Goal: Task Accomplishment & Management: Manage account settings

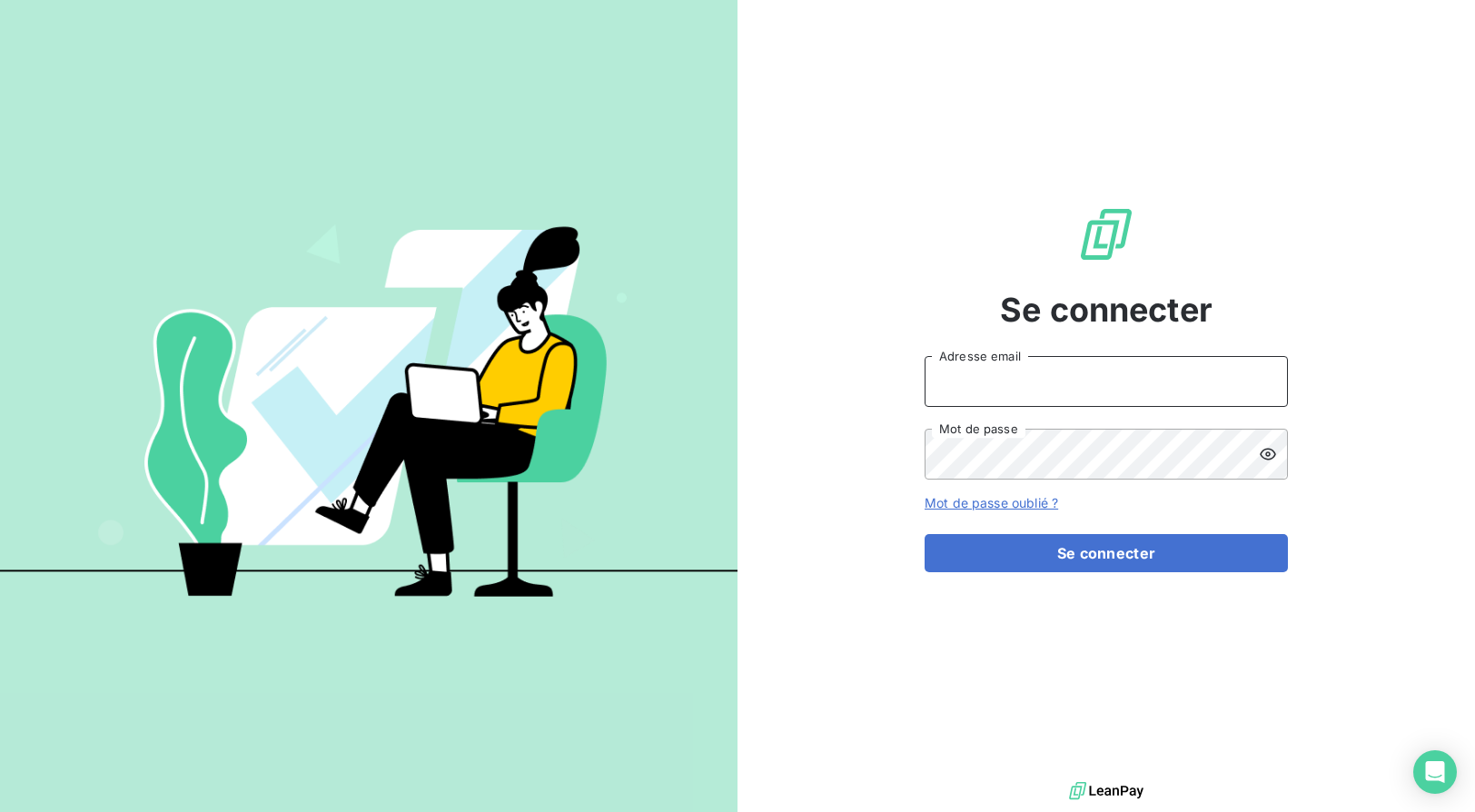
type input "[EMAIL_ADDRESS][DOMAIN_NAME]"
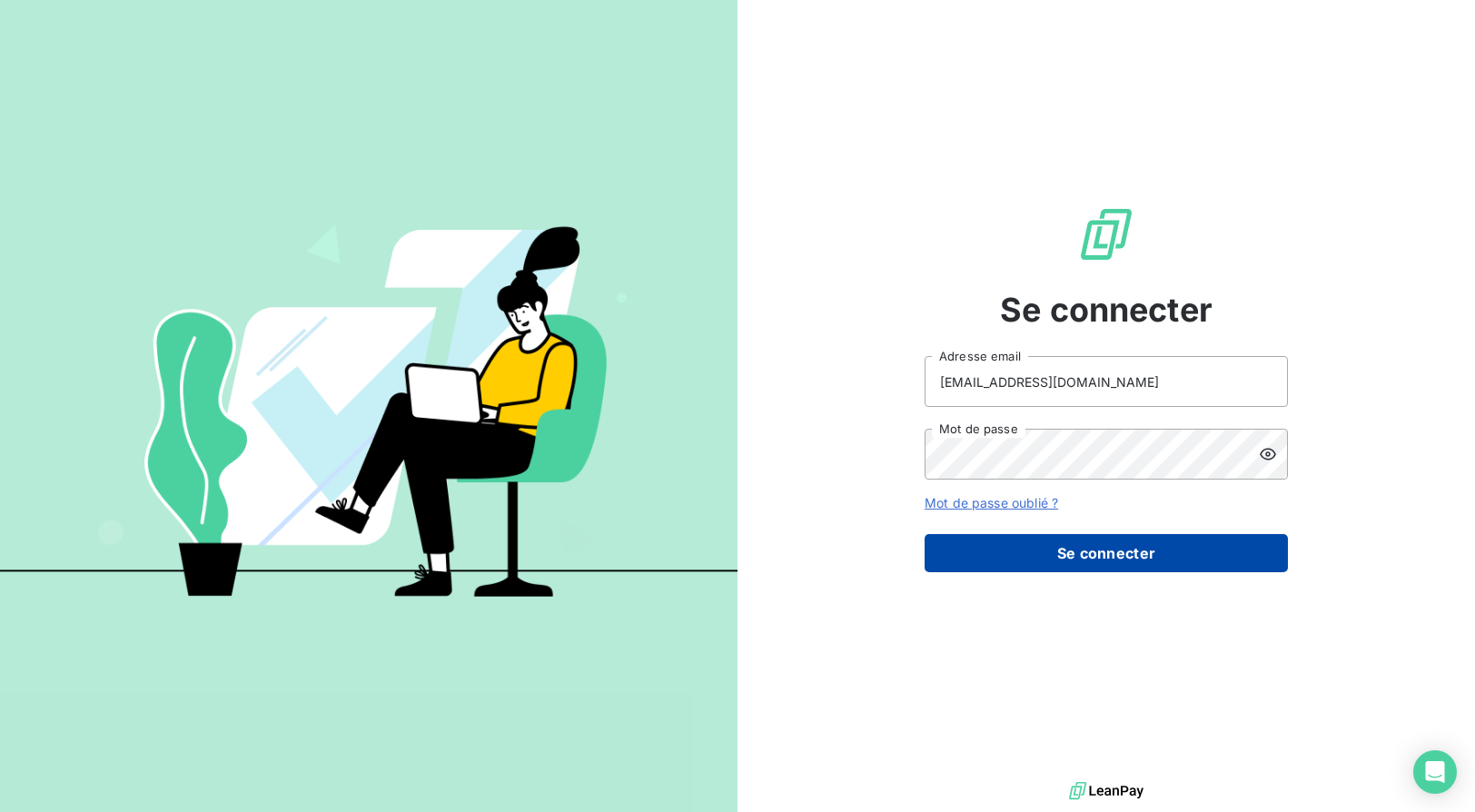
click at [1022, 555] on button "Se connecter" at bounding box center [1106, 553] width 363 height 38
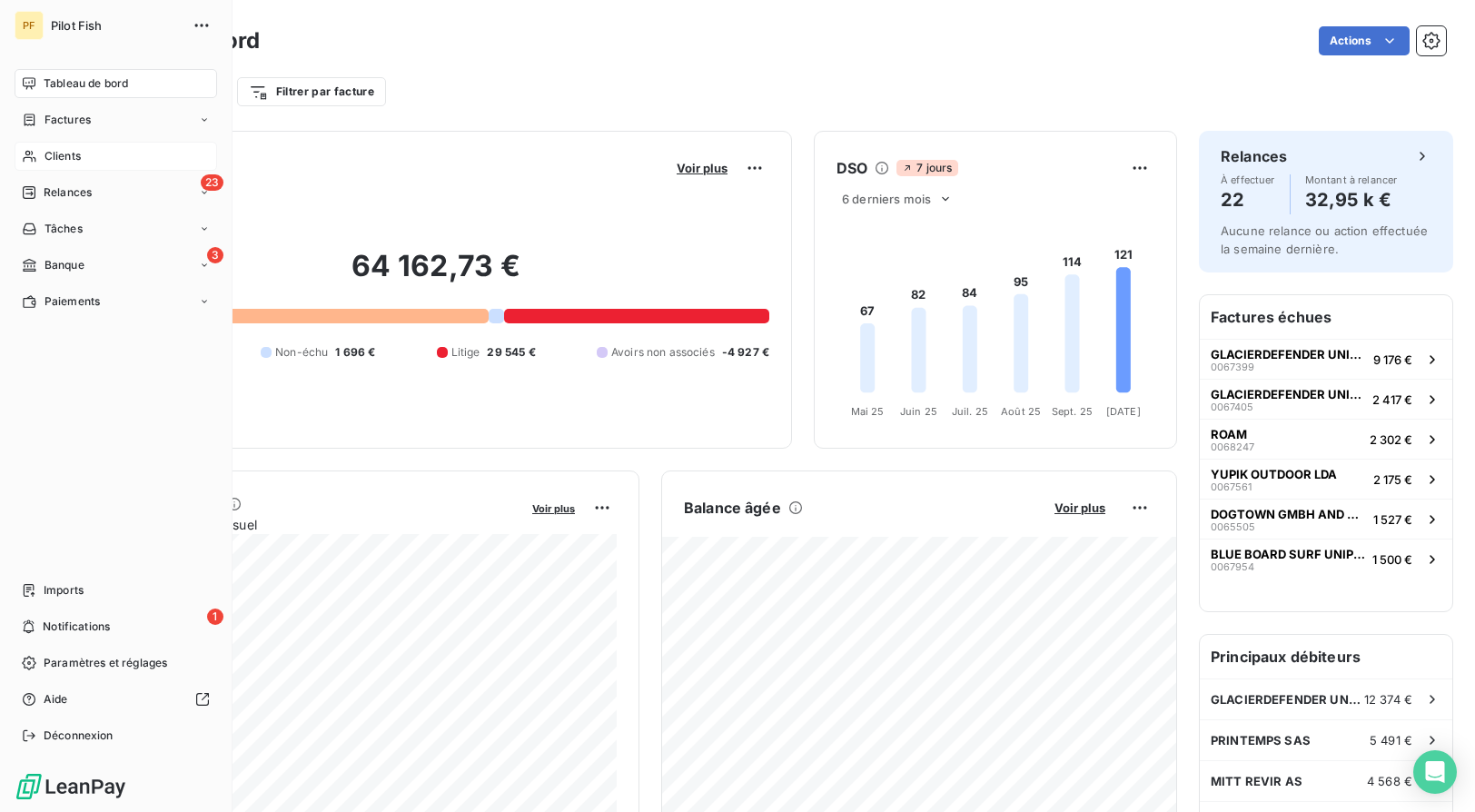
click at [95, 166] on div "Clients" at bounding box center [115, 155] width 203 height 29
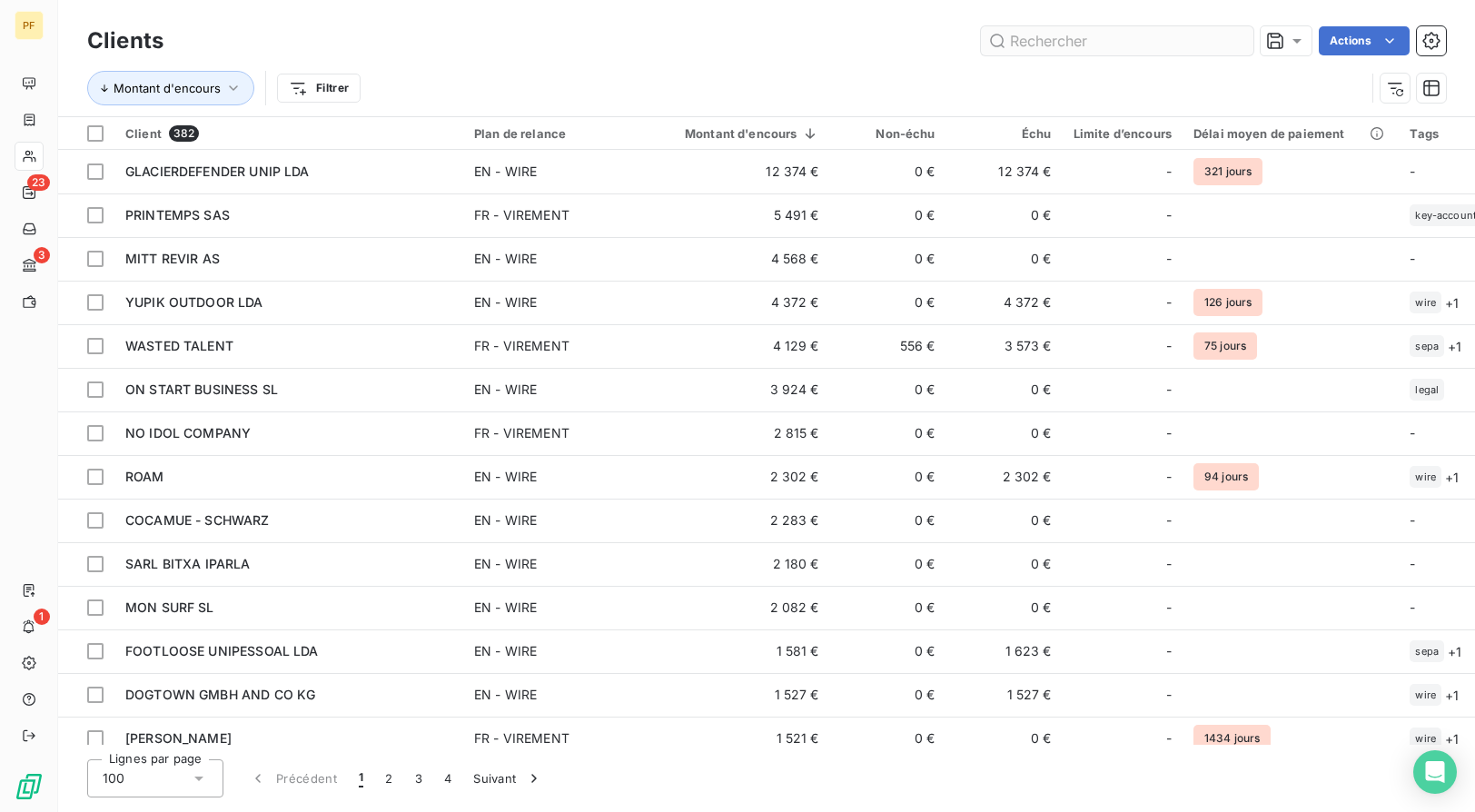
click at [1024, 46] on input "text" at bounding box center [1117, 41] width 272 height 29
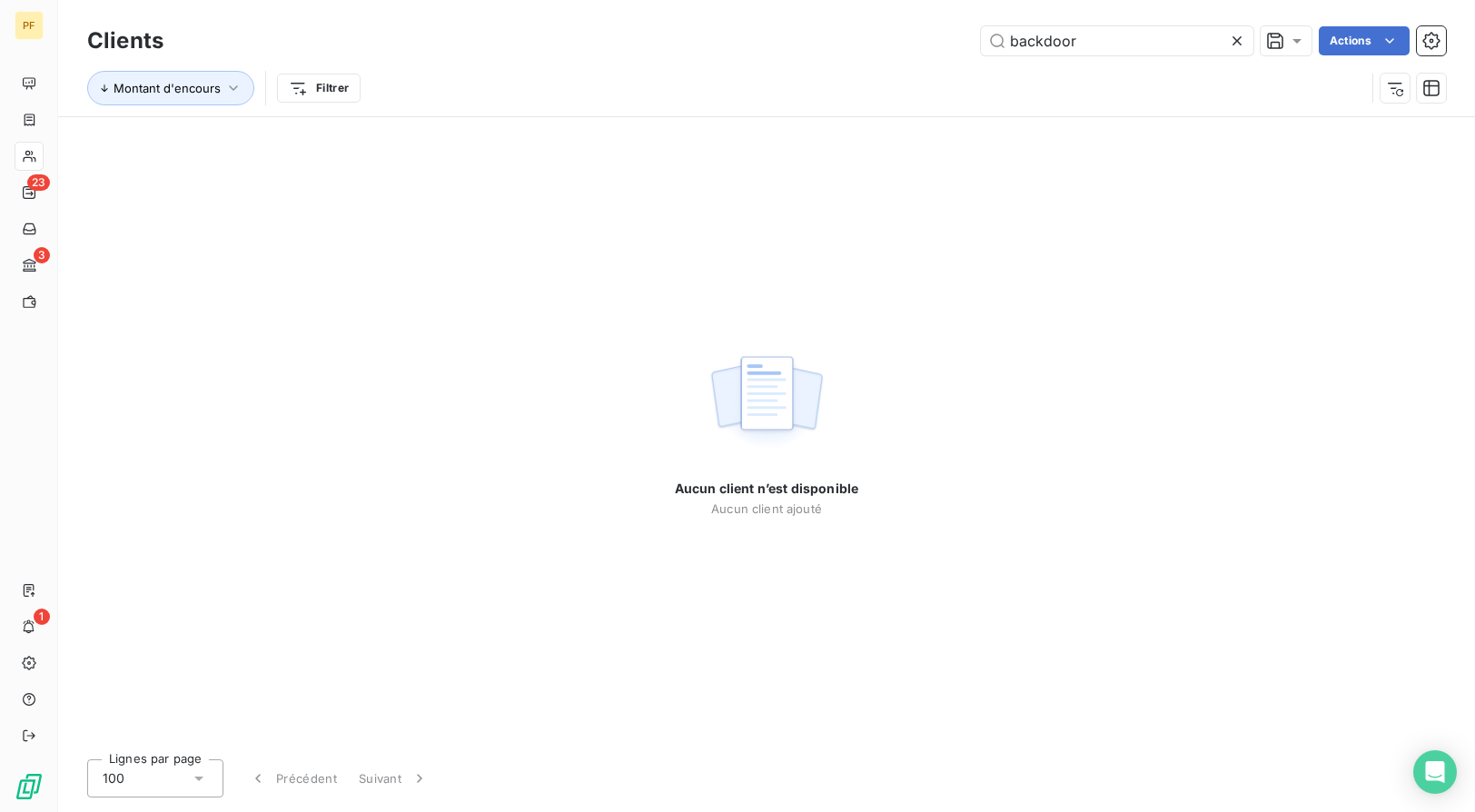
drag, startPoint x: 1088, startPoint y: 43, endPoint x: 961, endPoint y: 43, distance: 127.0
click at [961, 43] on div "backdoor Actions" at bounding box center [816, 41] width 1261 height 29
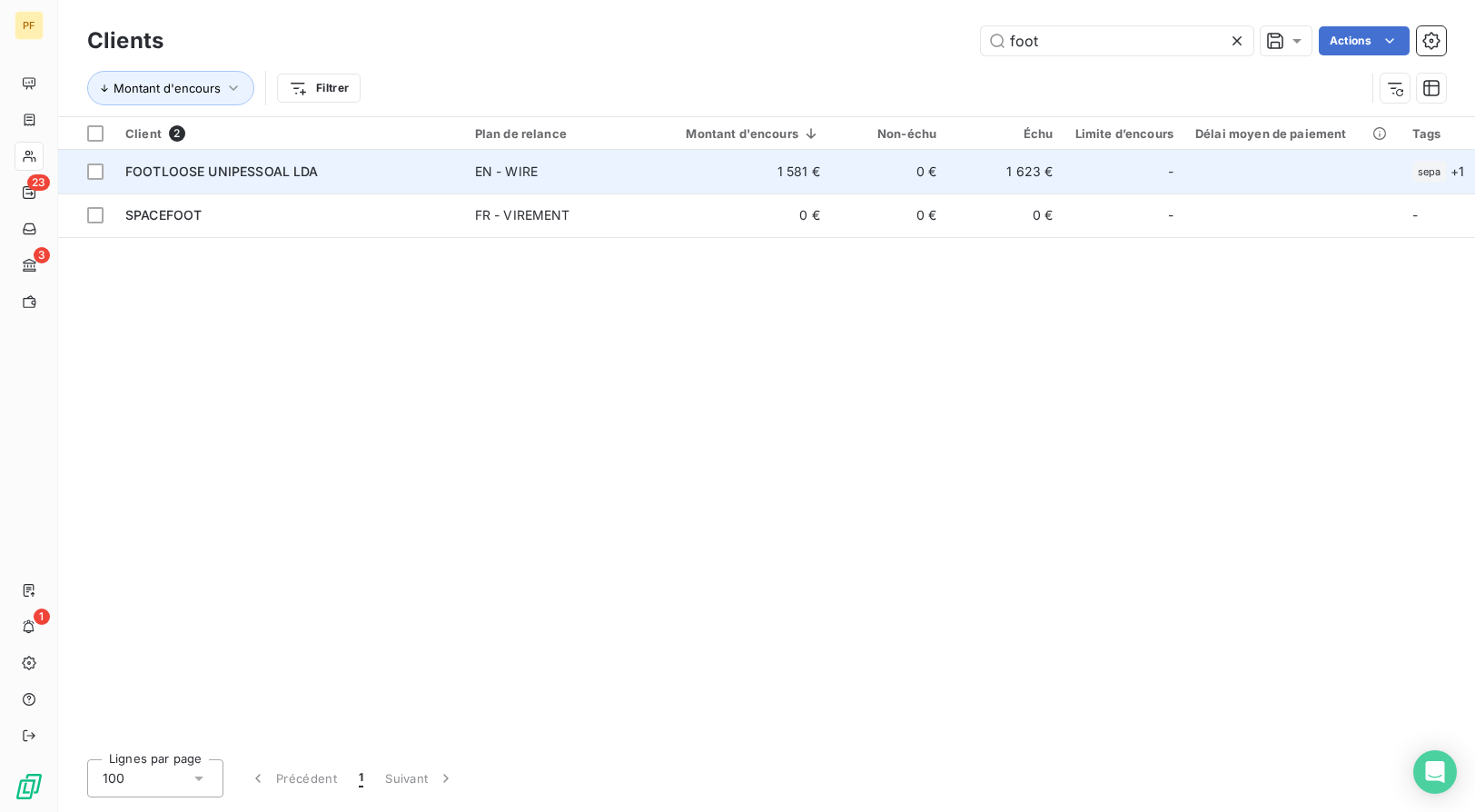
type input "foot"
click at [320, 168] on div "FOOTLOOSE UNIPESSOAL LDA" at bounding box center [289, 171] width 328 height 18
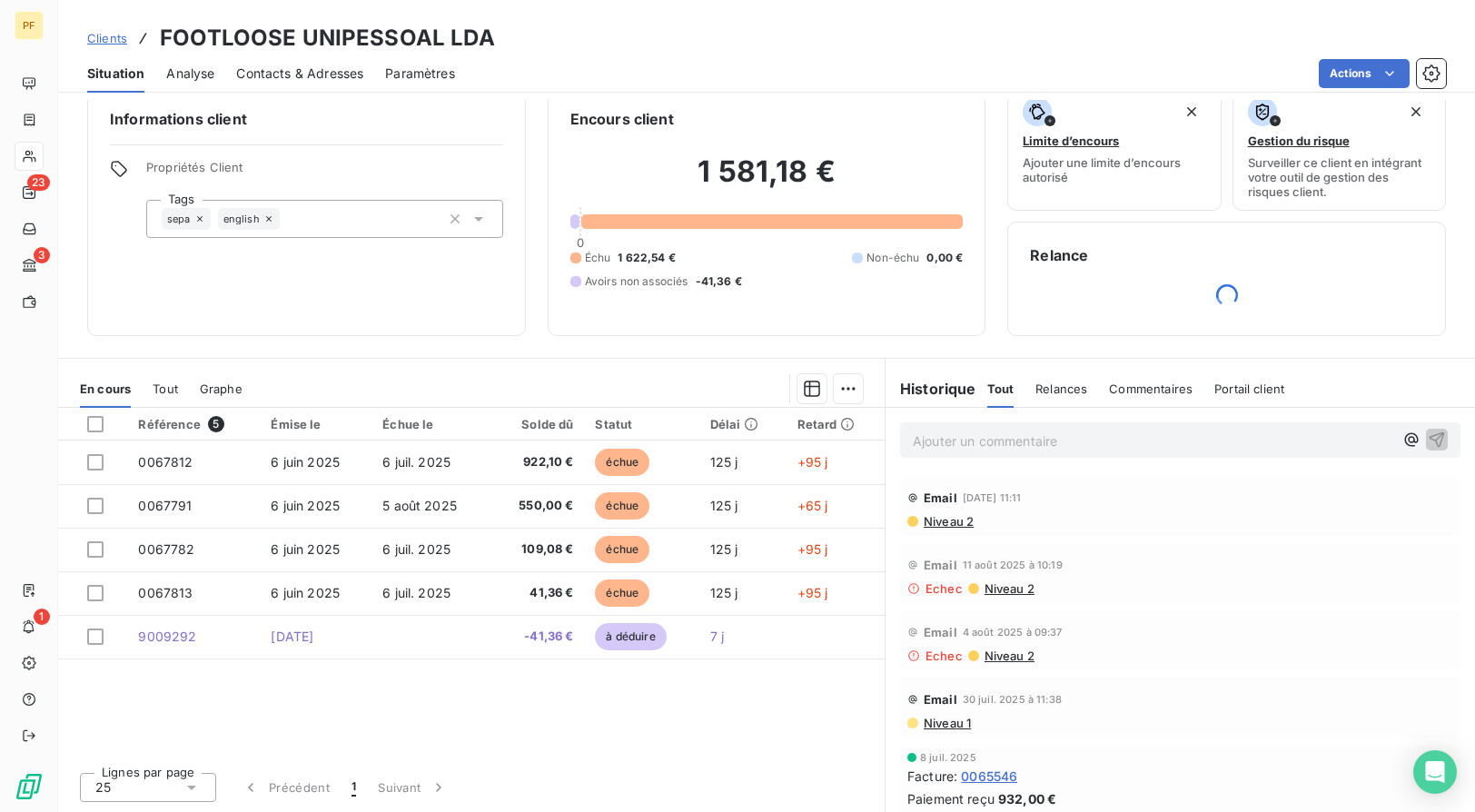
scroll to position [25, 0]
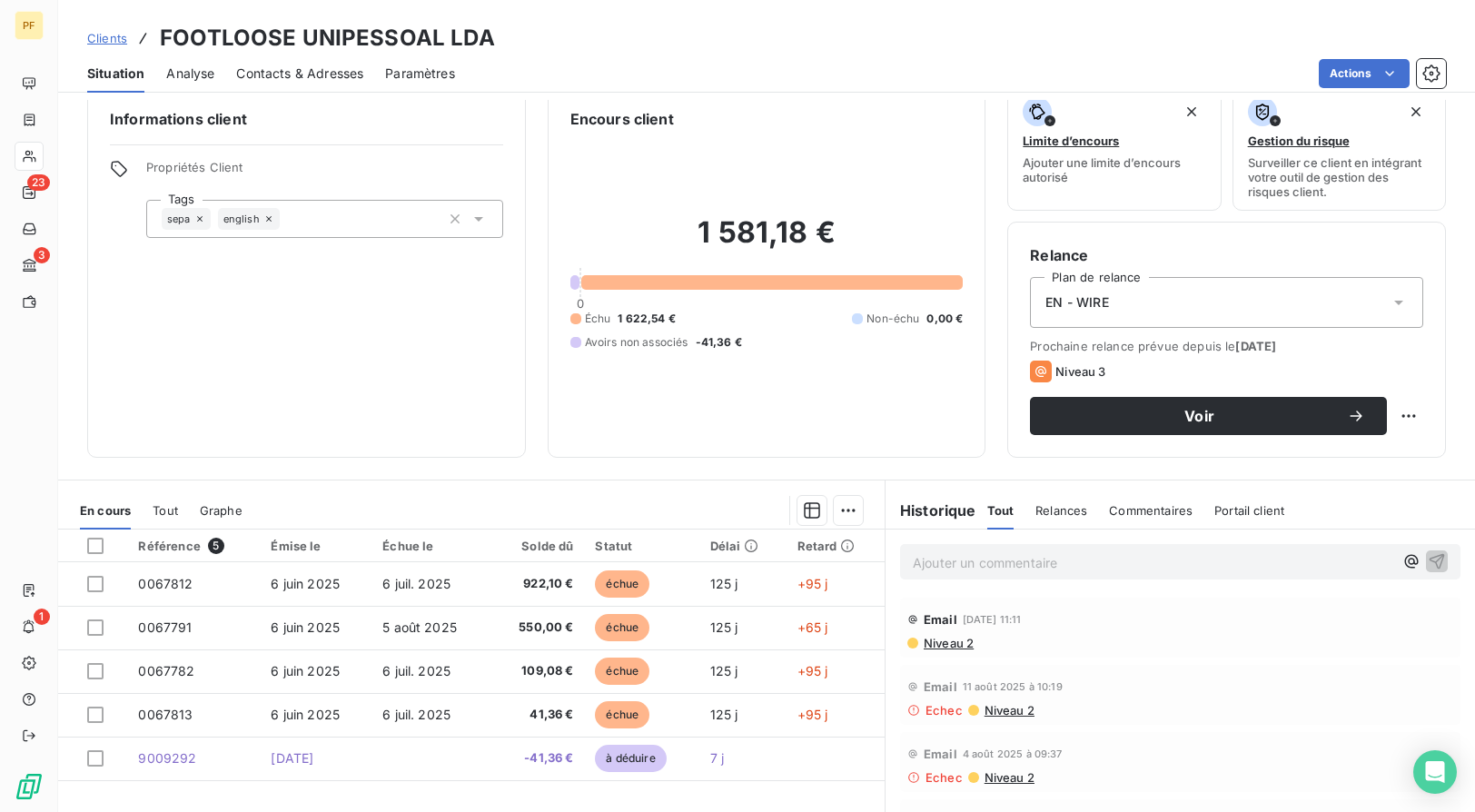
click at [112, 70] on span "Situation" at bounding box center [116, 73] width 57 height 18
click at [113, 38] on span "Clients" at bounding box center [107, 38] width 40 height 14
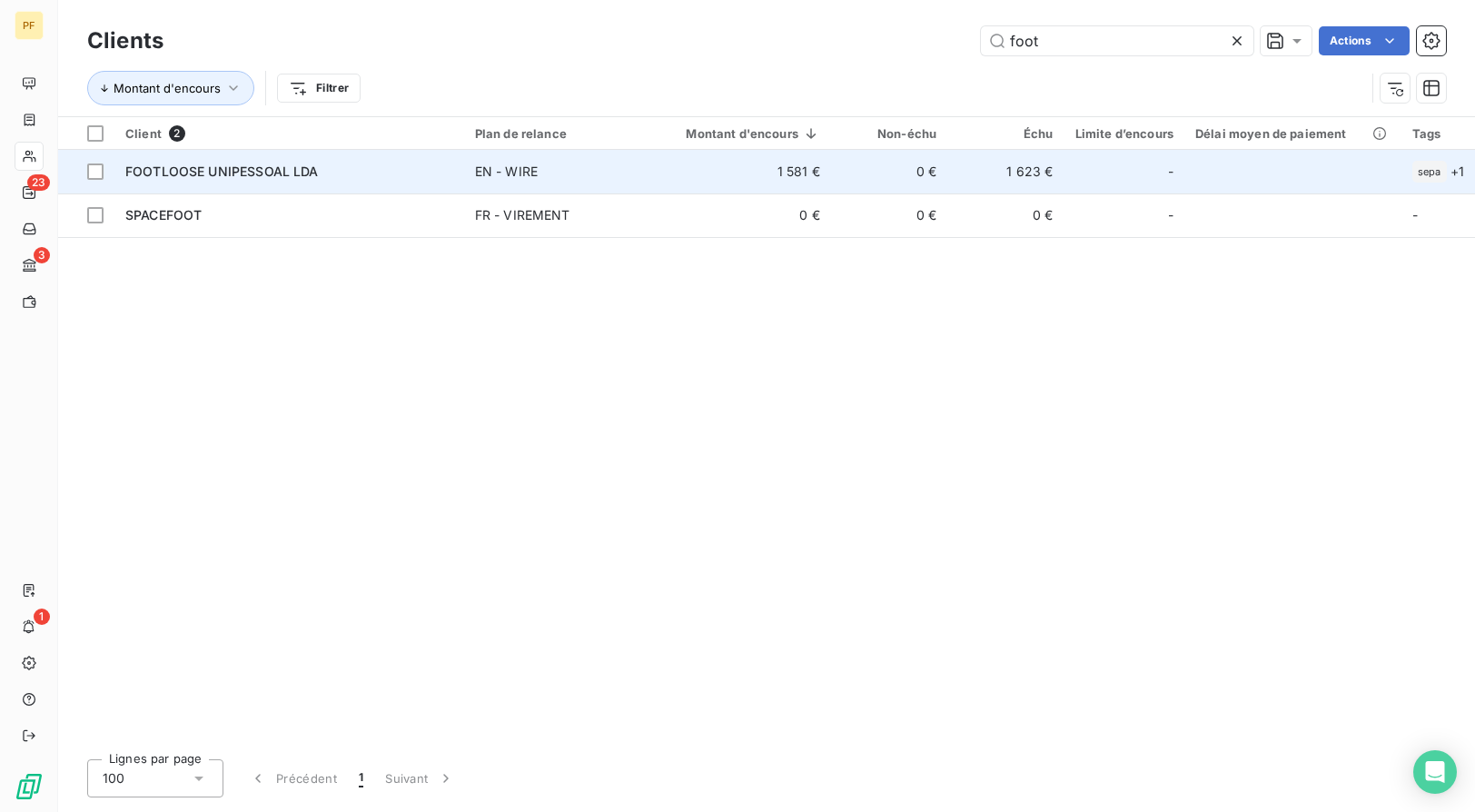
click at [188, 175] on span "FOOTLOOSE UNIPESSOAL LDA" at bounding box center [221, 171] width 193 height 15
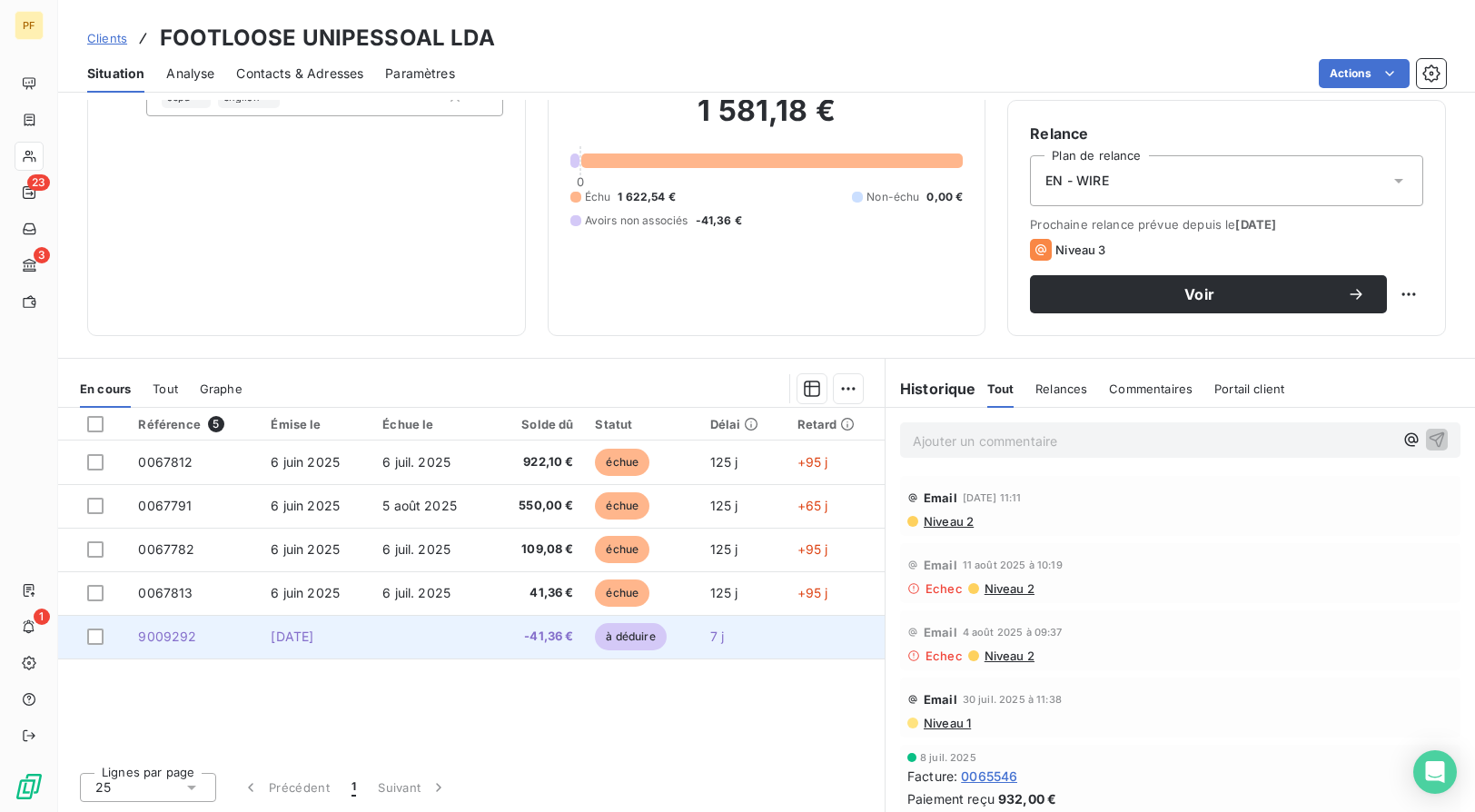
scroll to position [147, 0]
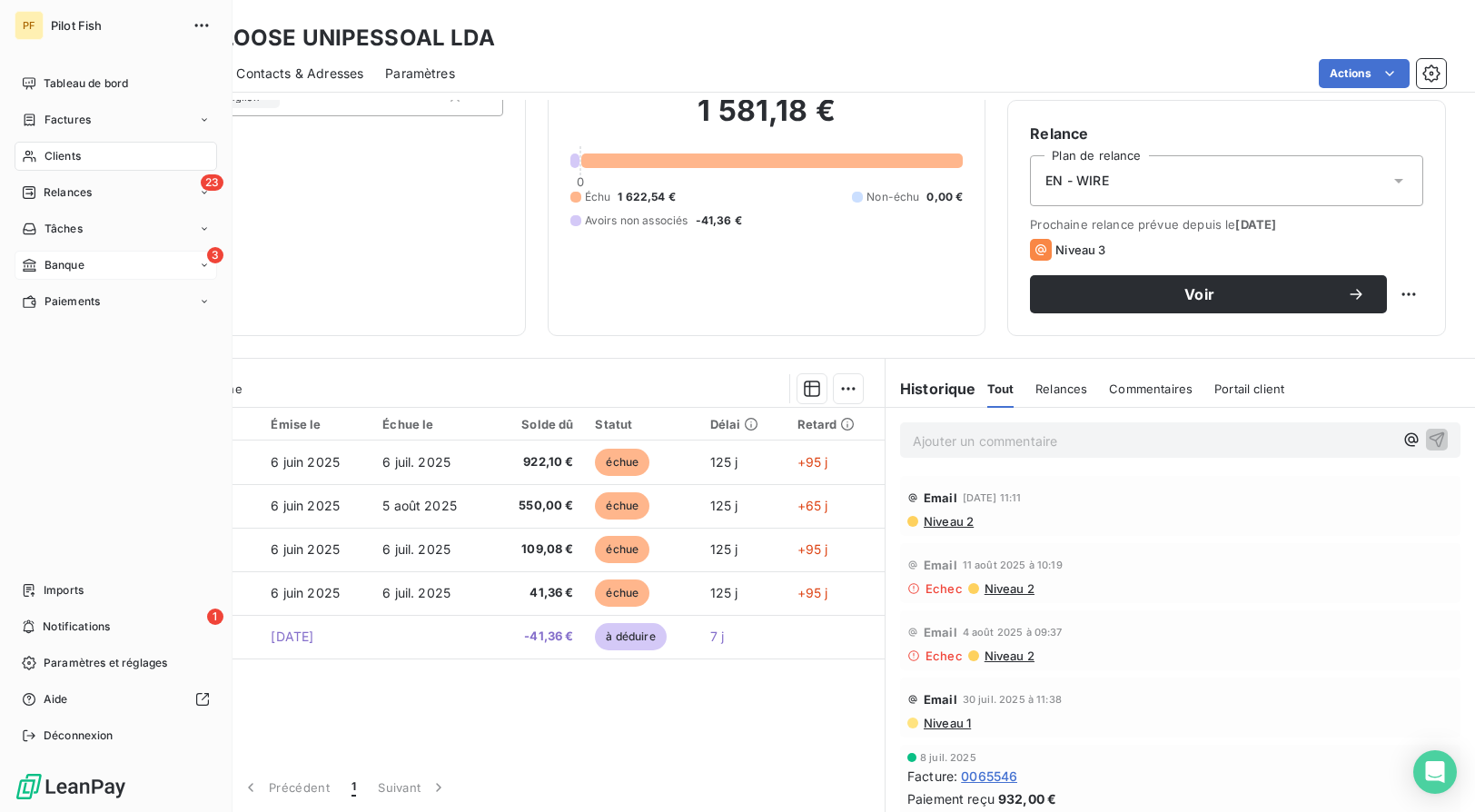
click at [68, 268] on span "Banque" at bounding box center [64, 265] width 40 height 16
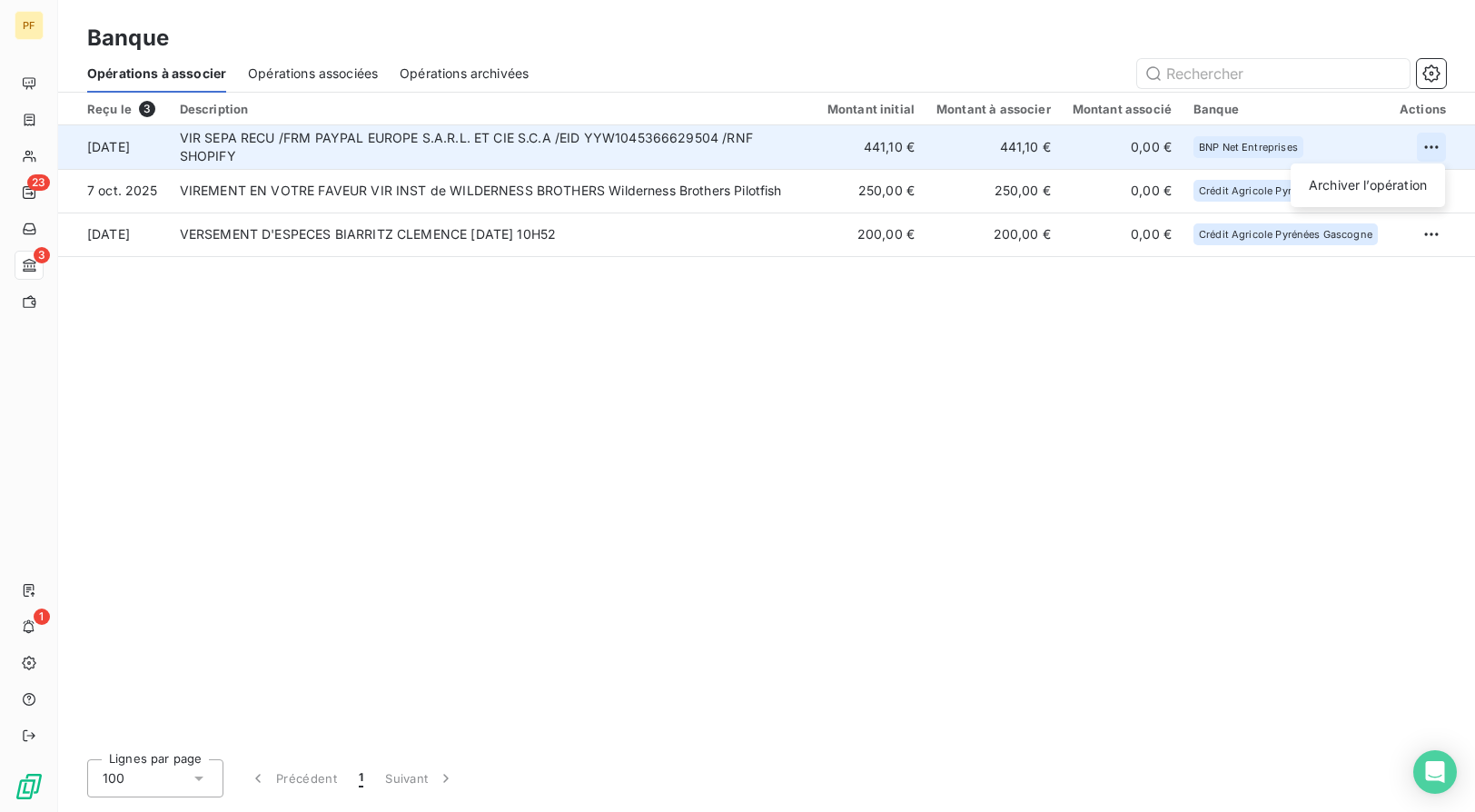
click at [1292, 130] on html "PF 23 3 1 Banque Opérations à associer Opérations associées Opérations archivée…" at bounding box center [737, 406] width 1475 height 812
click at [1292, 185] on div "Archiver l’opération" at bounding box center [1368, 185] width 139 height 29
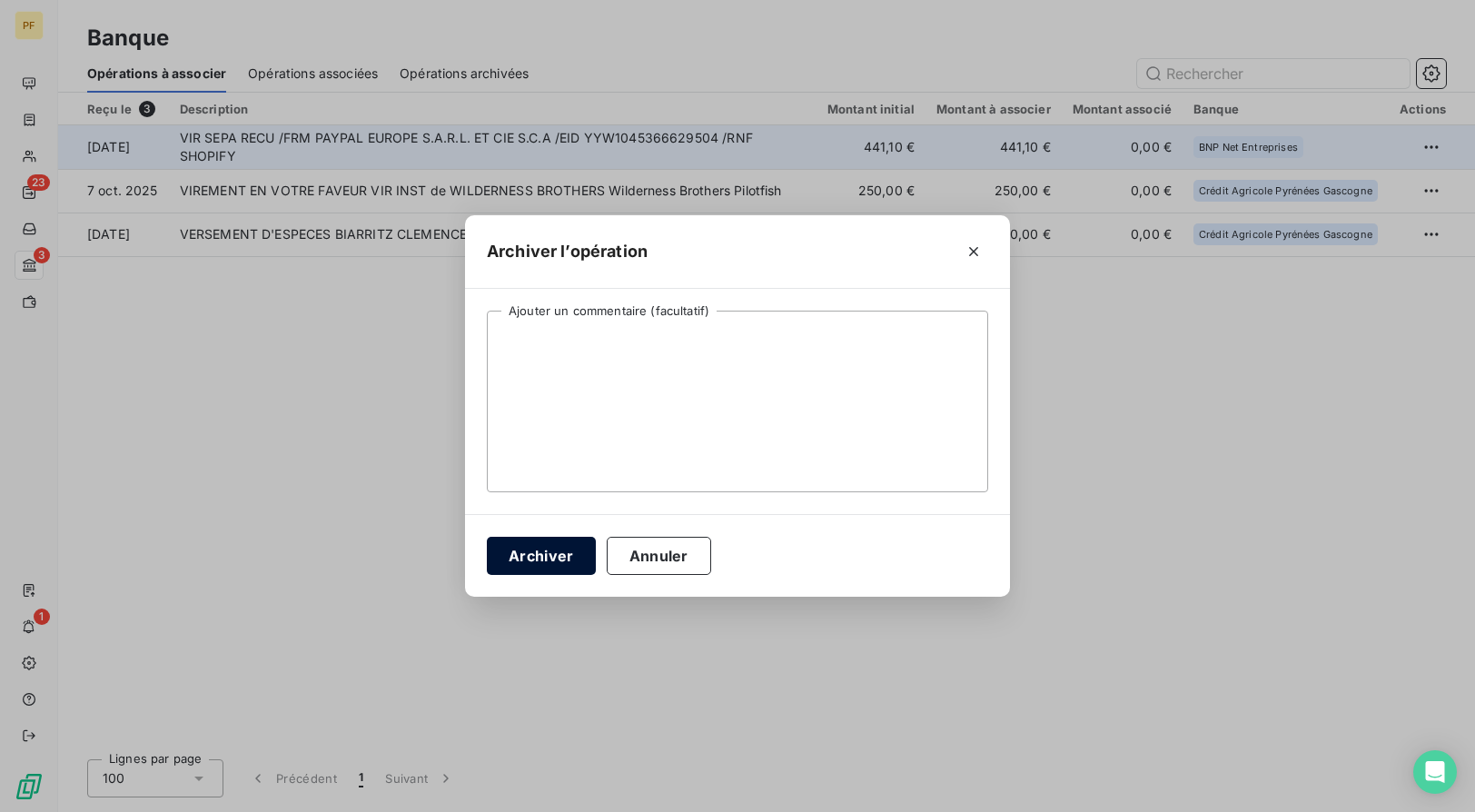
click at [562, 554] on button "Archiver" at bounding box center [542, 556] width 109 height 38
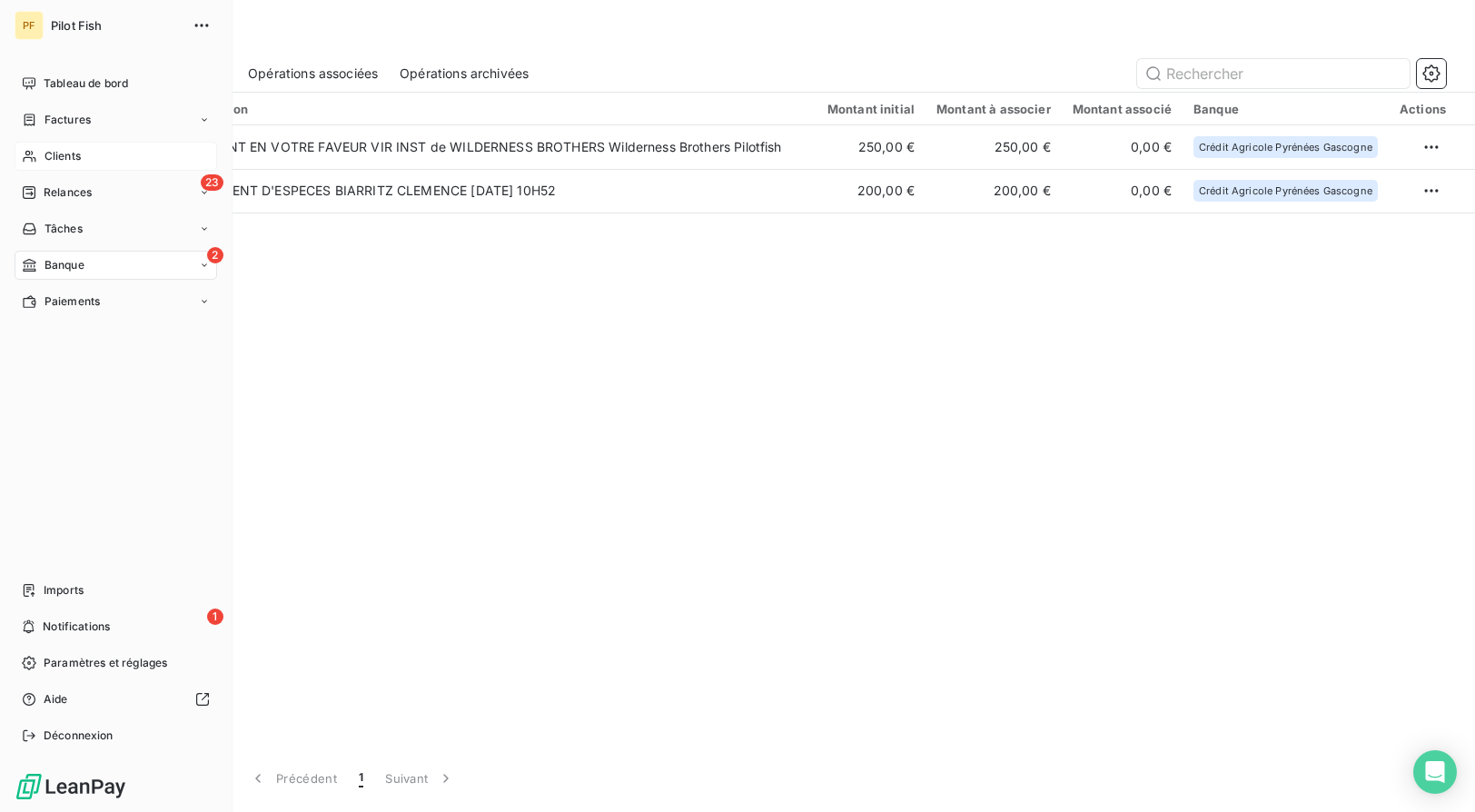
click at [155, 153] on div "Clients" at bounding box center [115, 155] width 203 height 29
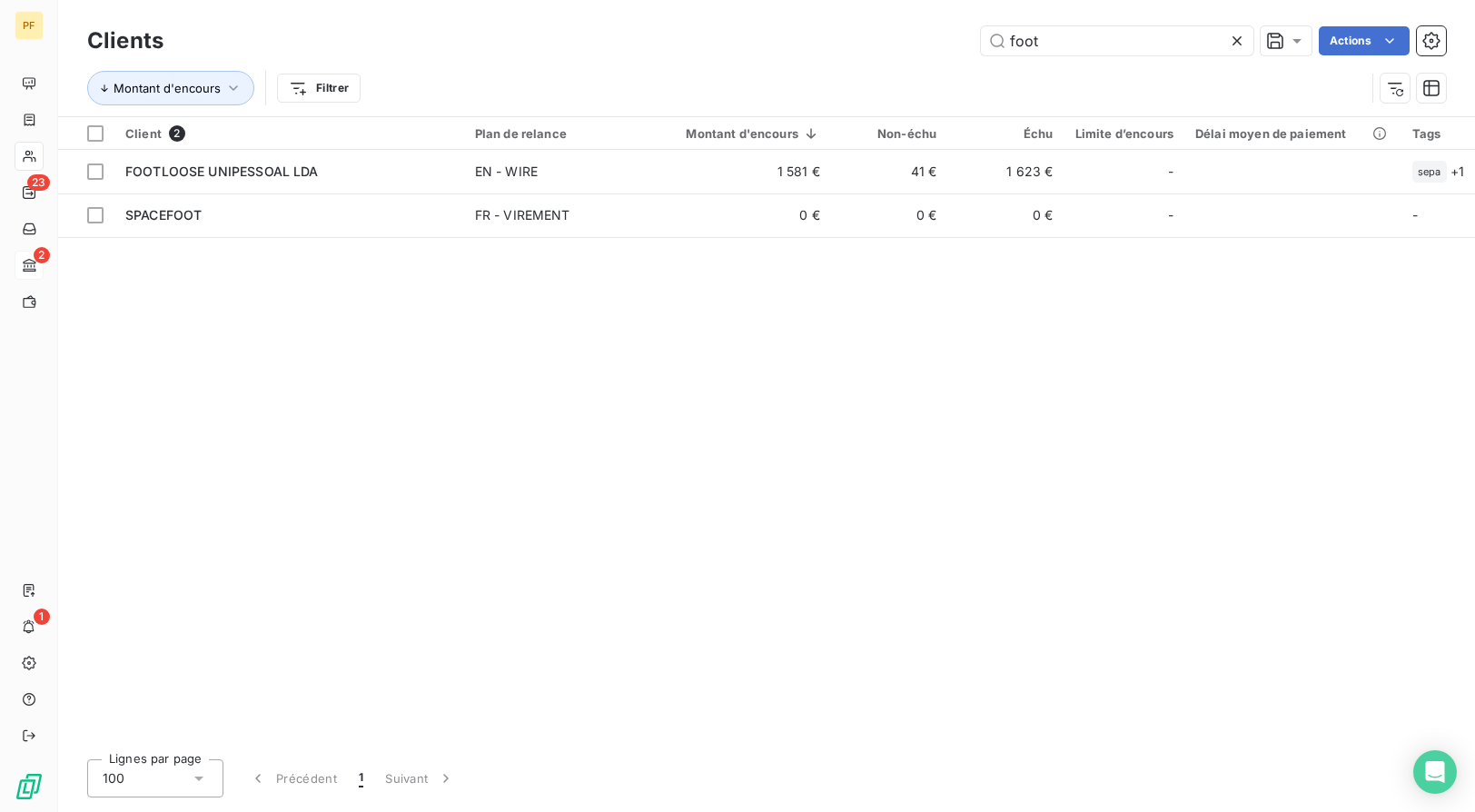
drag, startPoint x: 1040, startPoint y: 40, endPoint x: 844, endPoint y: 38, distance: 196.0
click at [844, 38] on div "foot Actions" at bounding box center [816, 41] width 1261 height 29
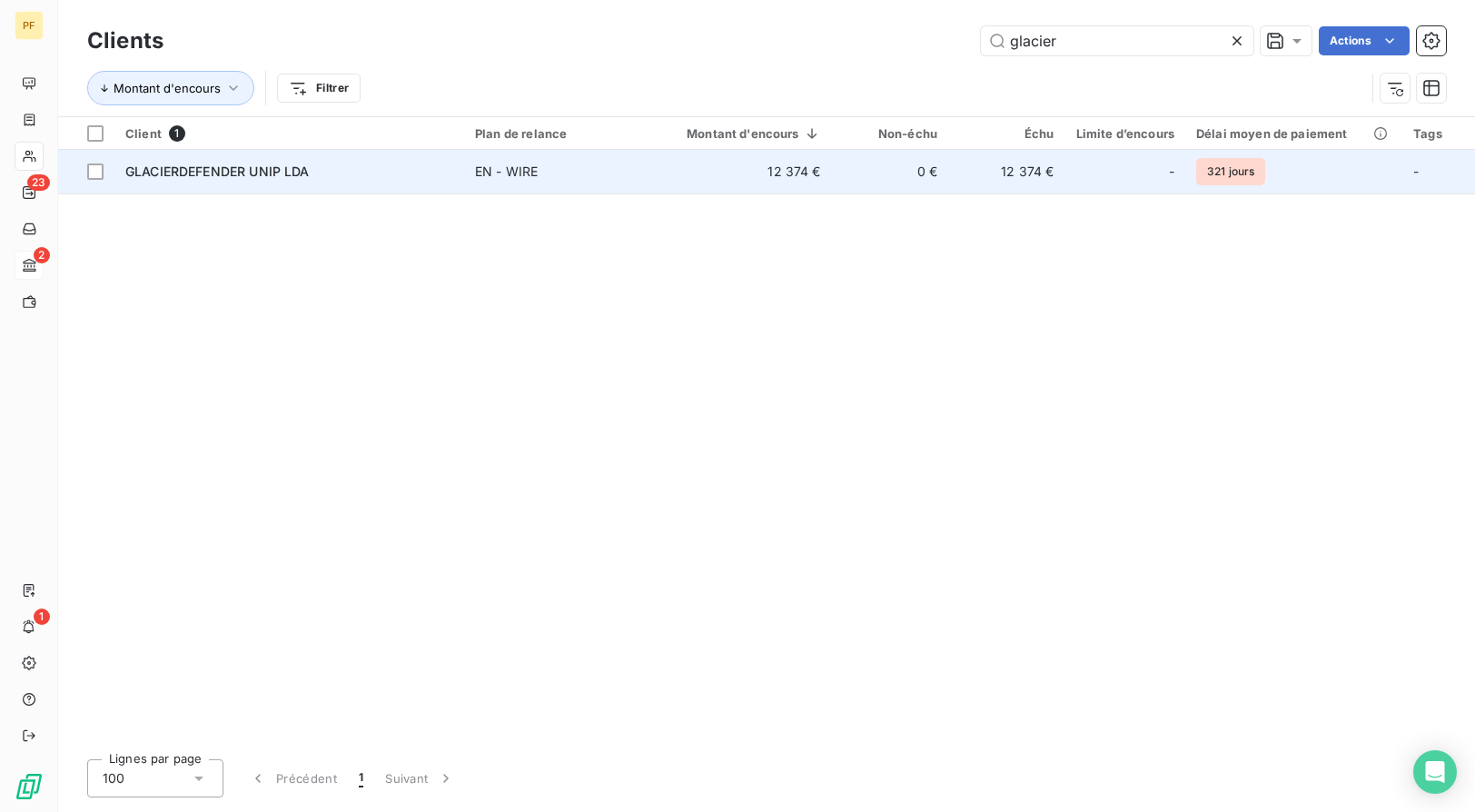
type input "glacier"
click at [234, 172] on span "GLACIERDEFENDER UNIP LDA" at bounding box center [218, 171] width 185 height 15
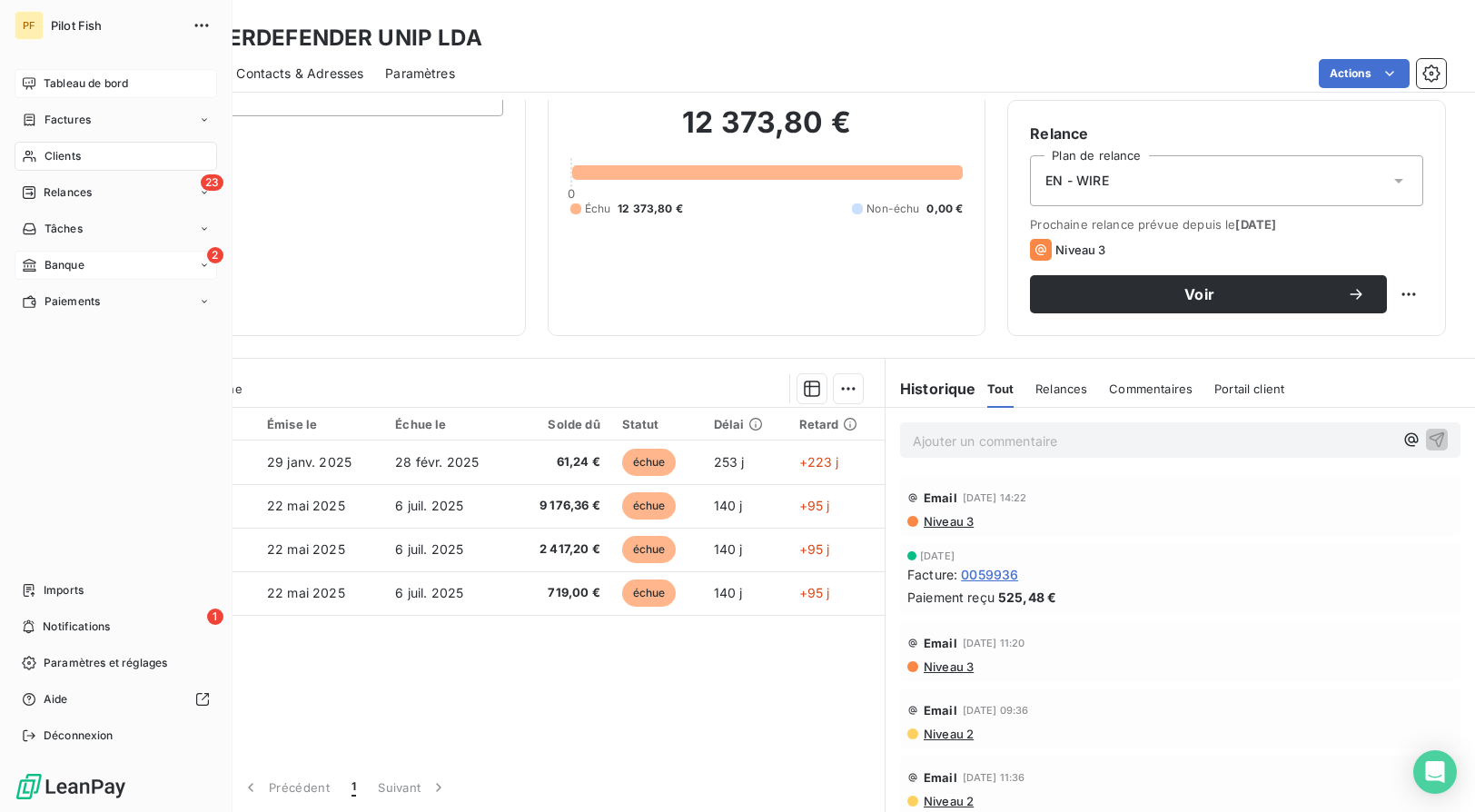
click at [55, 89] on span "Tableau de bord" at bounding box center [86, 83] width 85 height 16
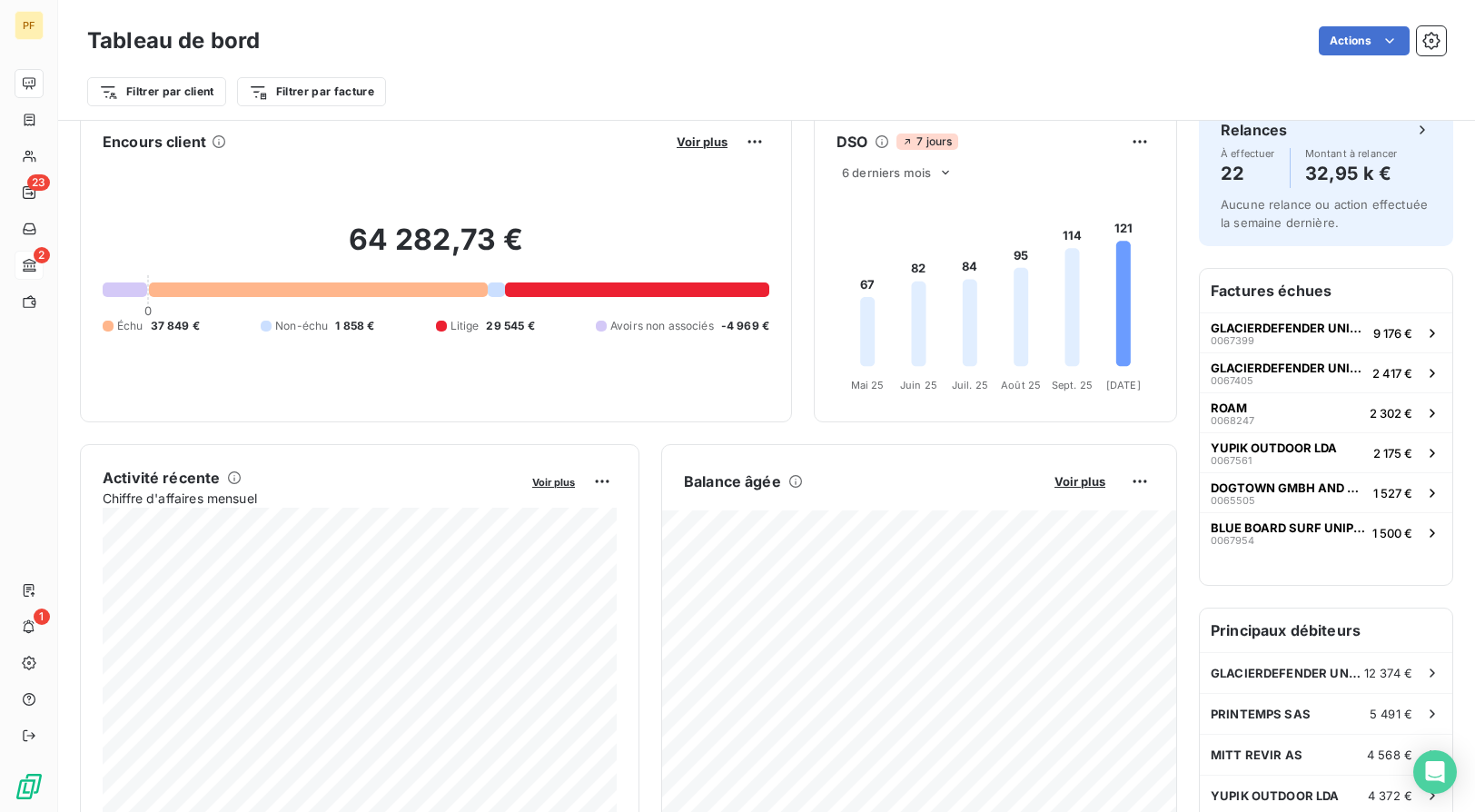
scroll to position [12, 0]
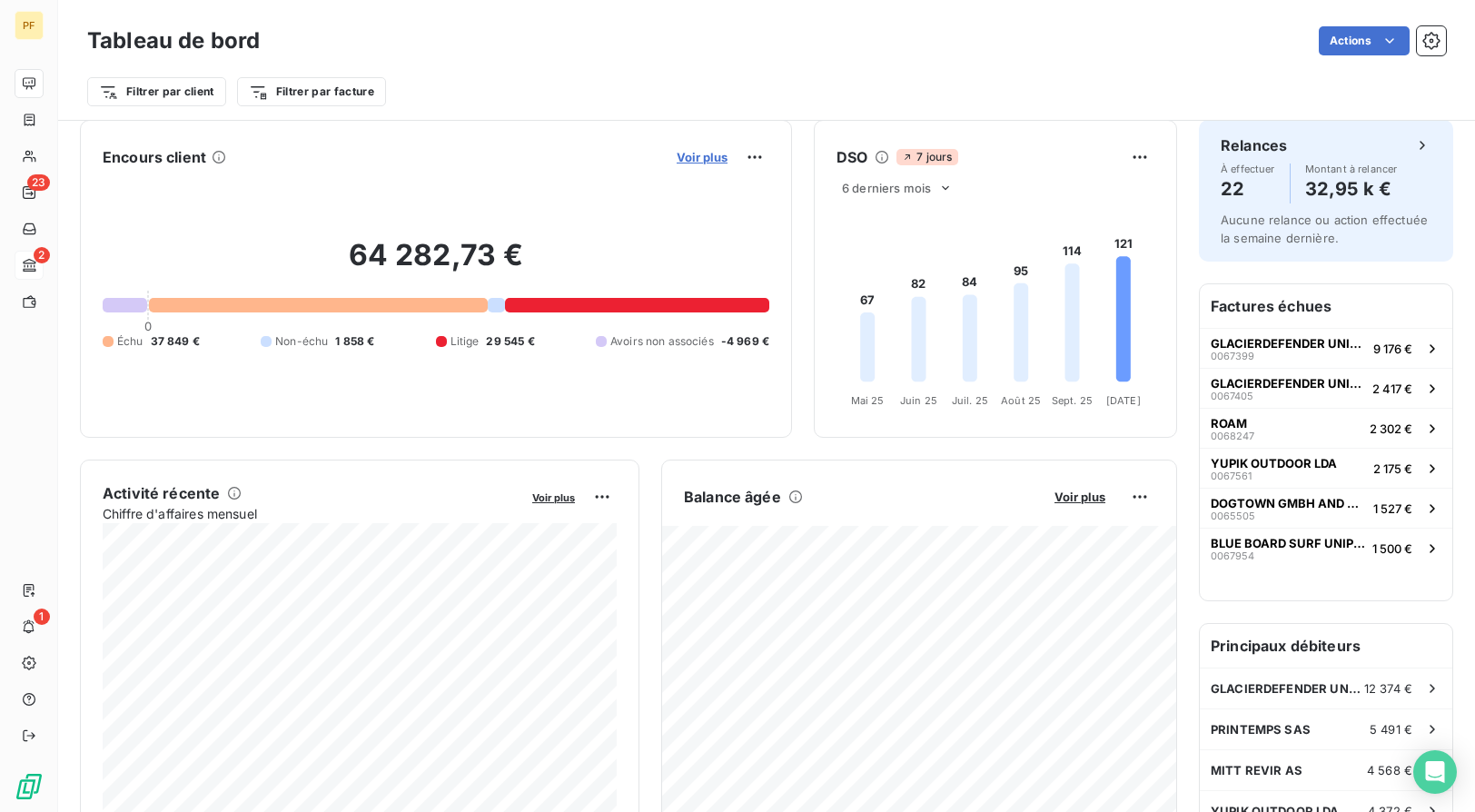
click at [688, 163] on span "Voir plus" at bounding box center [702, 156] width 51 height 14
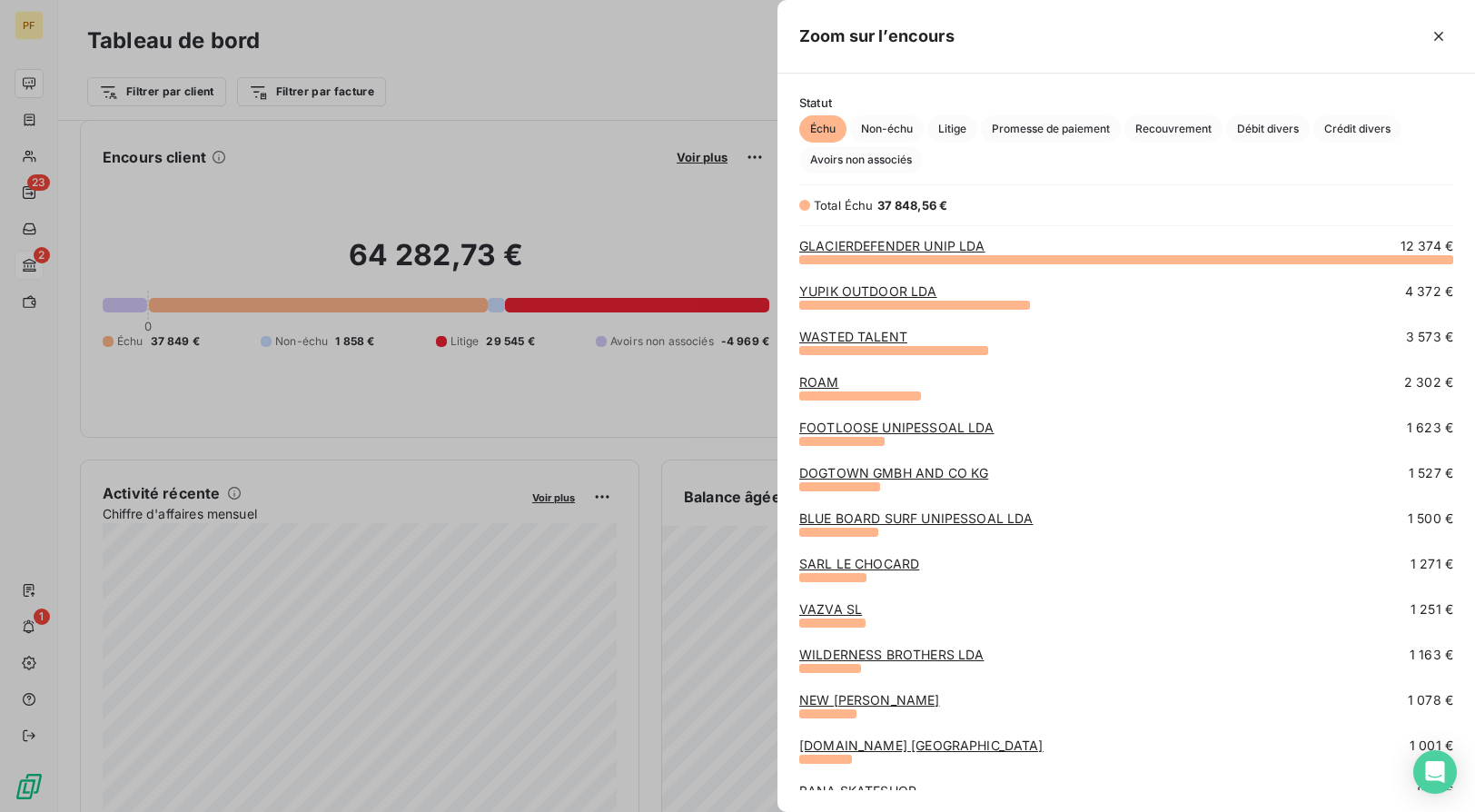
scroll to position [553, 697]
click at [820, 607] on link "VAZVA SL" at bounding box center [830, 609] width 62 height 15
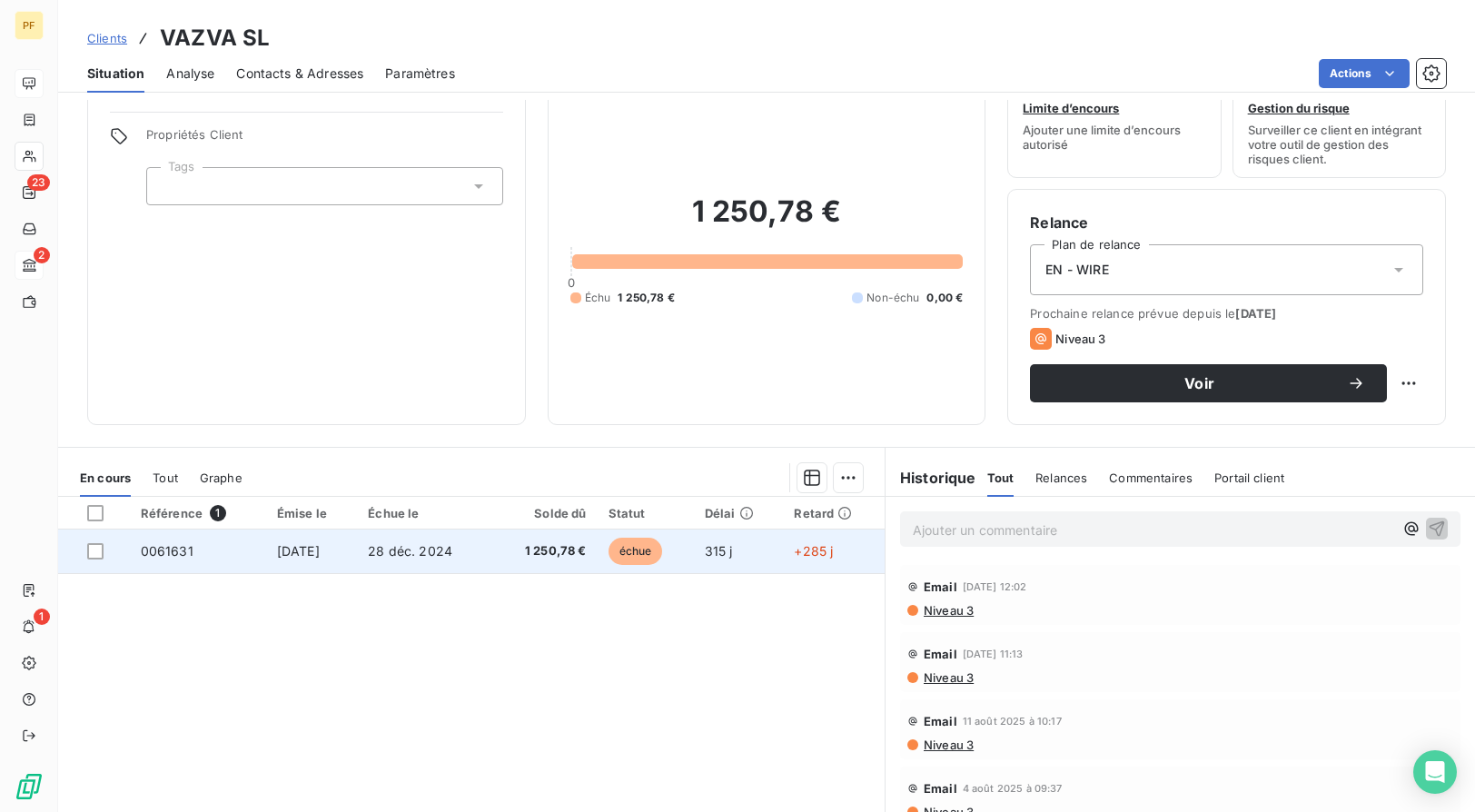
scroll to position [59, 0]
click at [287, 544] on span "[DATE]" at bounding box center [298, 549] width 42 height 15
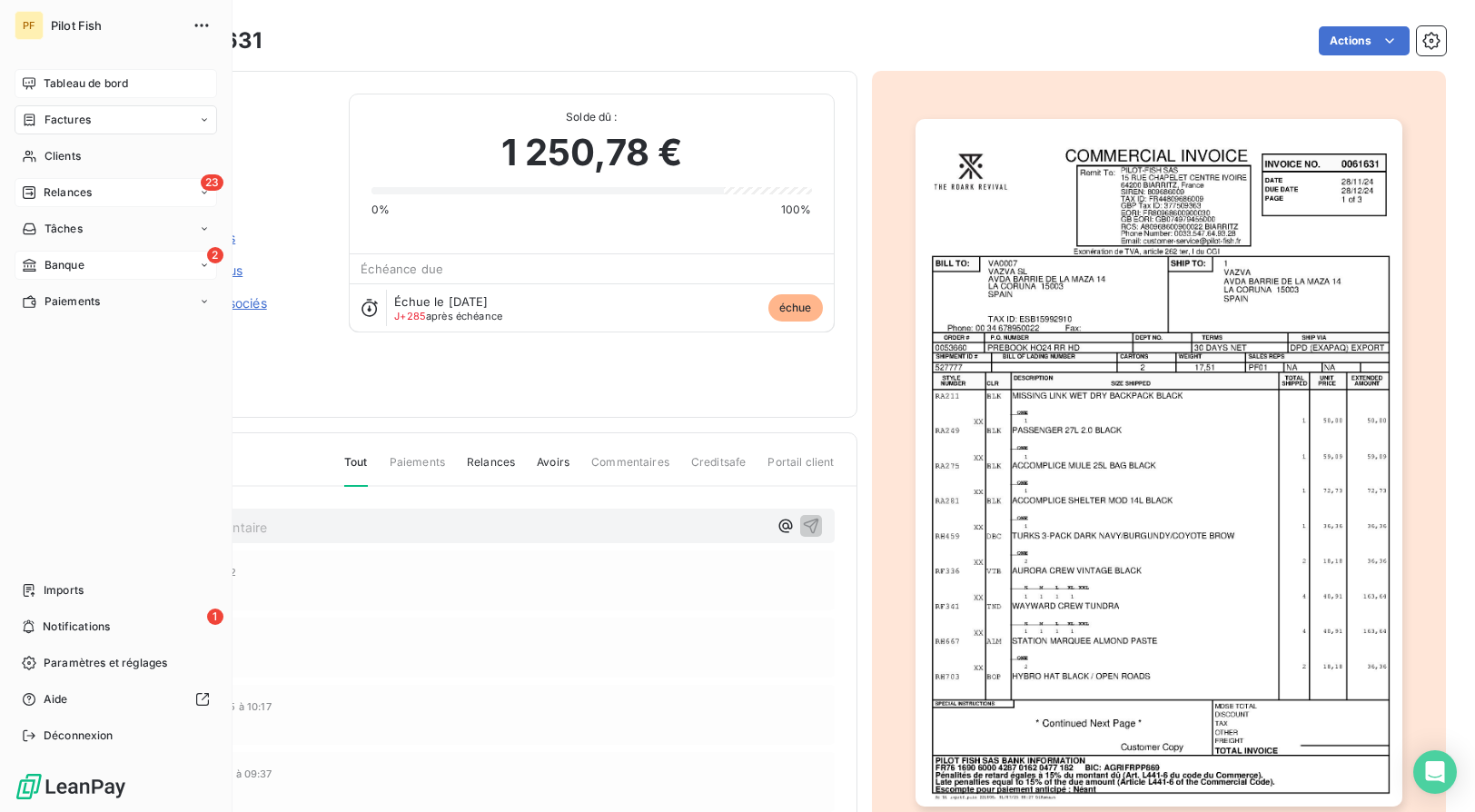
click at [59, 185] on span "Relances" at bounding box center [67, 192] width 48 height 16
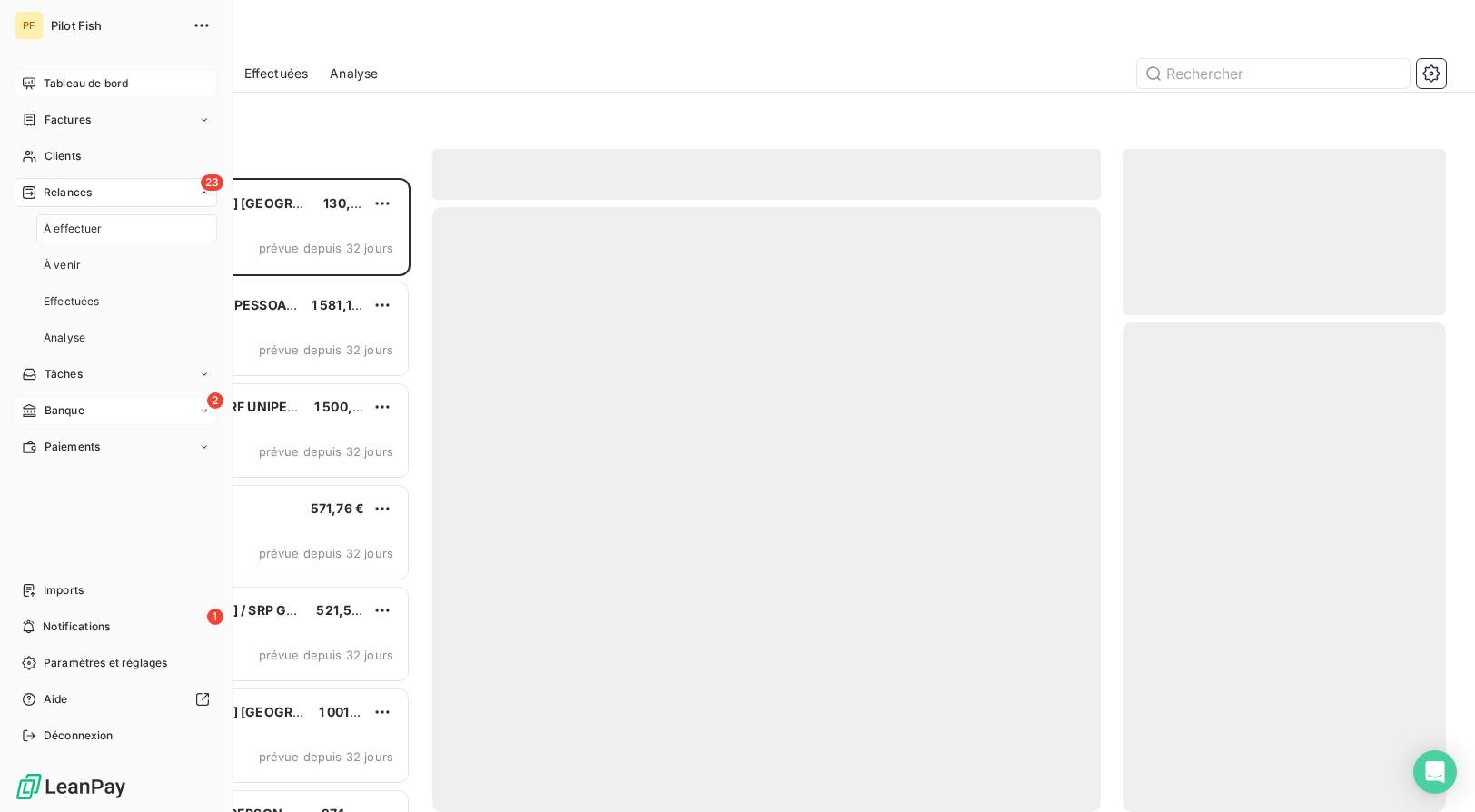
scroll to position [634, 323]
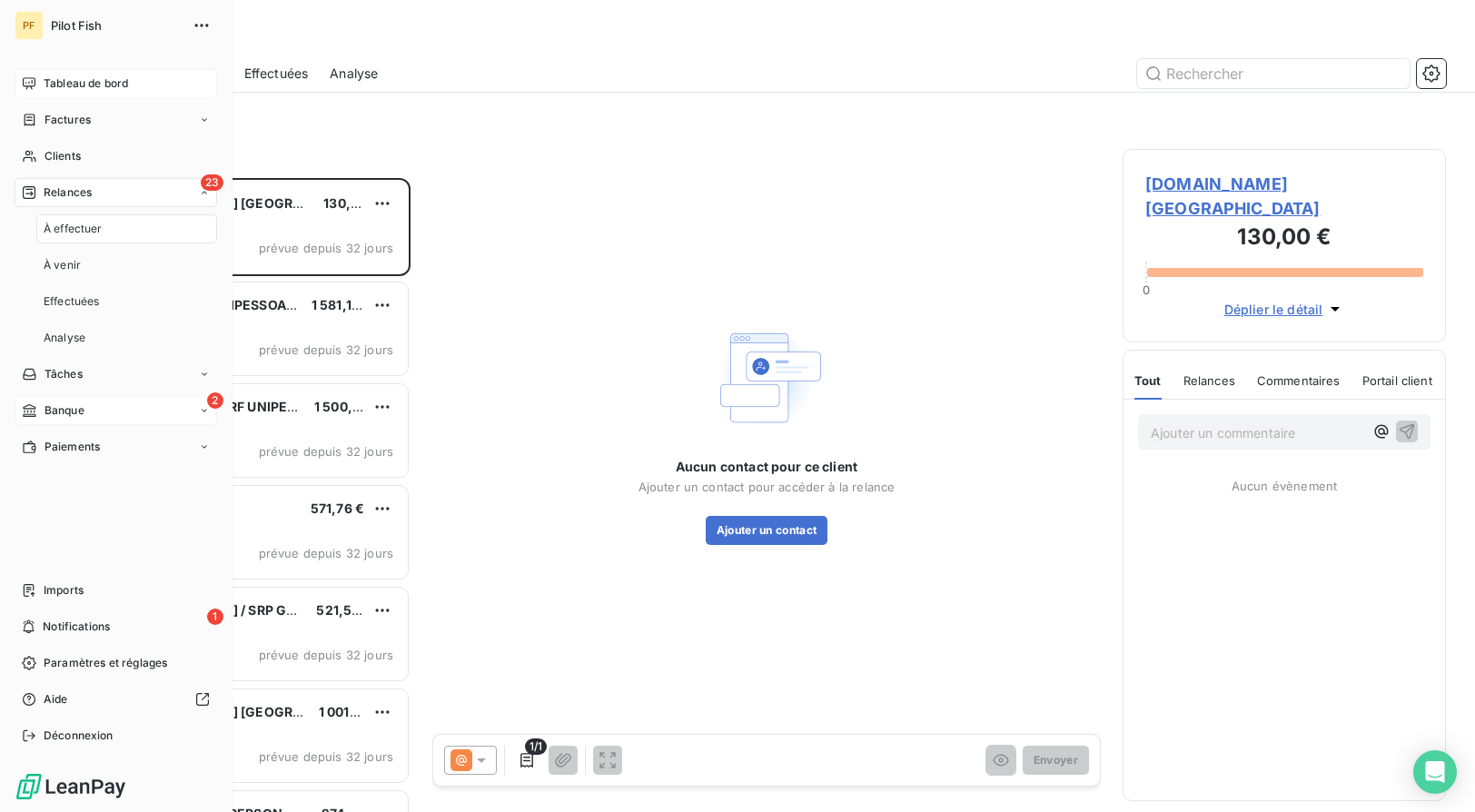
click at [112, 227] on div "À effectuer" at bounding box center [127, 228] width 181 height 29
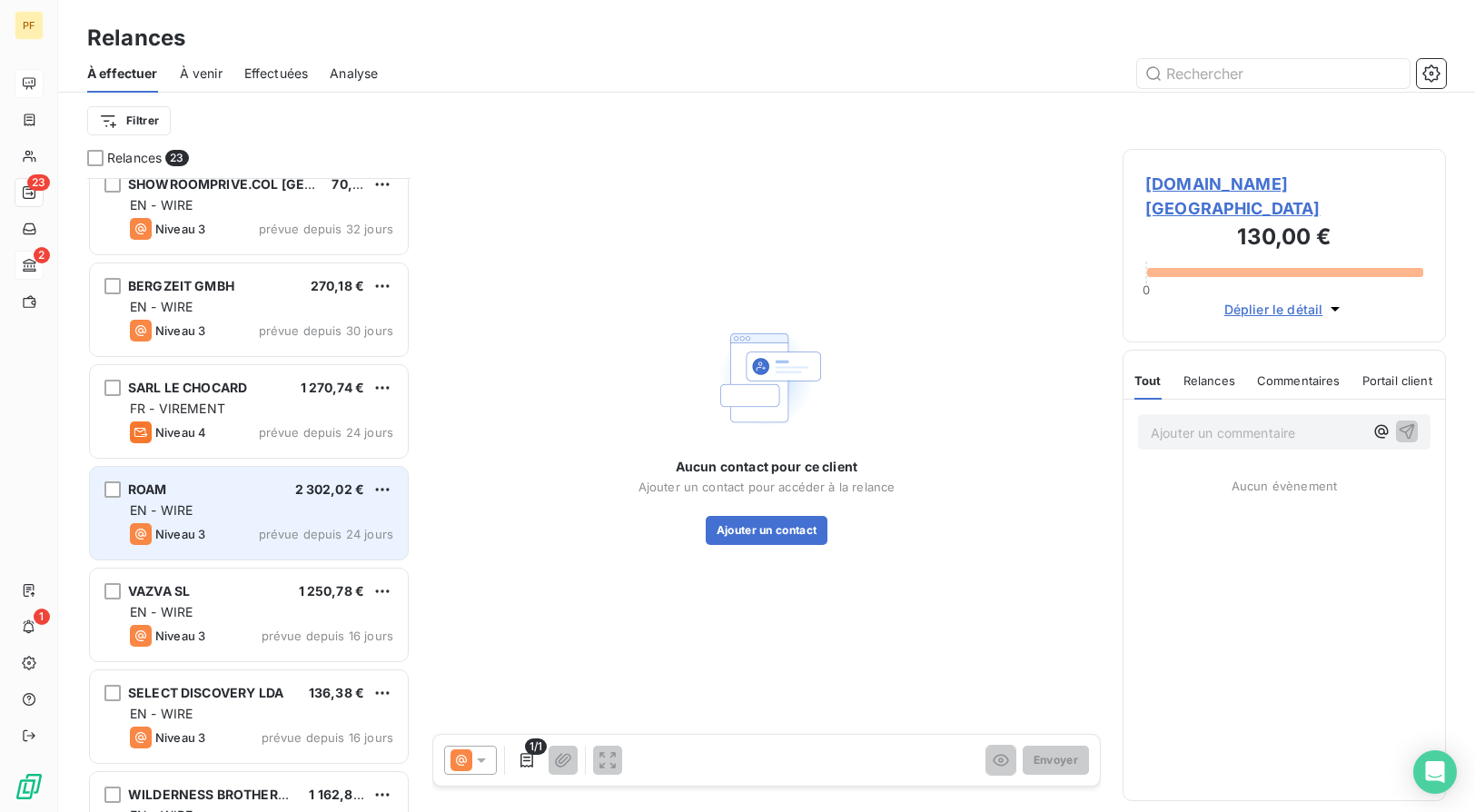
scroll to position [758, 0]
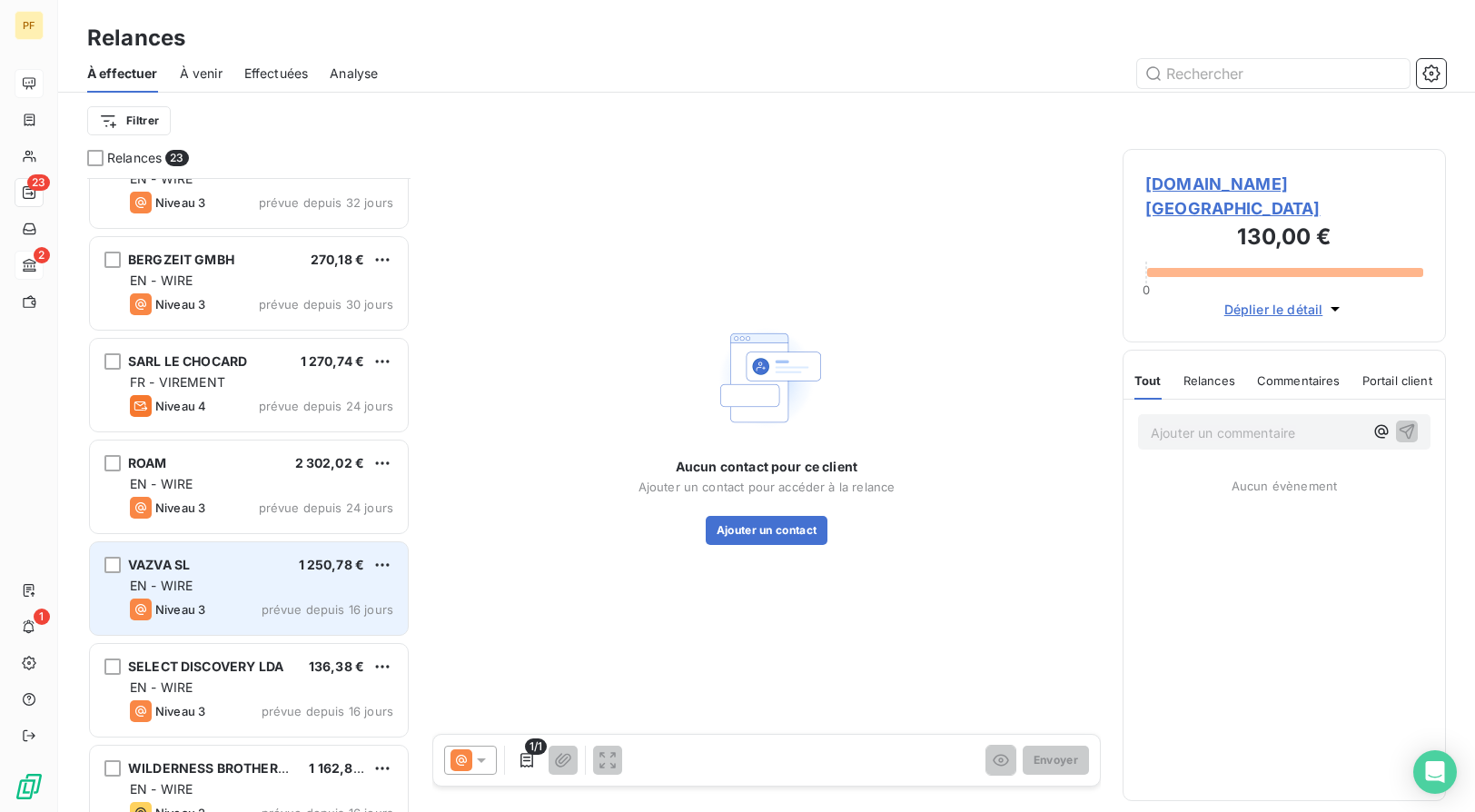
click at [260, 577] on div "EN - WIRE" at bounding box center [261, 585] width 263 height 18
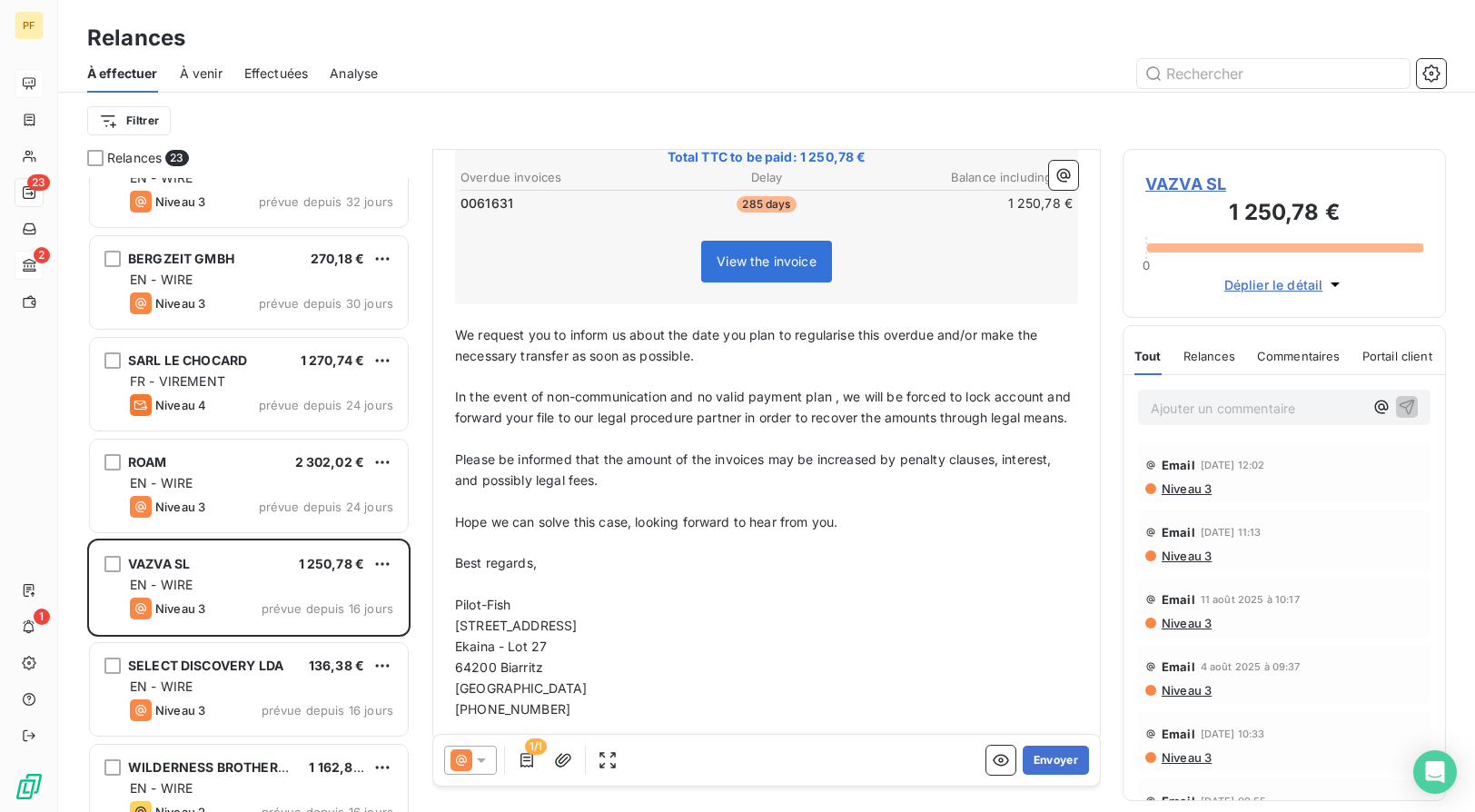
scroll to position [332, 0]
click at [1046, 633] on button "Envoyer" at bounding box center [1056, 759] width 66 height 29
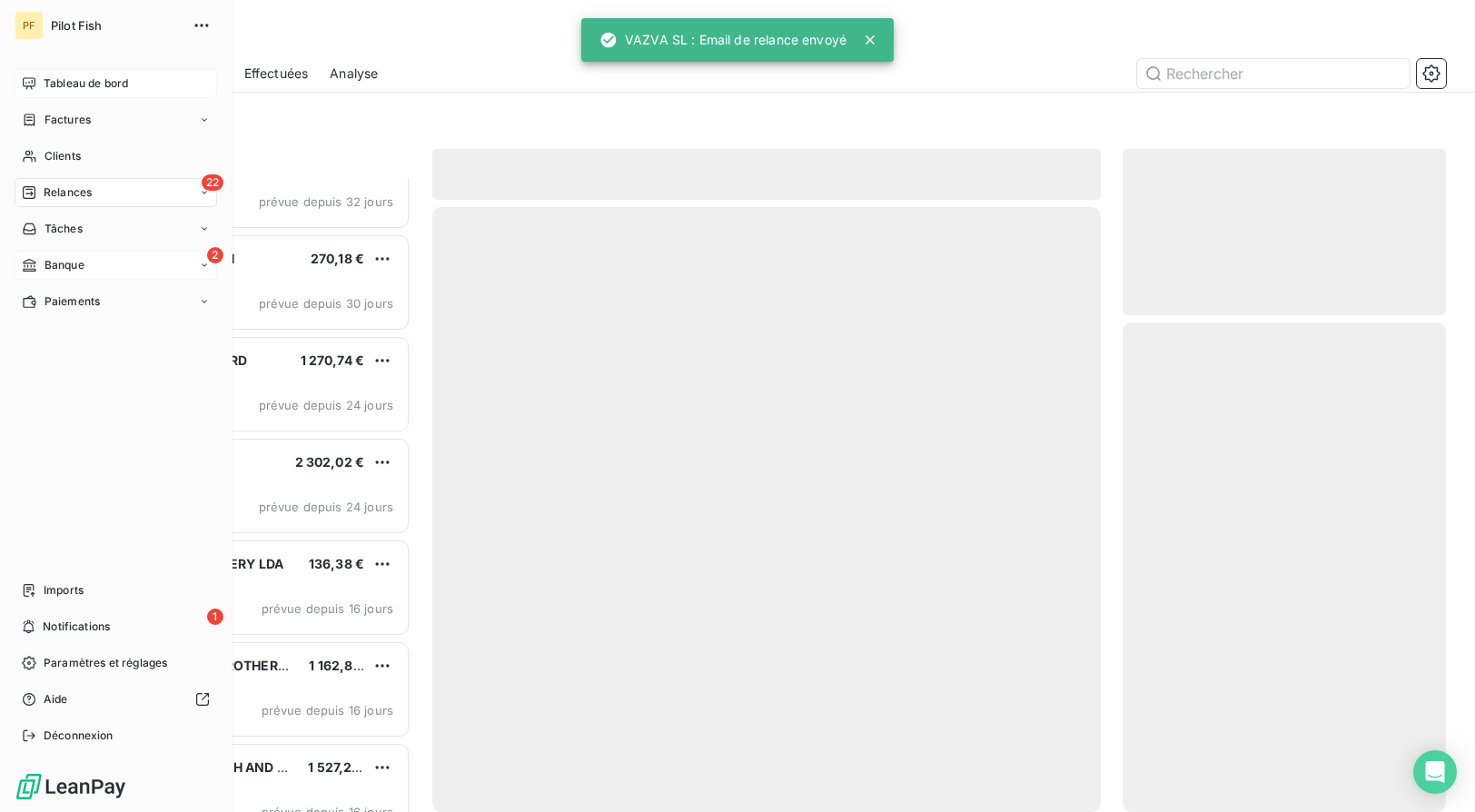
click at [64, 91] on div "Tableau de bord" at bounding box center [115, 83] width 203 height 29
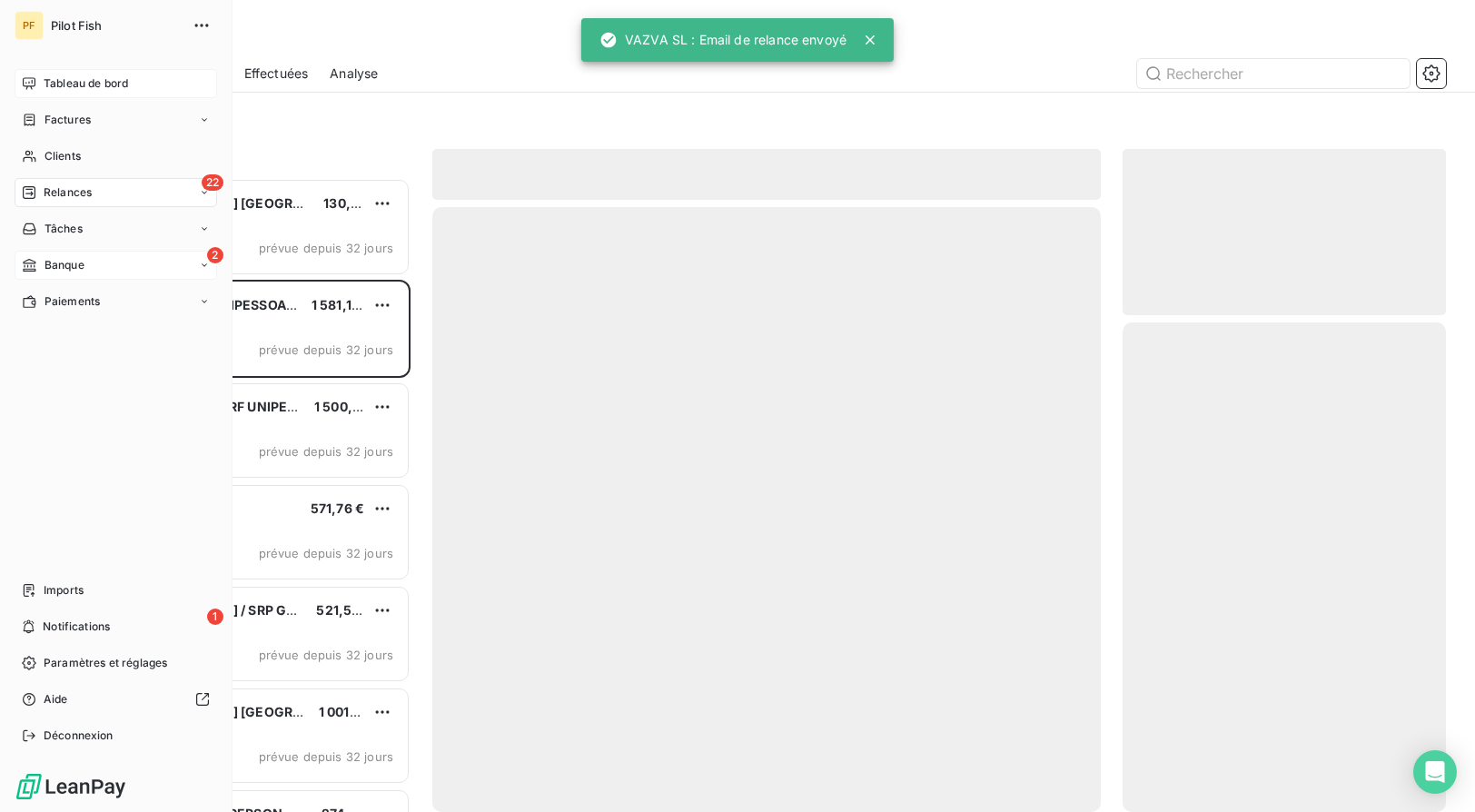
scroll to position [1, 1]
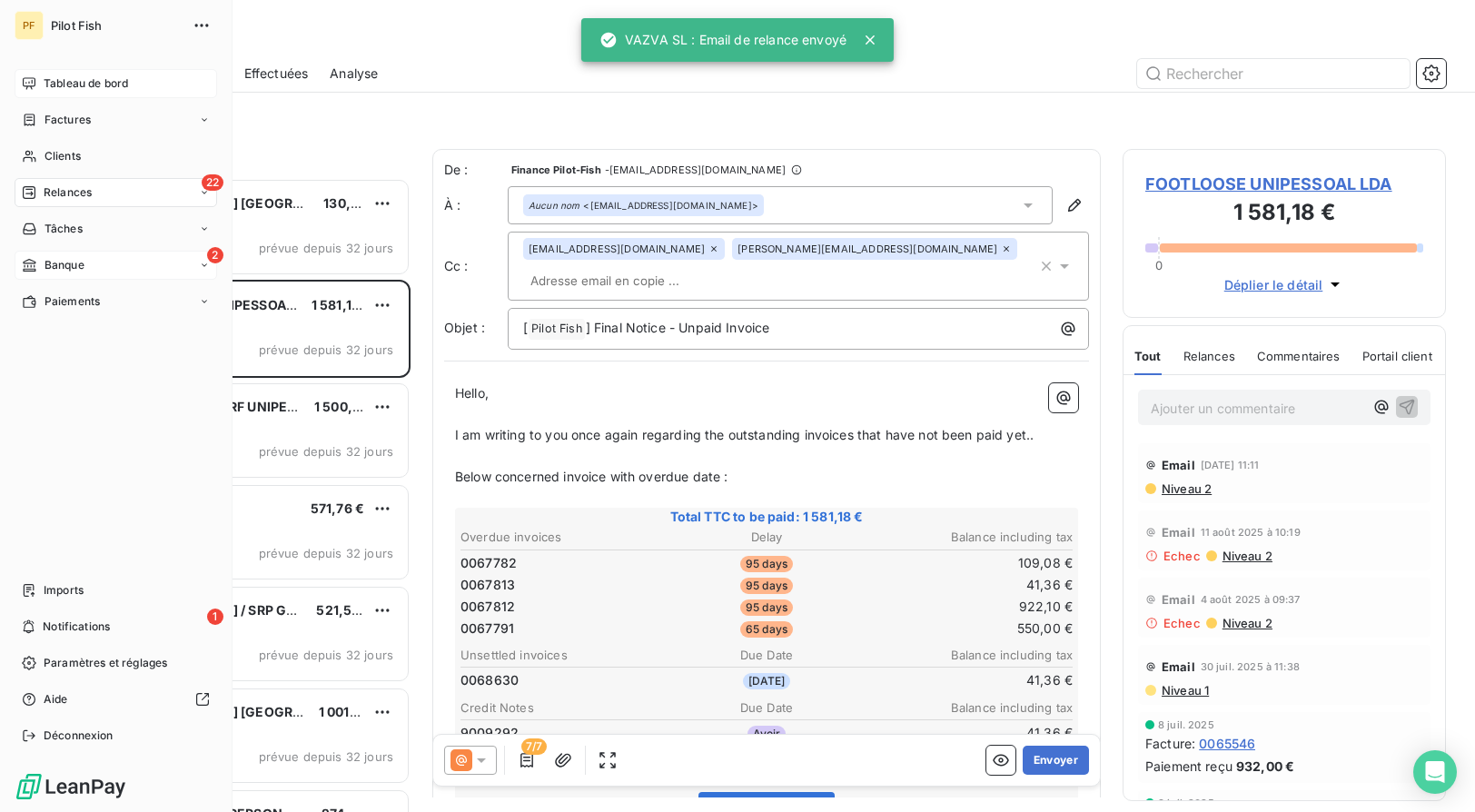
click at [37, 74] on div "Tableau de bord" at bounding box center [115, 83] width 203 height 29
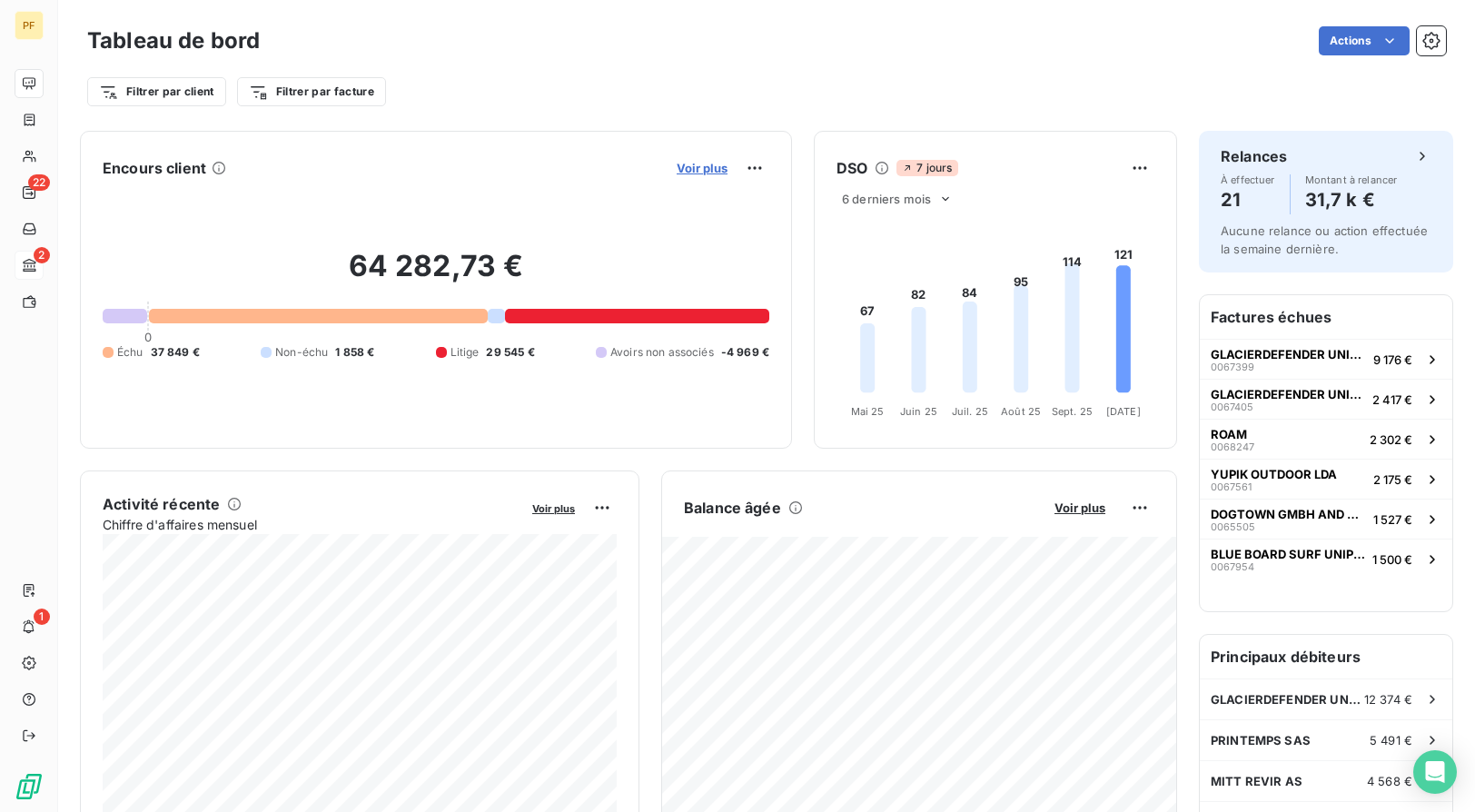
click at [700, 169] on span "Voir plus" at bounding box center [702, 168] width 51 height 14
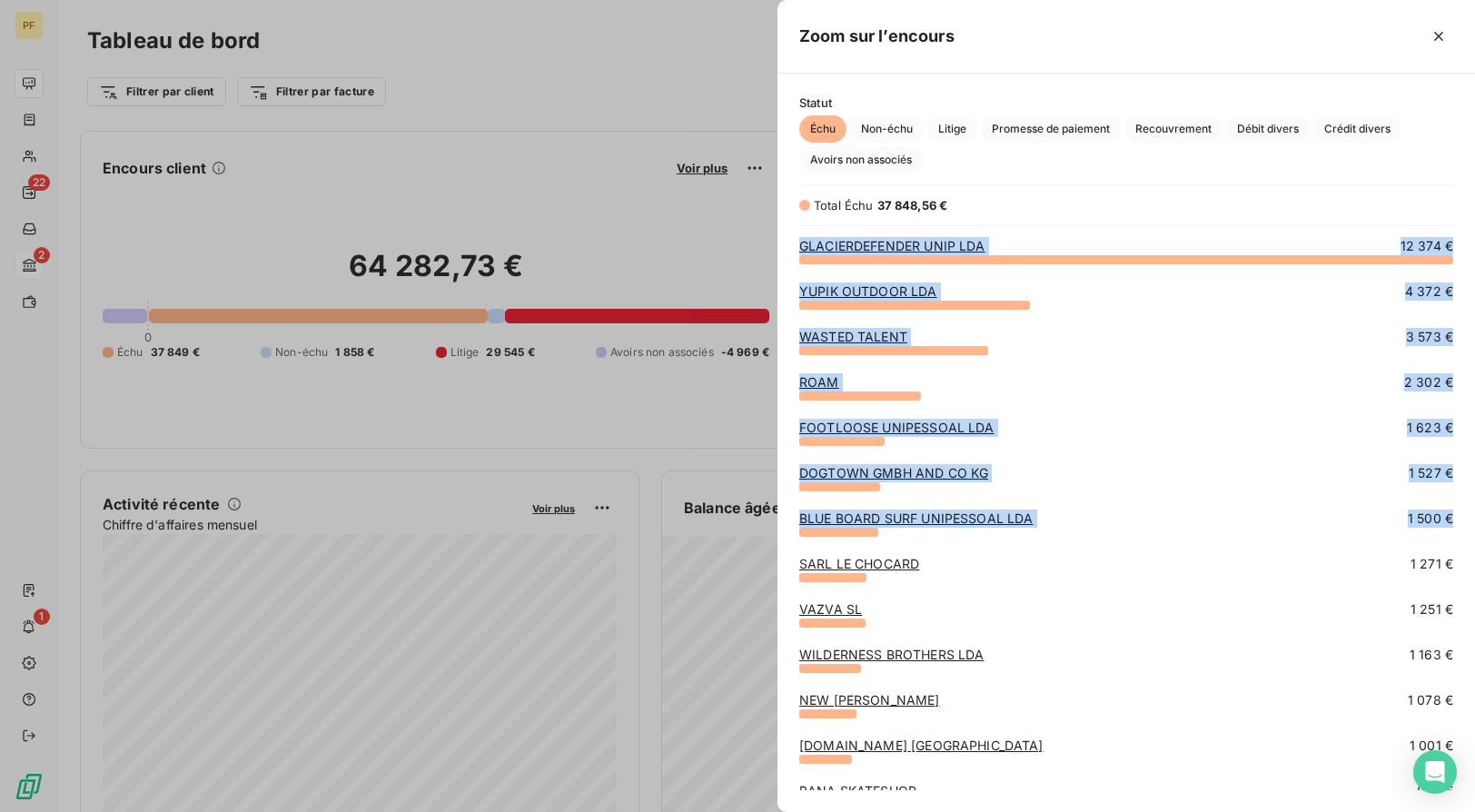
drag, startPoint x: 1456, startPoint y: 515, endPoint x: 1431, endPoint y: 547, distance: 40.6
click at [1292, 547] on div "GLACIERDEFENDER UNIP LDA 12 374 € YUPIK OUTDOOR LDA 4 372 € WASTED TALENT 3 573…" at bounding box center [1126, 513] width 697 height 553
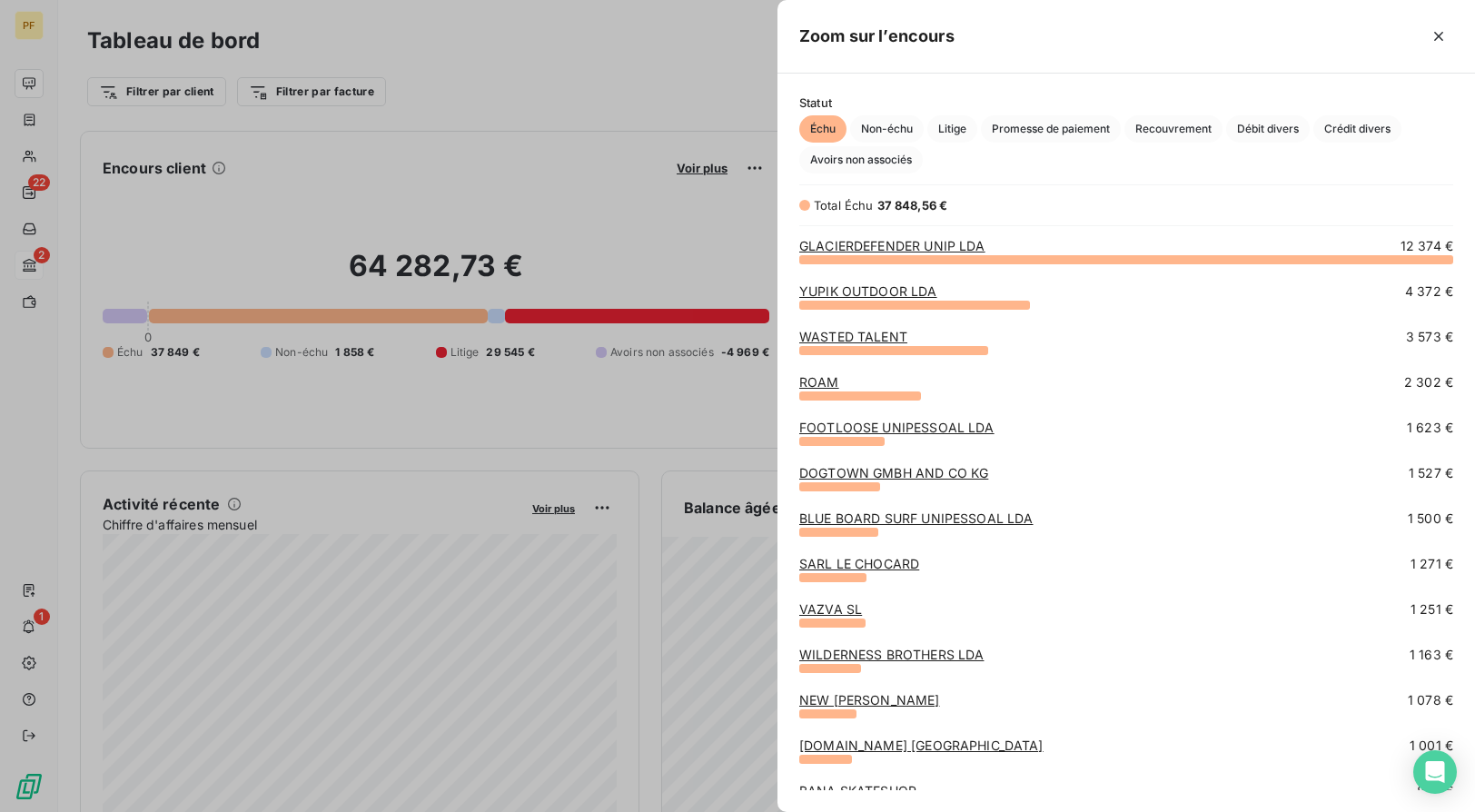
click at [1205, 633] on div "WILDERNESS BROTHERS LDA 1 163 €" at bounding box center [1126, 654] width 654 height 18
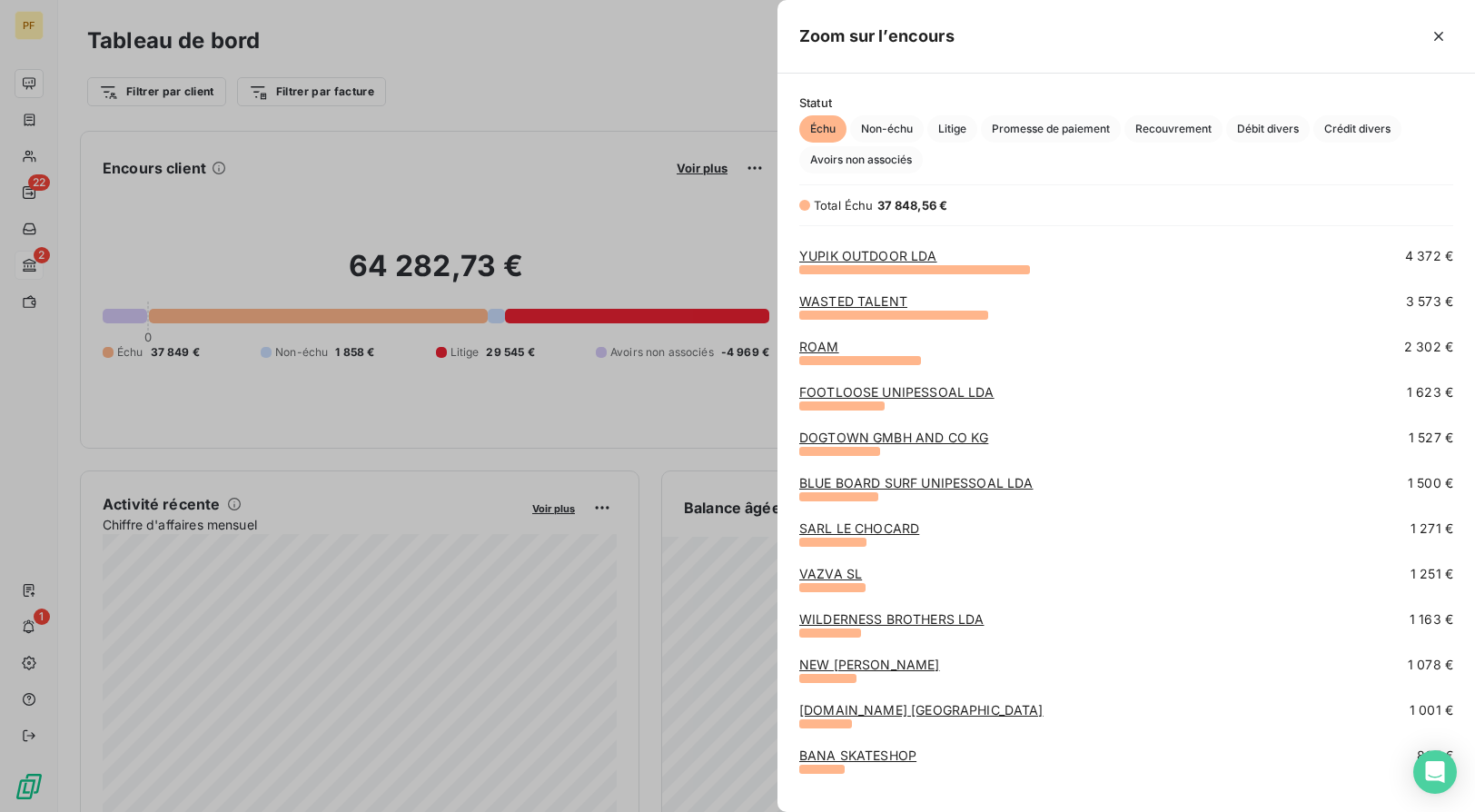
scroll to position [38, 0]
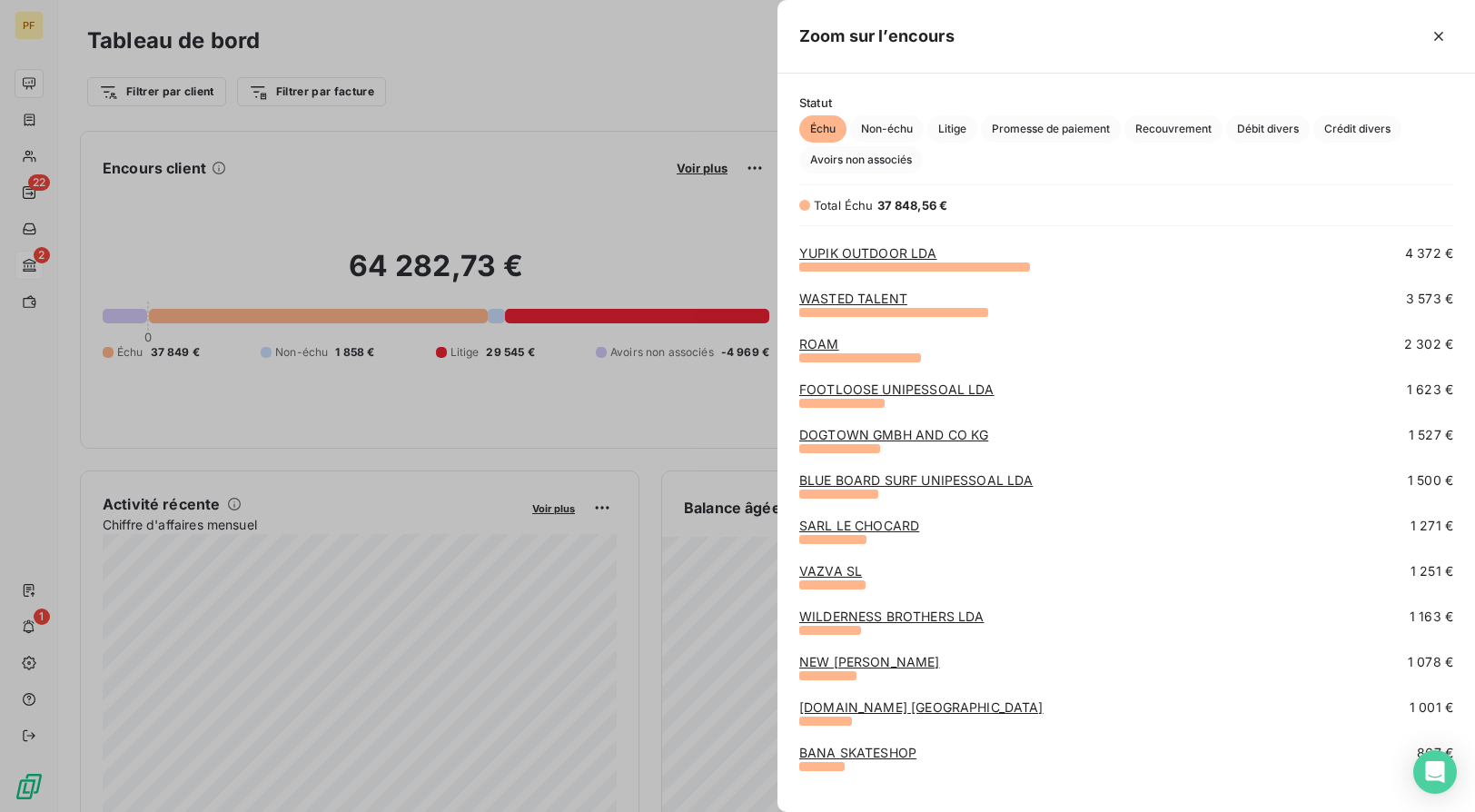
click at [911, 633] on link "NEW [PERSON_NAME]" at bounding box center [869, 661] width 140 height 15
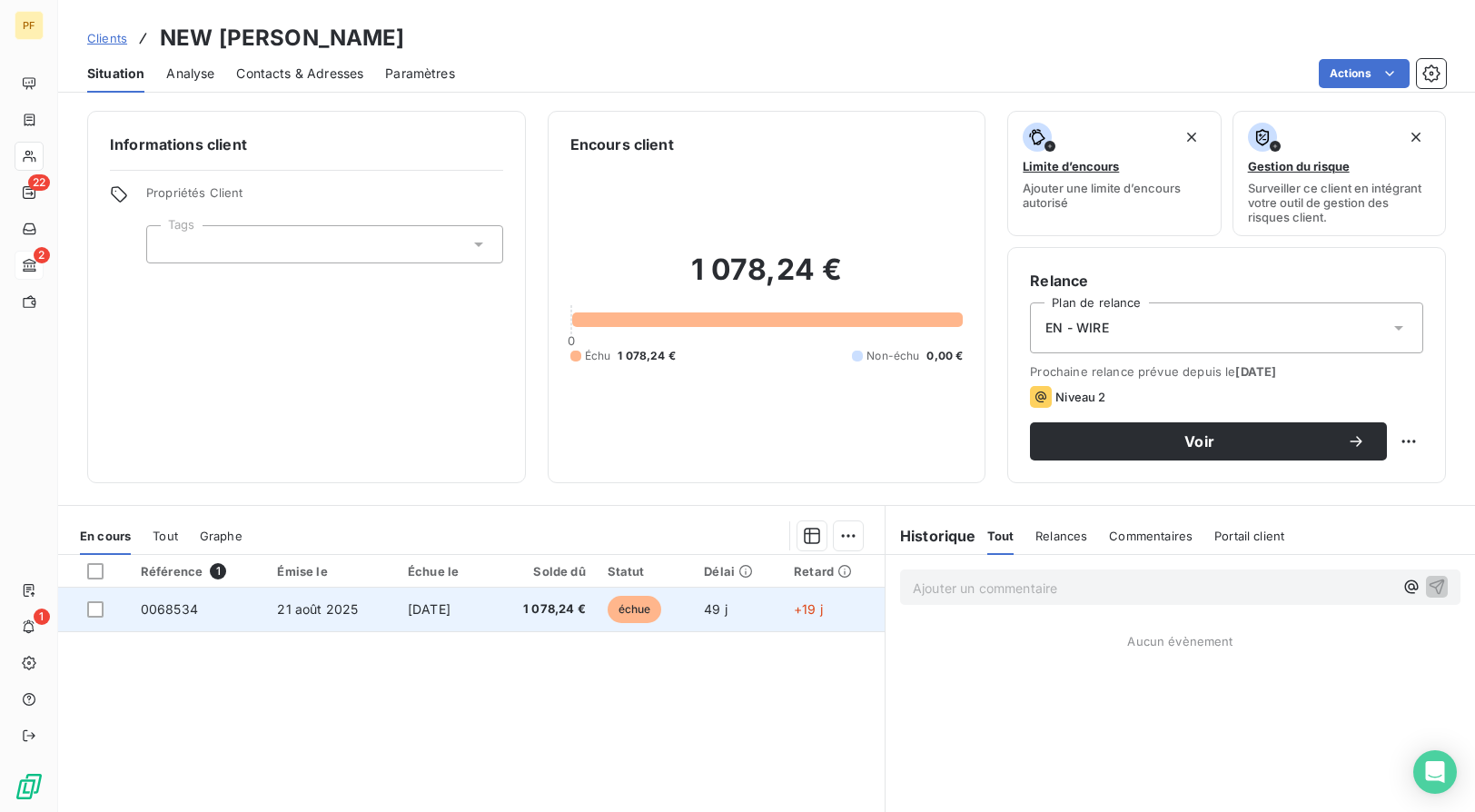
click at [289, 603] on span "21 août 2025" at bounding box center [318, 609] width 81 height 15
click at [407, 618] on td "[DATE]" at bounding box center [443, 609] width 92 height 43
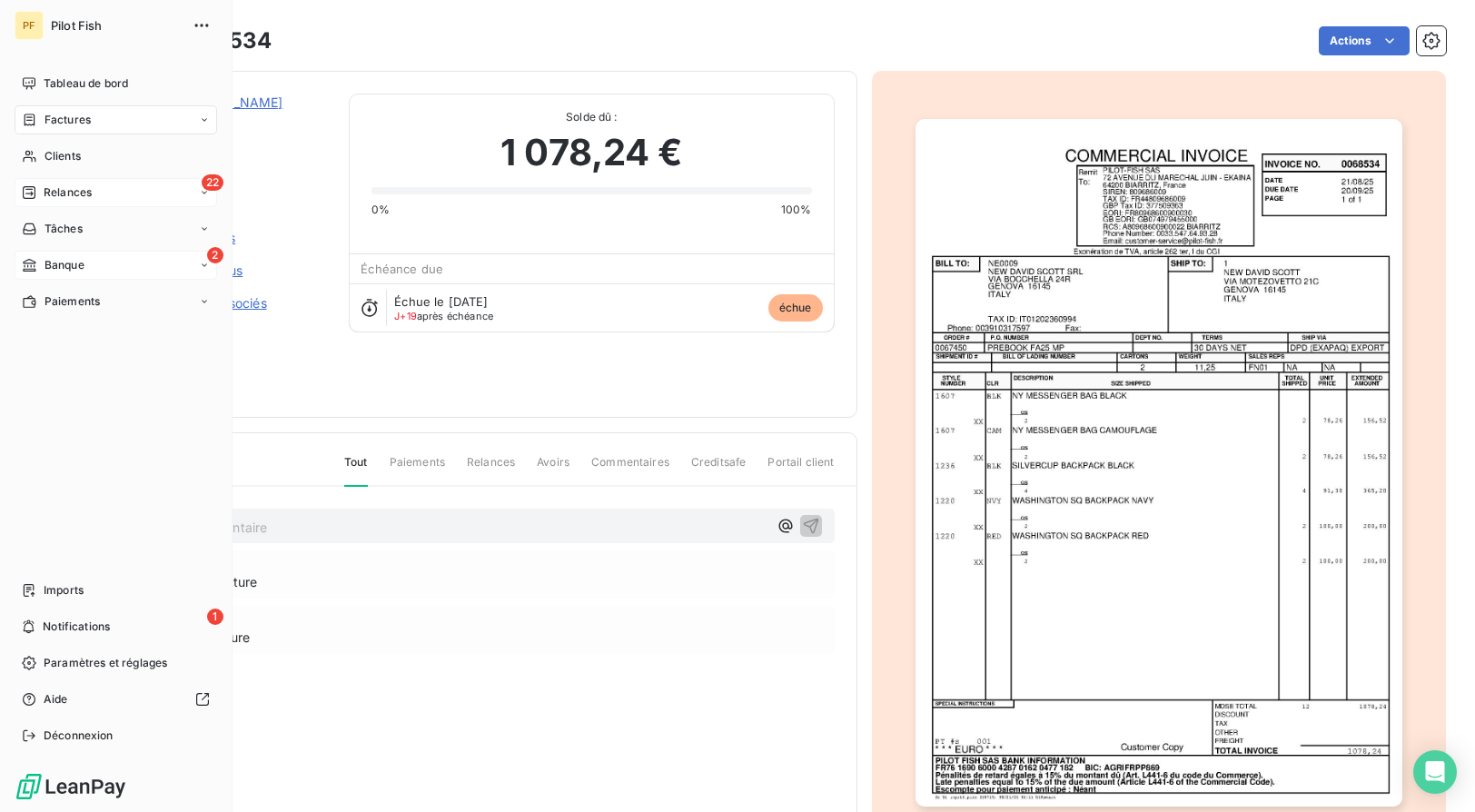
click at [57, 182] on div "22 Relances" at bounding box center [115, 192] width 203 height 29
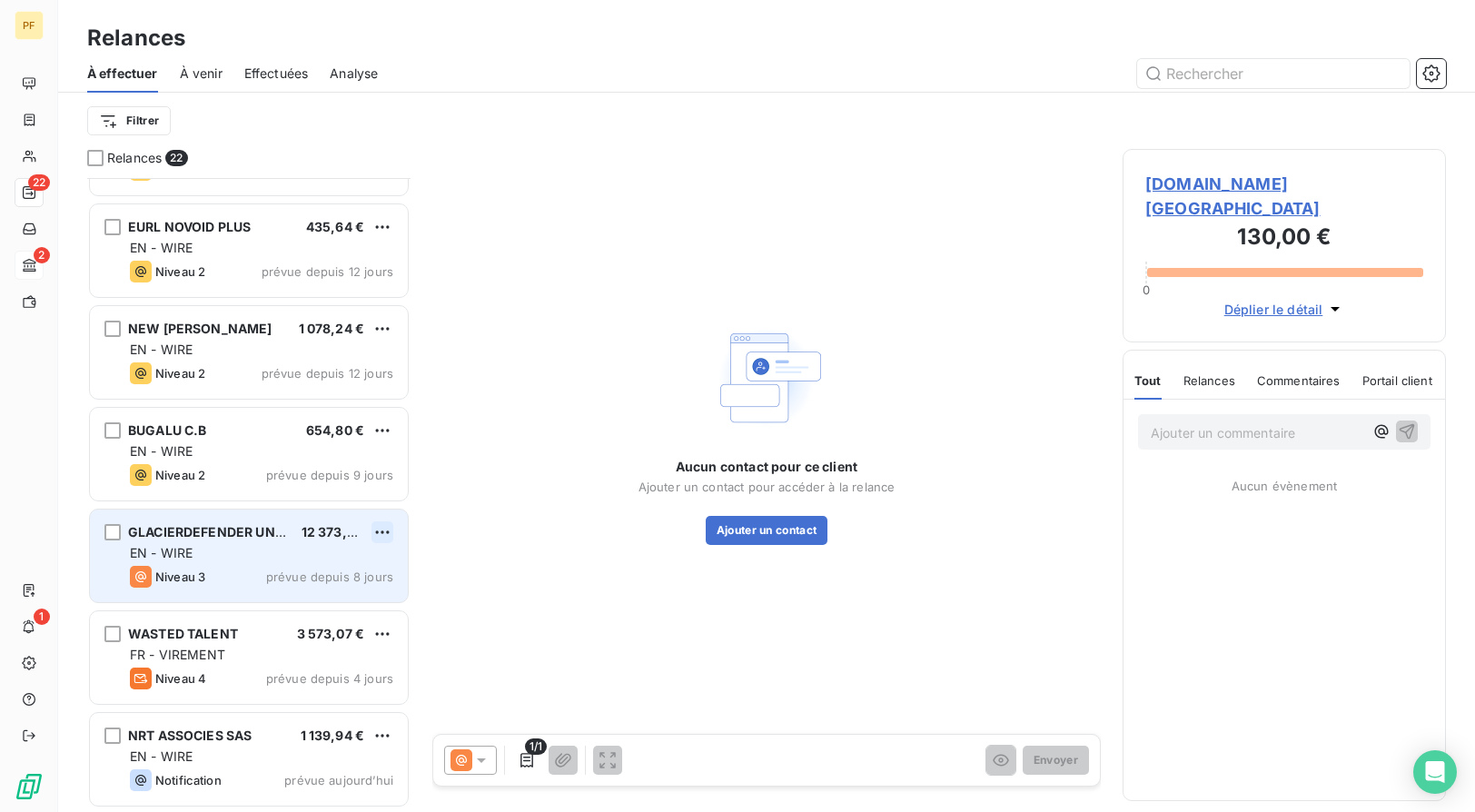
scroll to position [1599, 0]
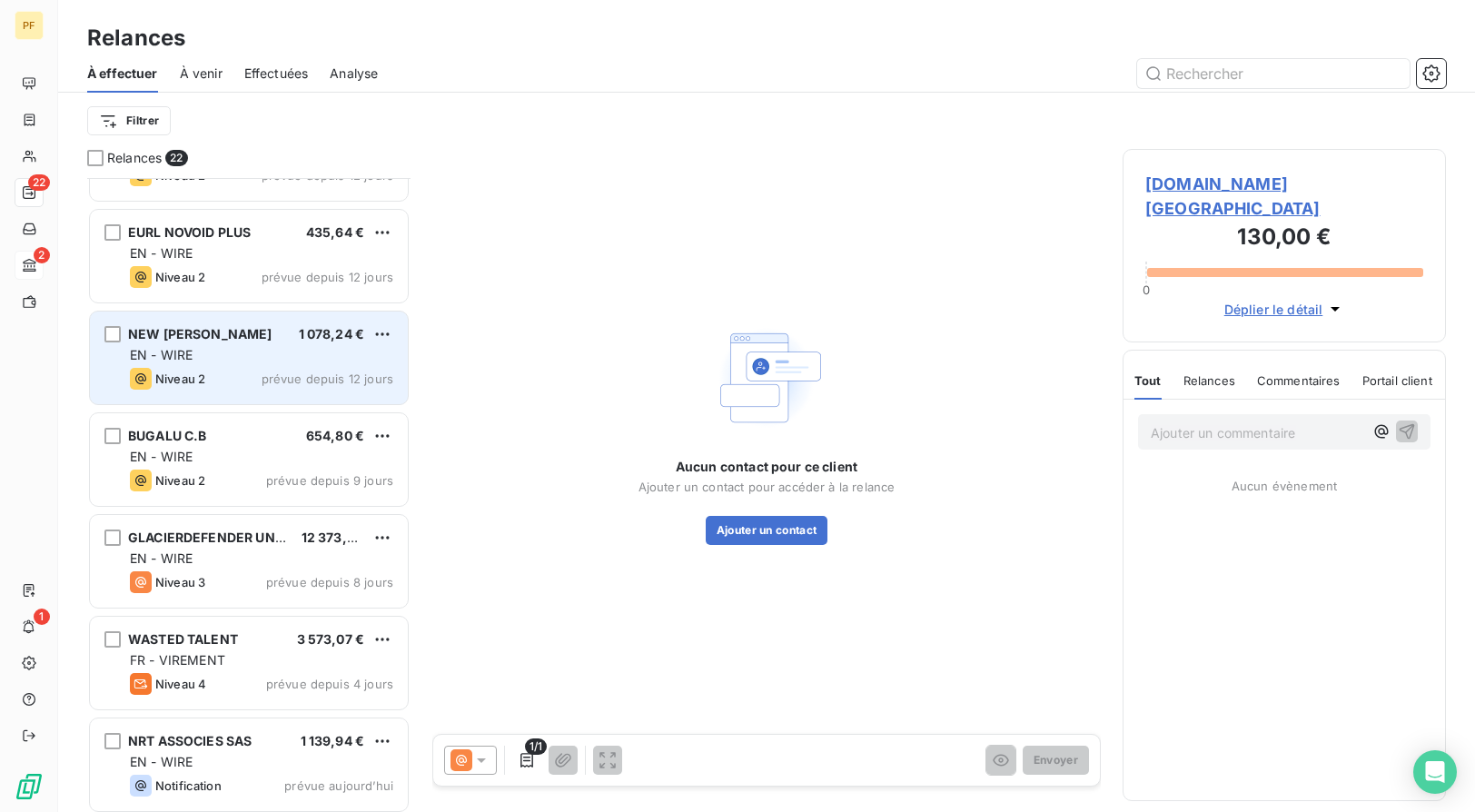
click at [263, 363] on div "EN - WIRE" at bounding box center [261, 354] width 263 height 18
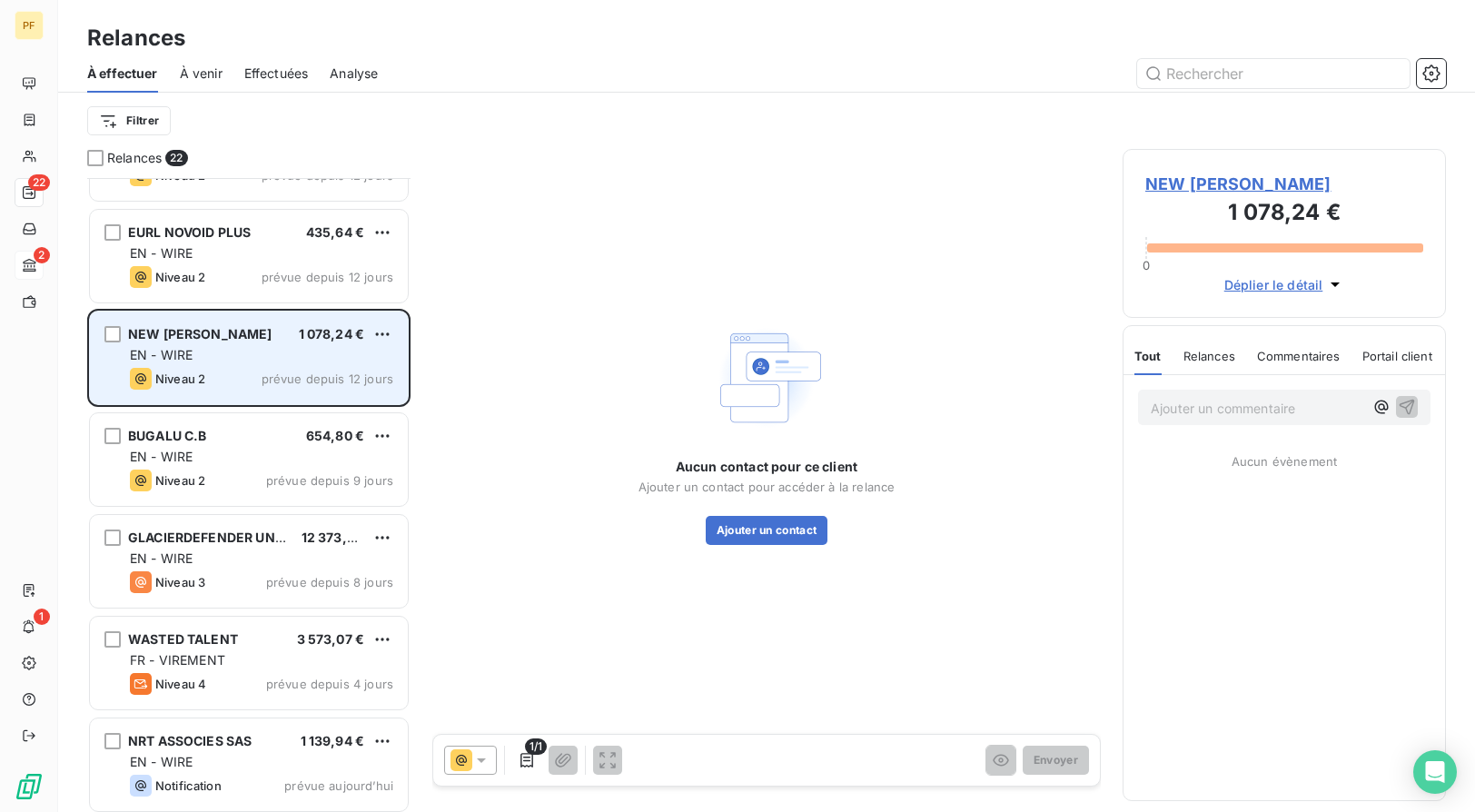
scroll to position [1563, 0]
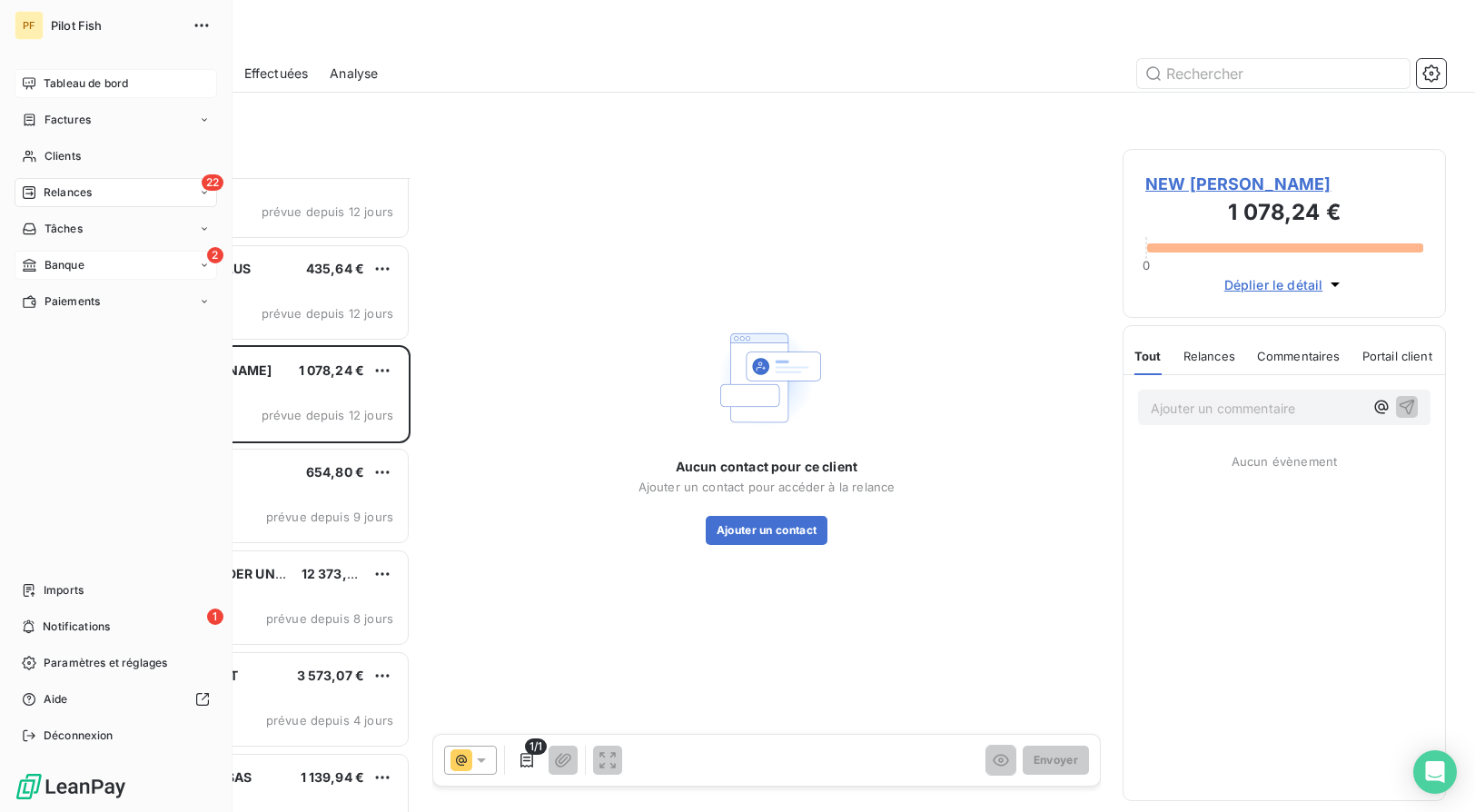
click at [38, 90] on div "Tableau de bord" at bounding box center [115, 83] width 203 height 29
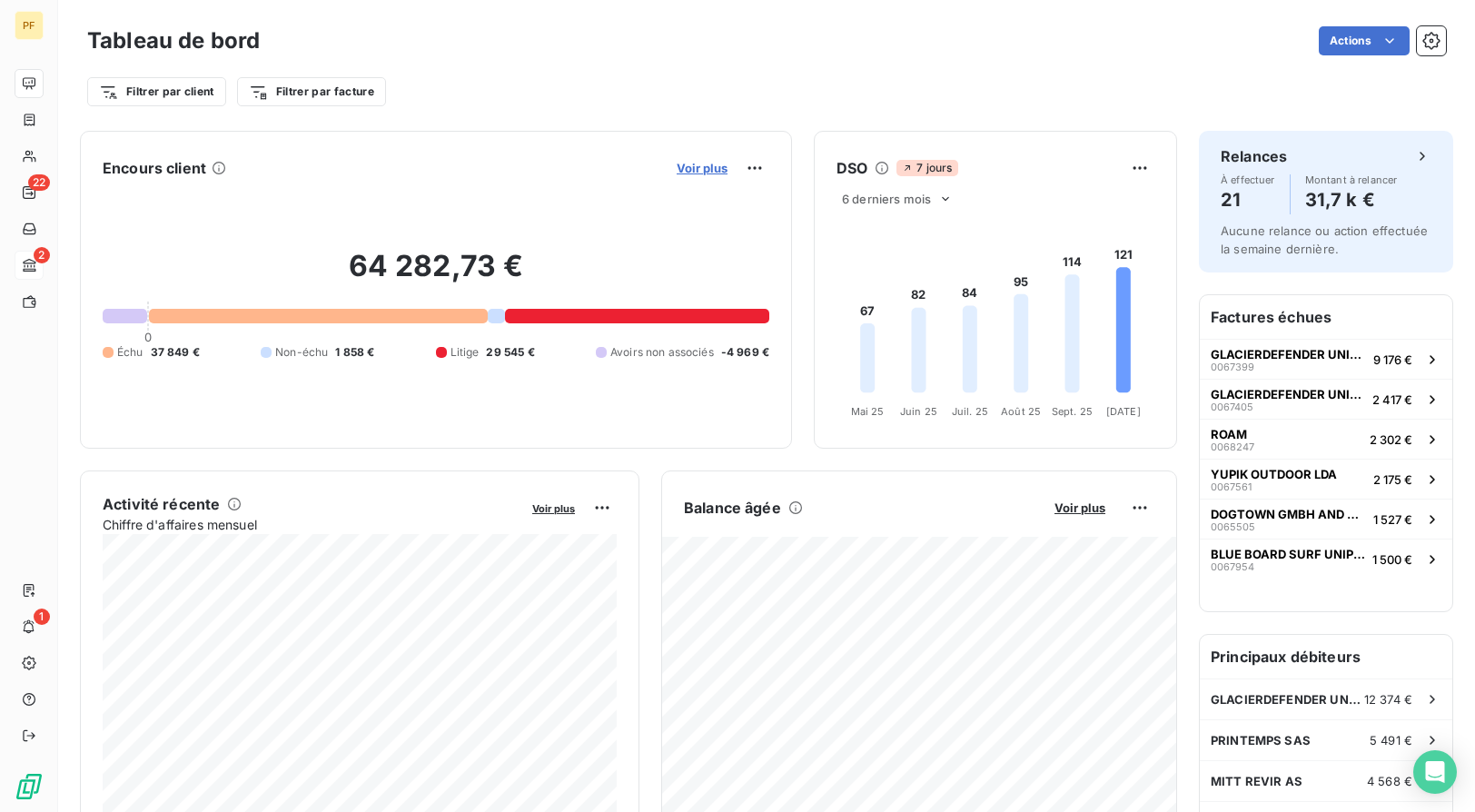
click at [701, 169] on span "Voir plus" at bounding box center [702, 168] width 51 height 14
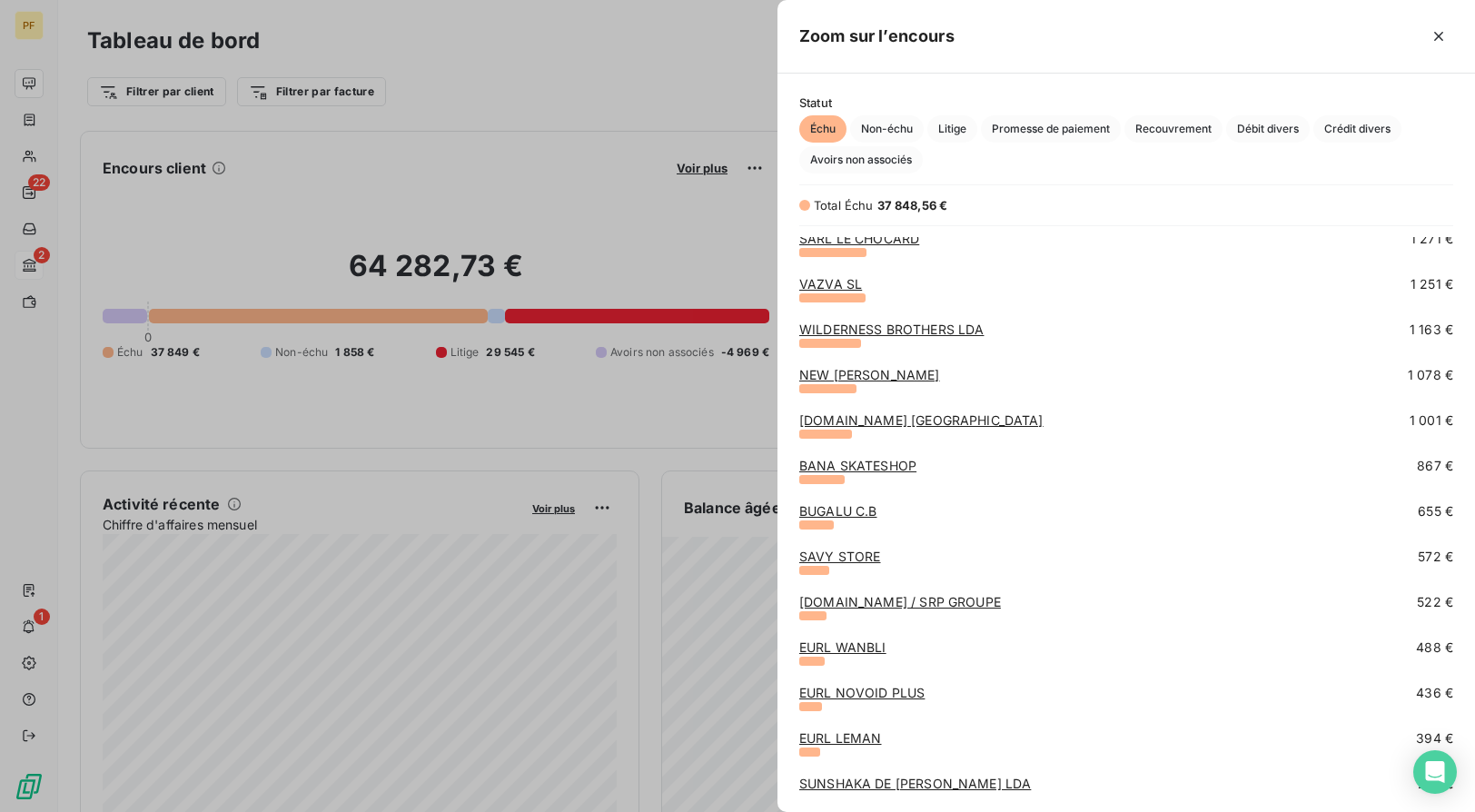
scroll to position [323, 0]
click at [898, 470] on link "BANA SKATESHOP" at bounding box center [858, 467] width 117 height 15
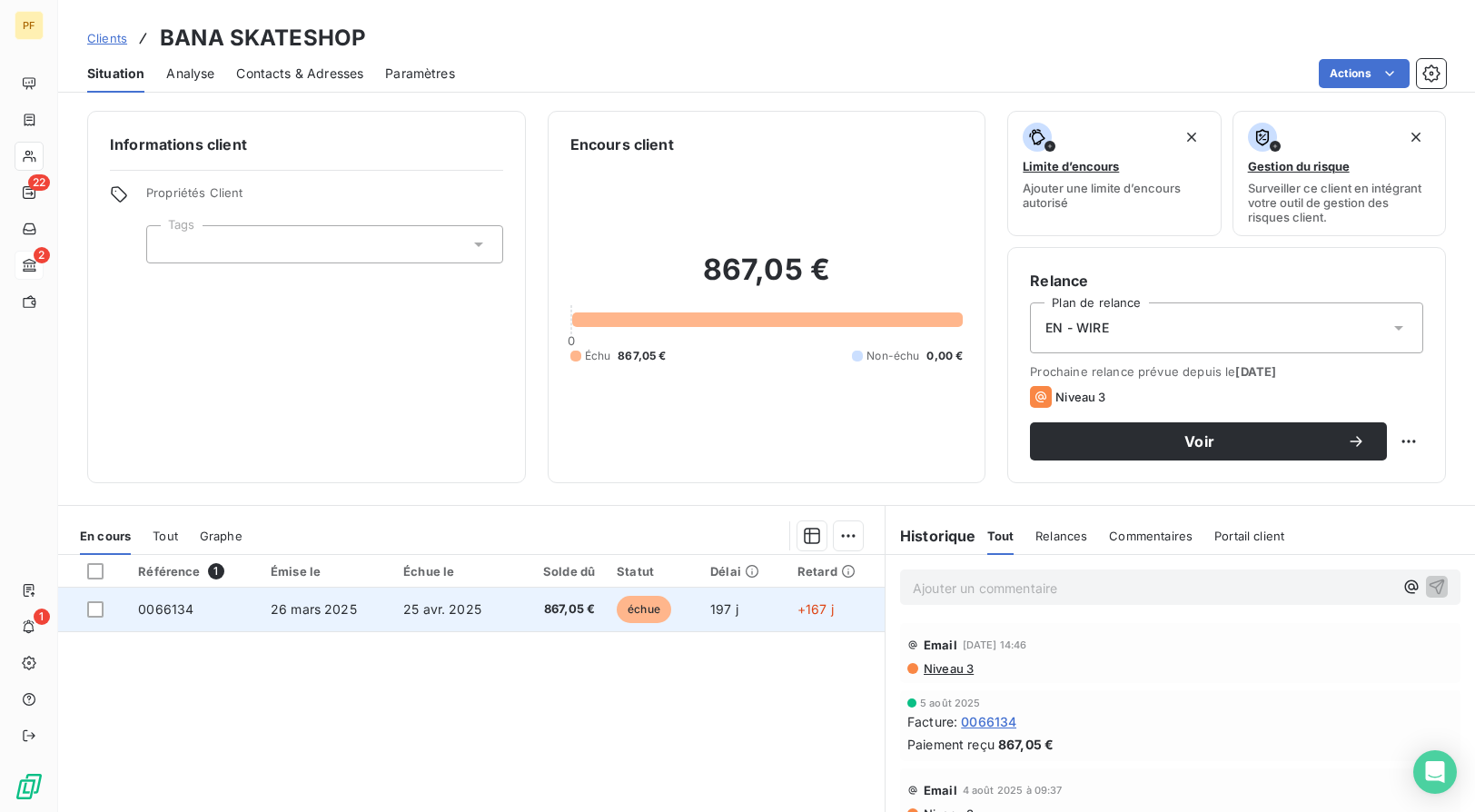
click at [387, 605] on td "26 mars 2025" at bounding box center [326, 609] width 133 height 43
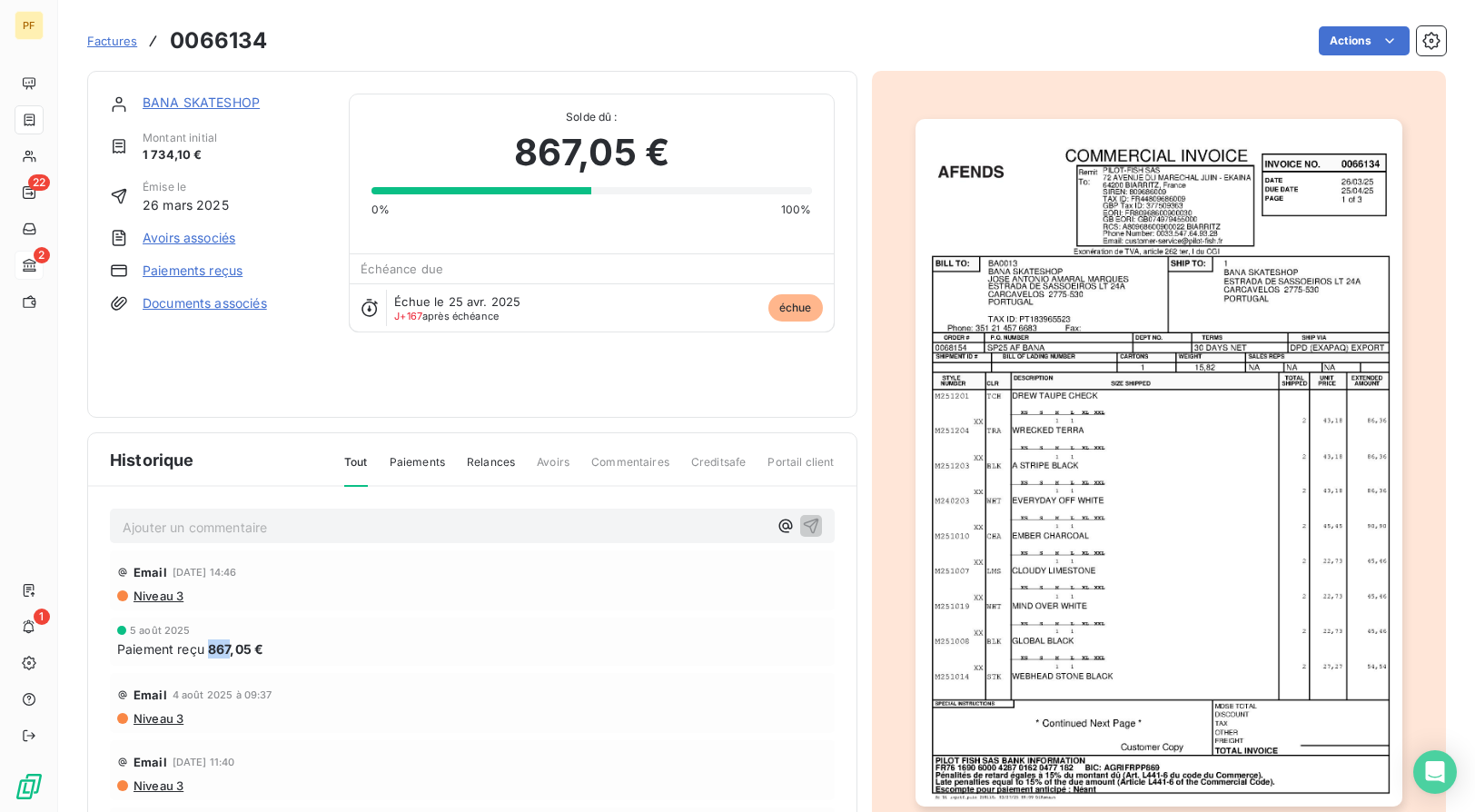
drag, startPoint x: 208, startPoint y: 595, endPoint x: 232, endPoint y: 595, distance: 24.0
click at [232, 633] on div "Paiement reçu 867,05 €" at bounding box center [472, 648] width 711 height 19
click at [193, 633] on span "Paiement reçu" at bounding box center [160, 648] width 88 height 19
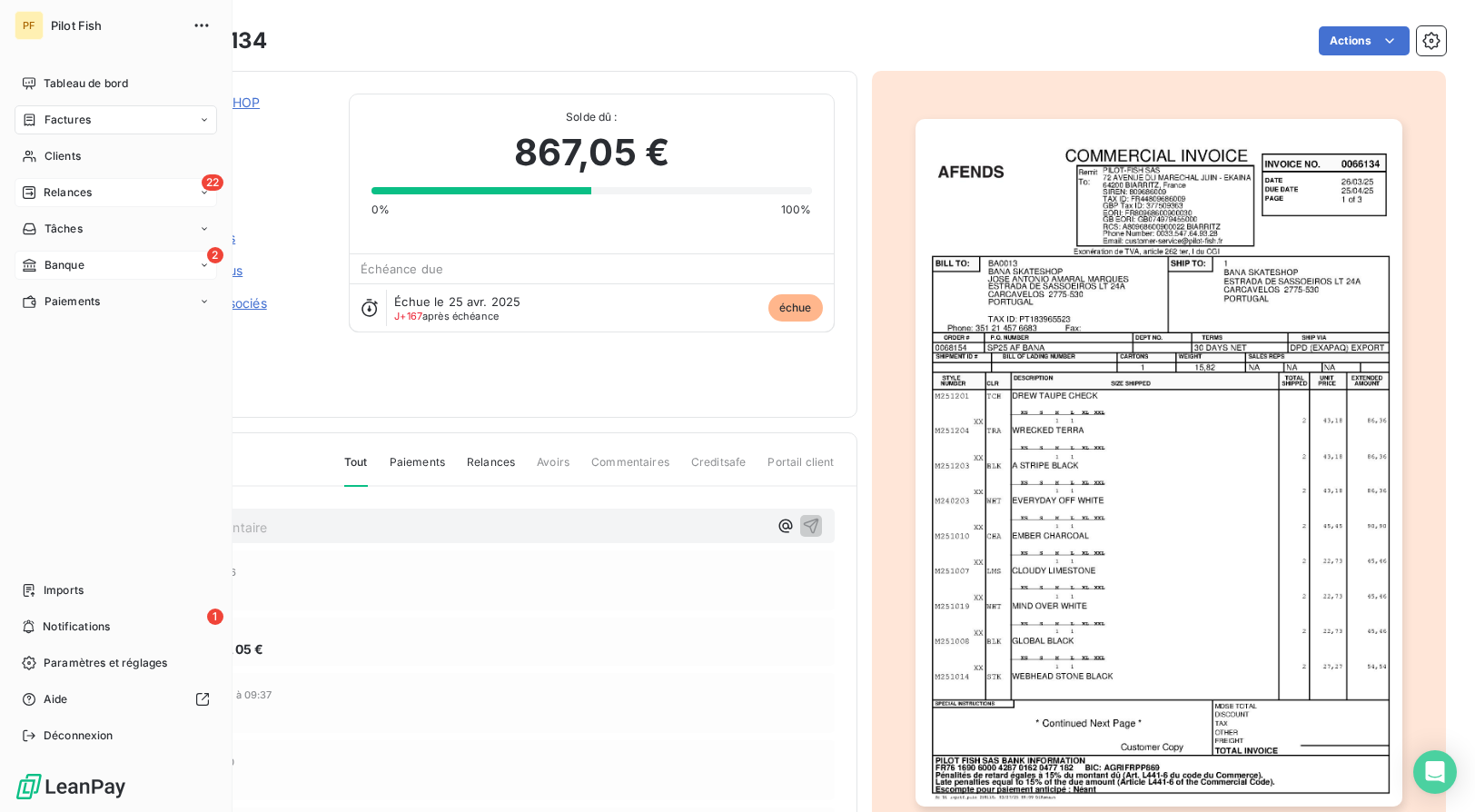
click at [39, 187] on div "Relances" at bounding box center [57, 192] width 70 height 16
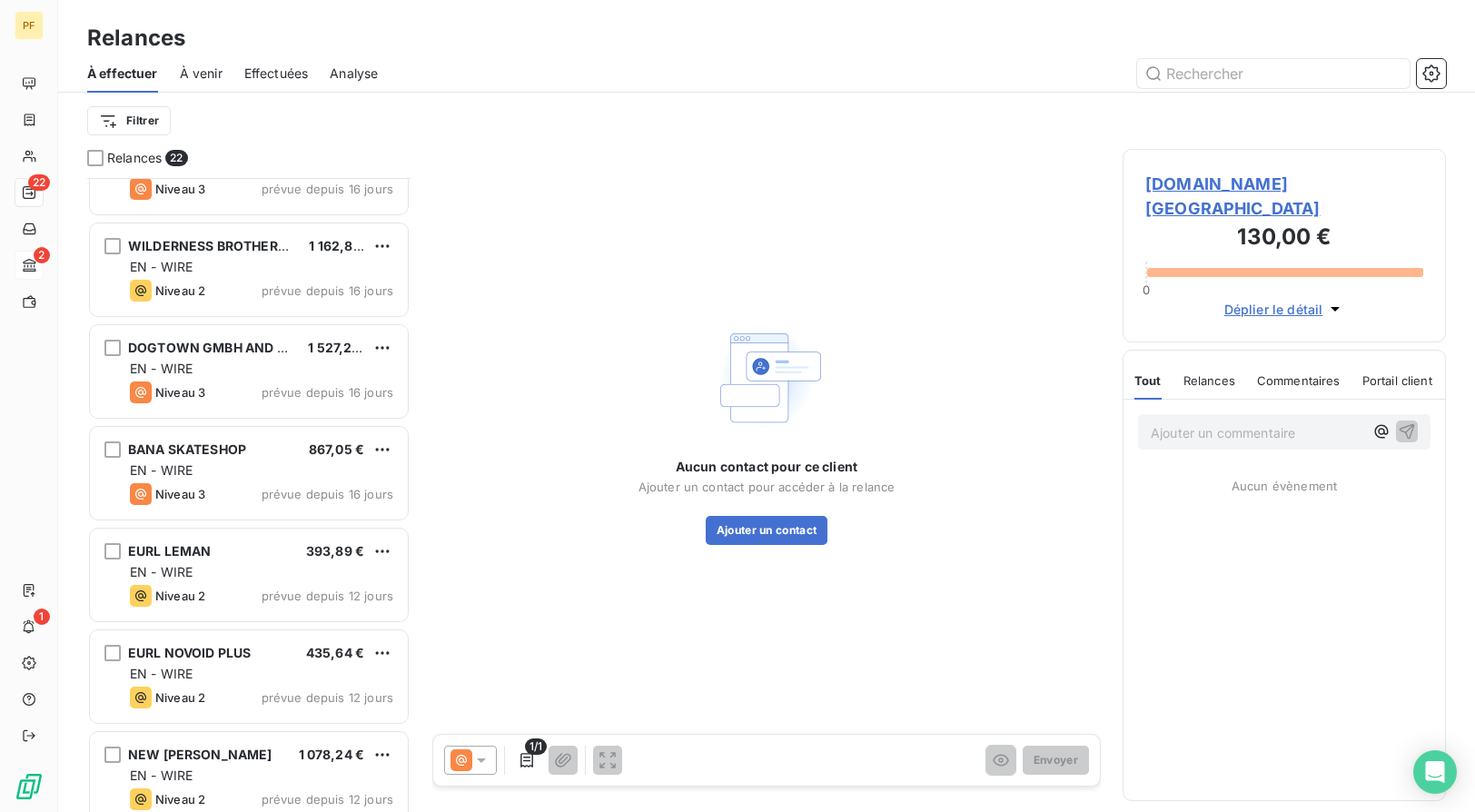
scroll to position [1183, 0]
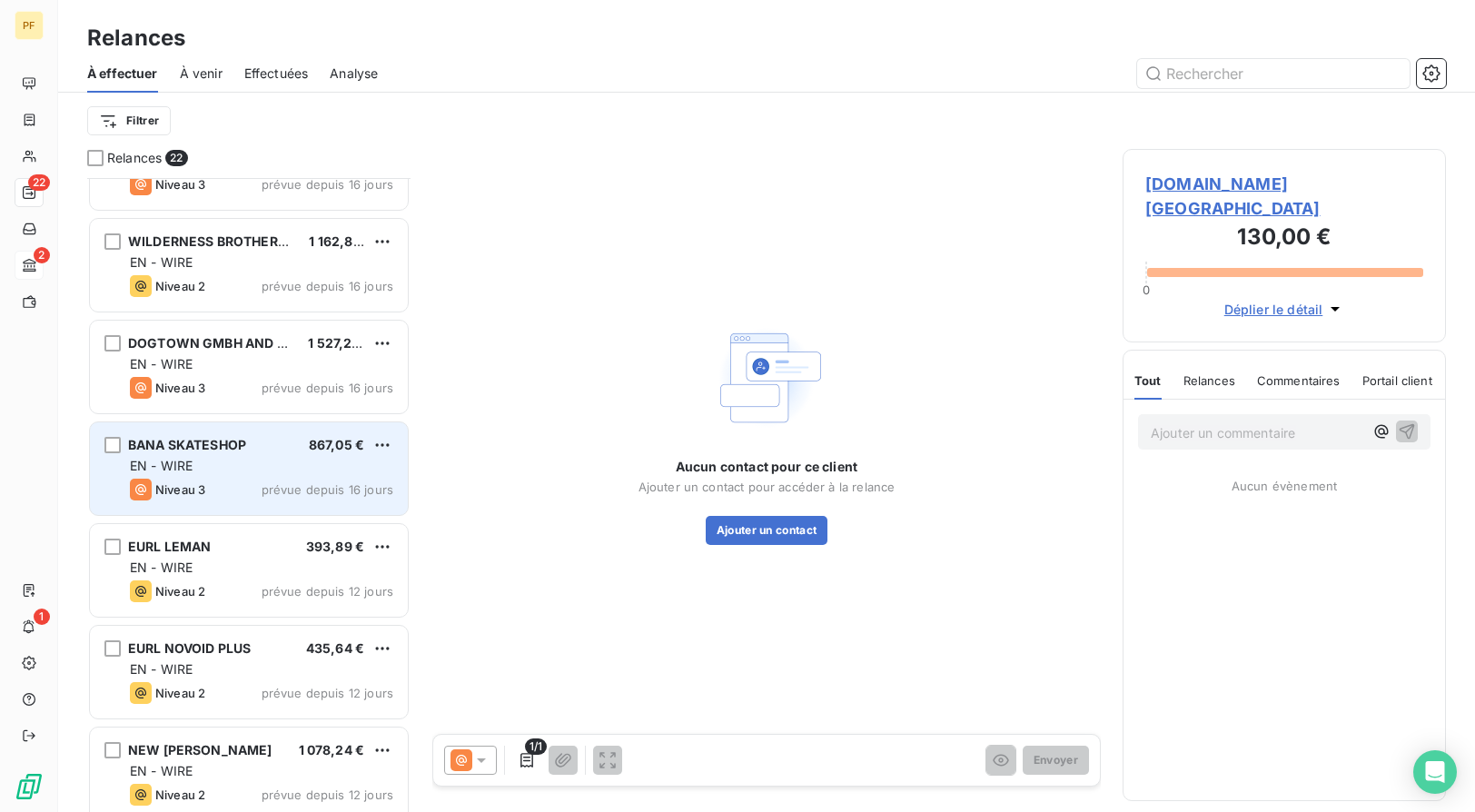
click at [255, 461] on div "EN - WIRE" at bounding box center [261, 465] width 263 height 18
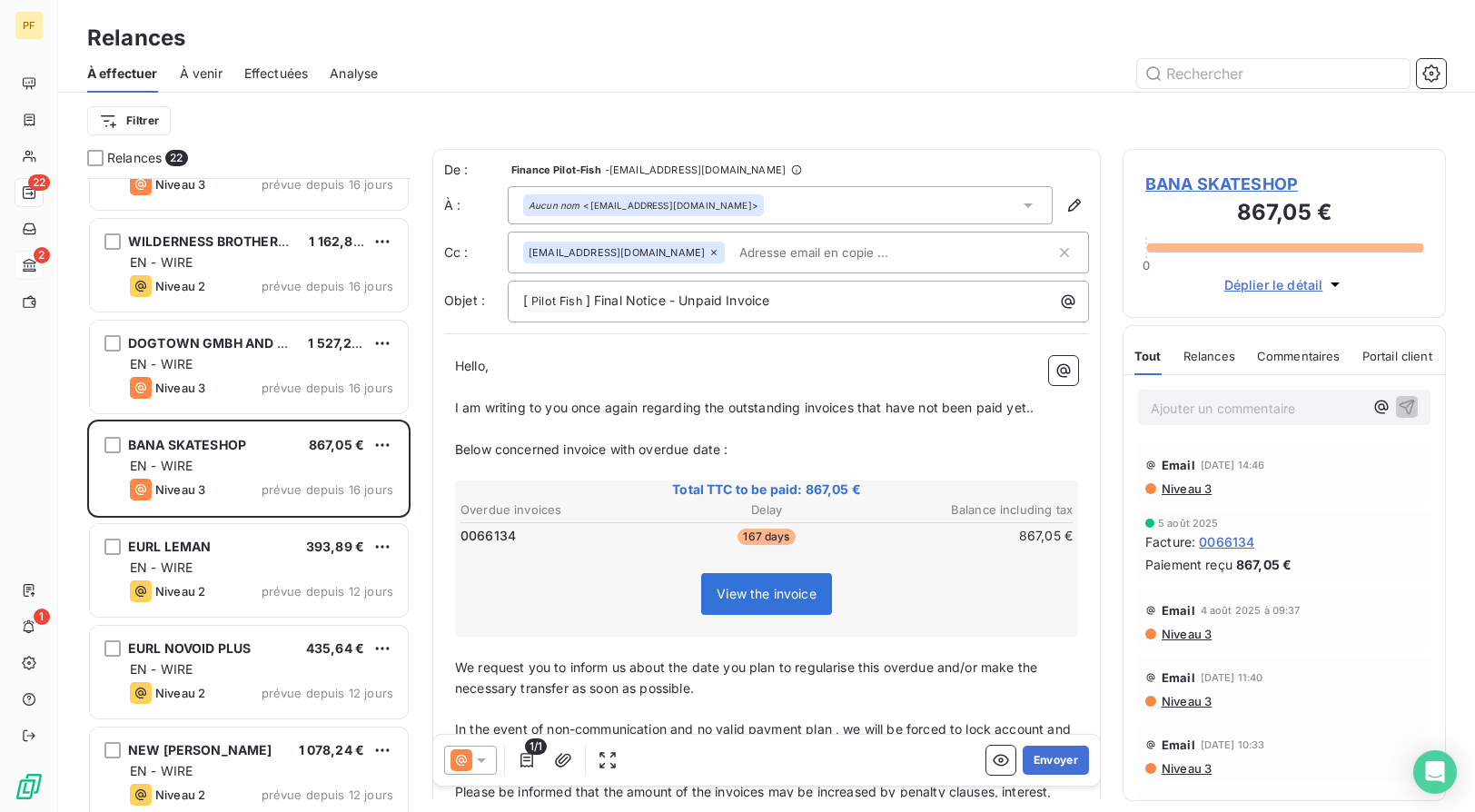
click at [790, 252] on input "text" at bounding box center [837, 252] width 210 height 27
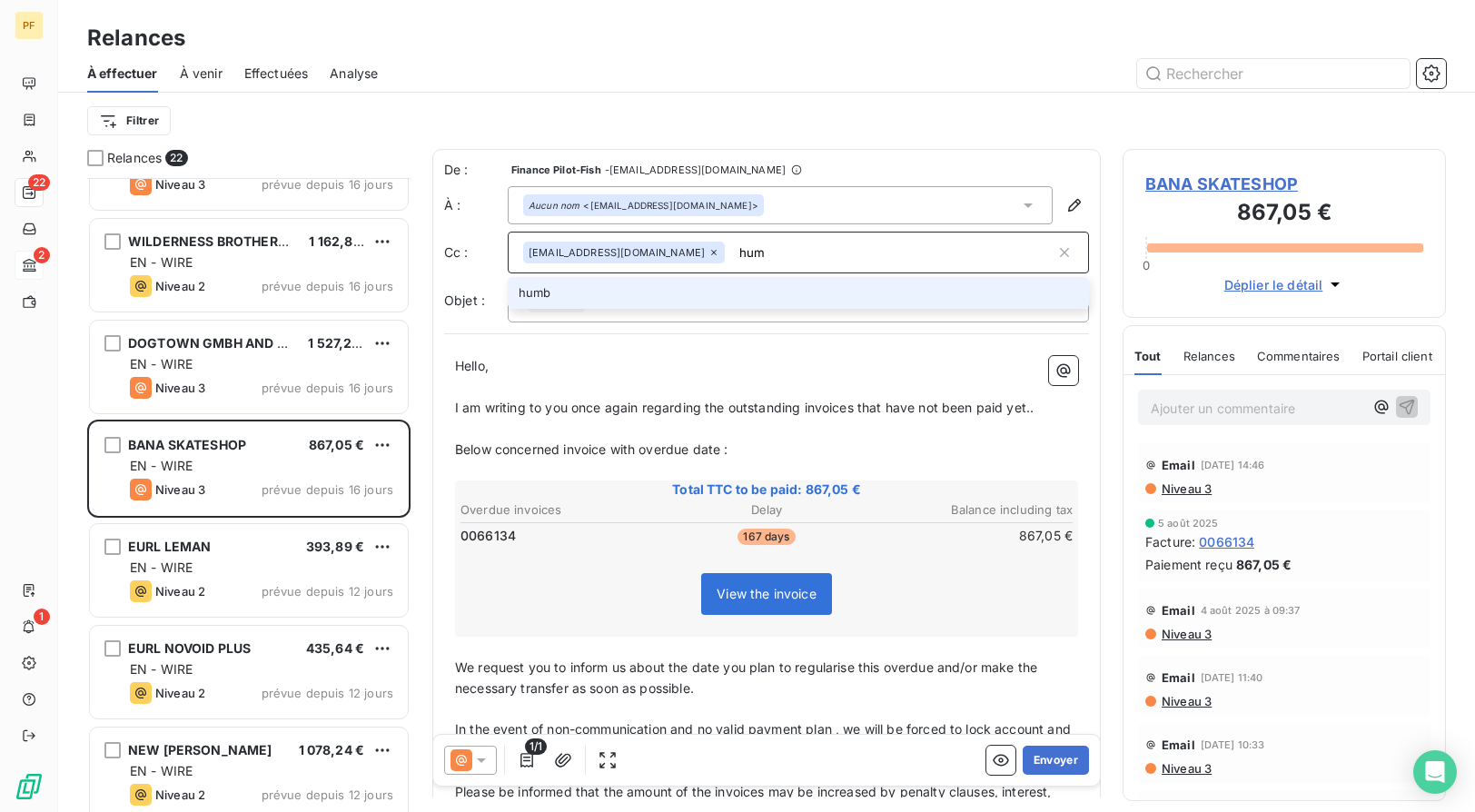
drag, startPoint x: 488, startPoint y: 807, endPoint x: 713, endPoint y: 249, distance: 601.7
click at [732, 249] on input "hum" at bounding box center [893, 252] width 323 height 27
type input "h"
type input "[EMAIL_ADDRESS][DOMAIN_NAME]"
click at [606, 288] on li "[EMAIL_ADDRESS][DOMAIN_NAME]" at bounding box center [798, 293] width 582 height 32
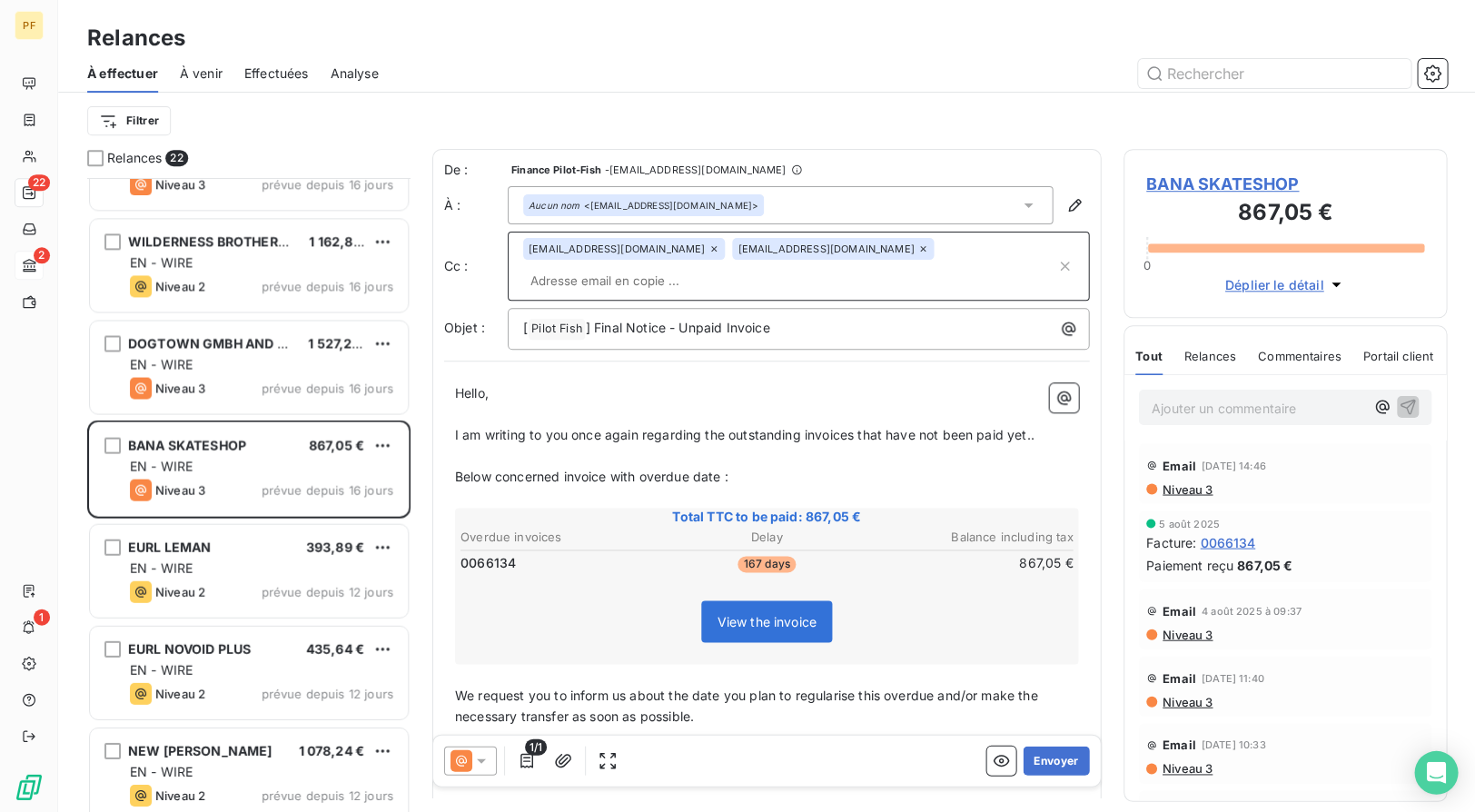
click at [612, 383] on p "Hello," at bounding box center [766, 394] width 623 height 21
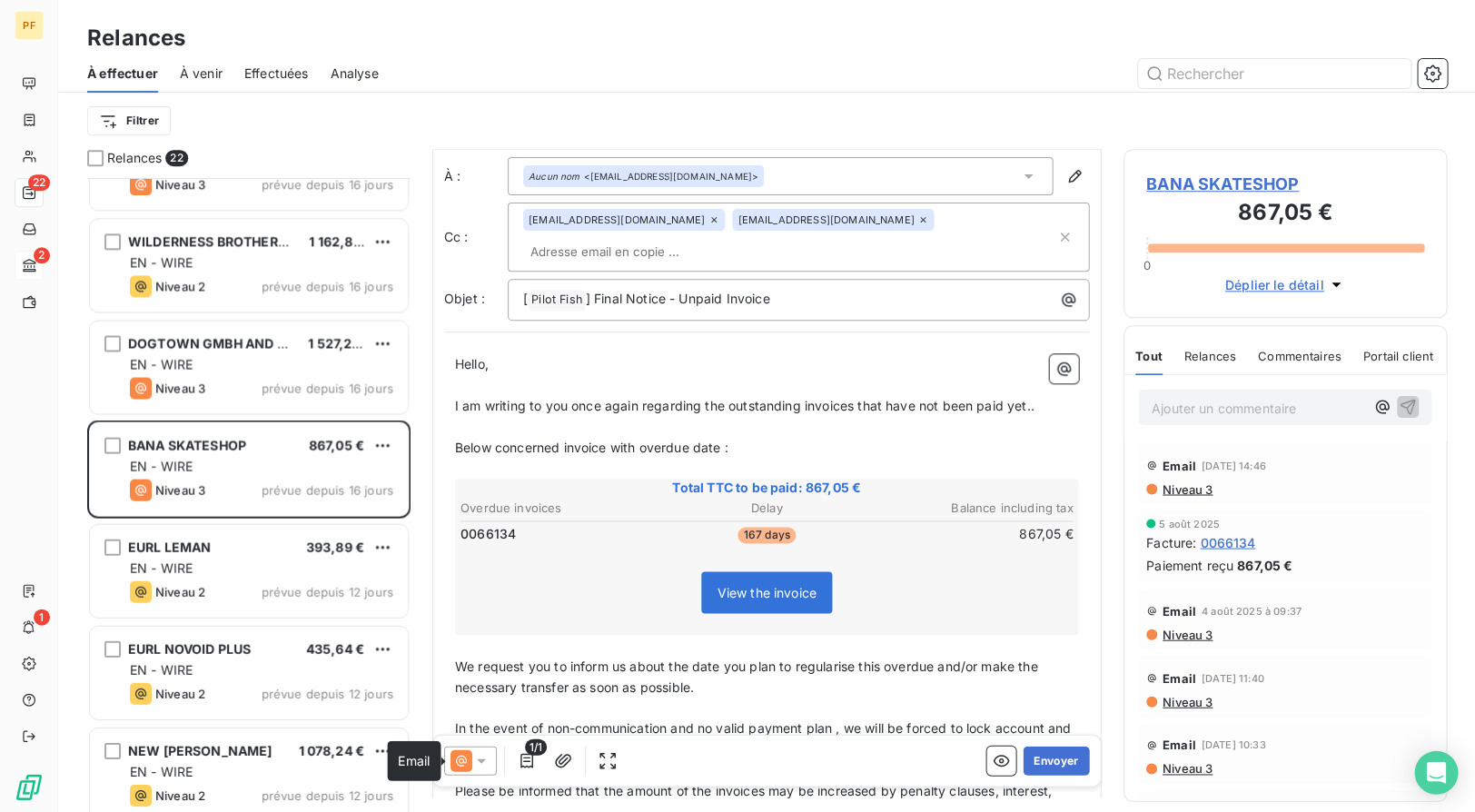
click at [474, 633] on icon at bounding box center [481, 759] width 18 height 18
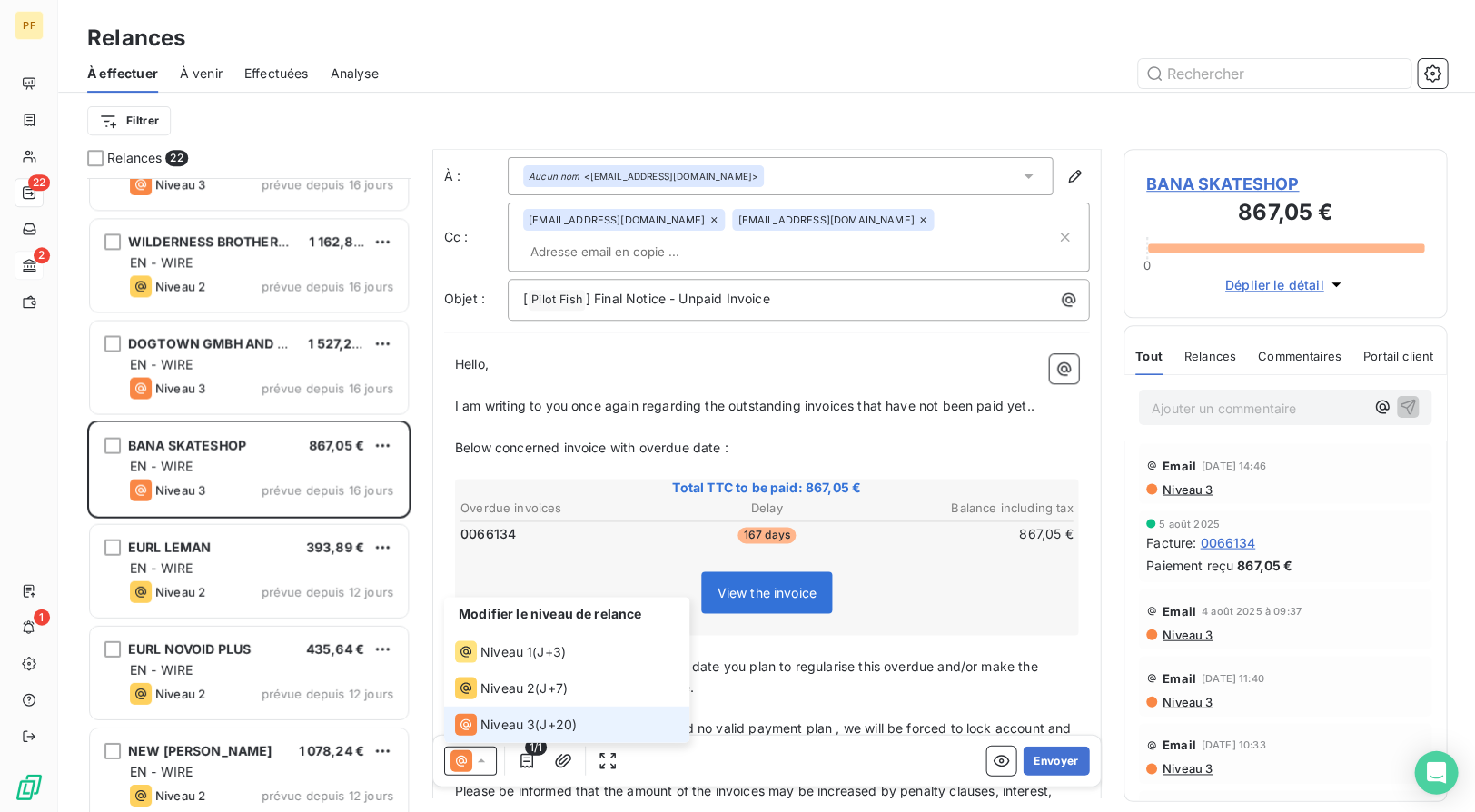
click at [500, 633] on span "Niveau 3" at bounding box center [508, 723] width 55 height 18
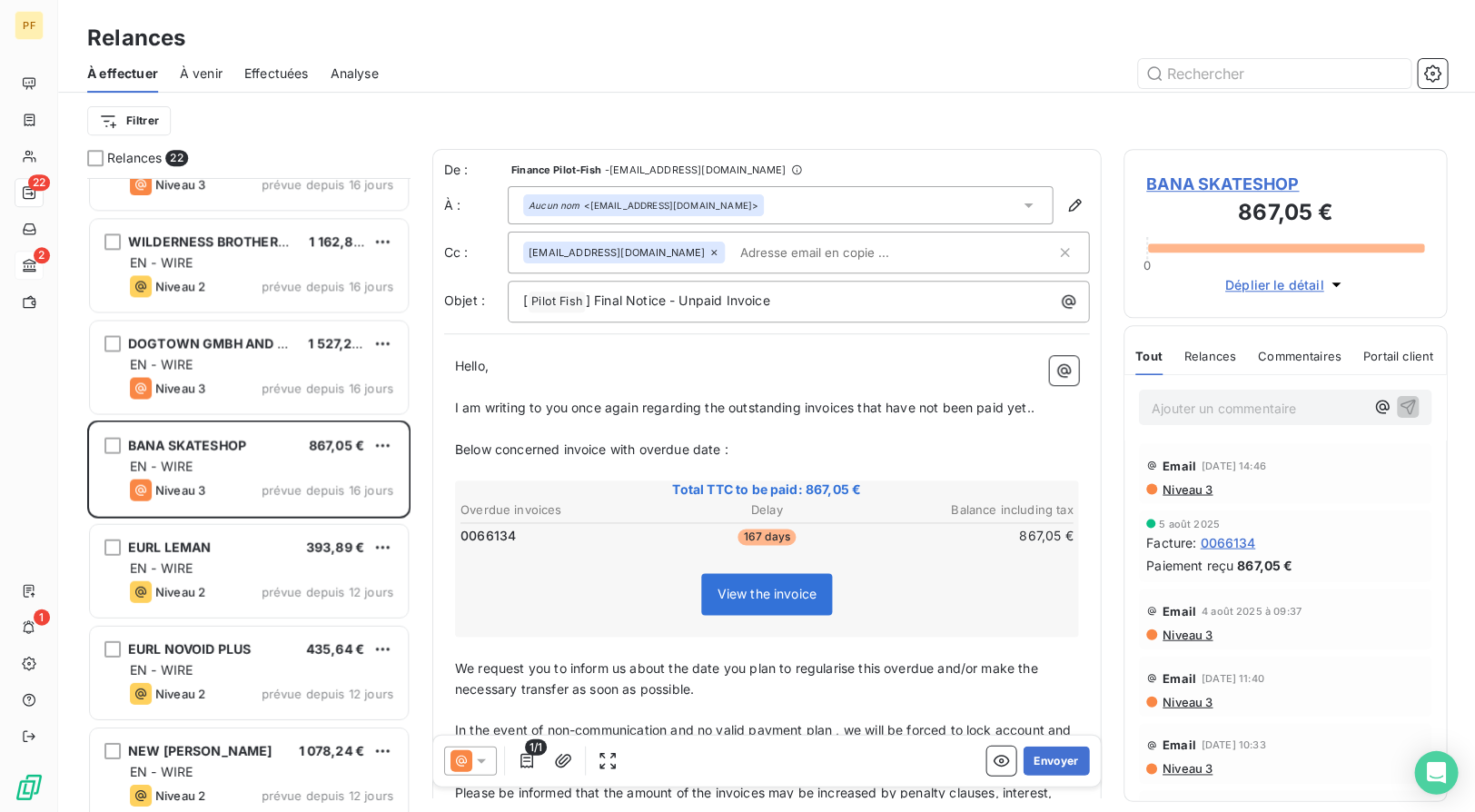
click at [732, 246] on input "text" at bounding box center [837, 252] width 210 height 27
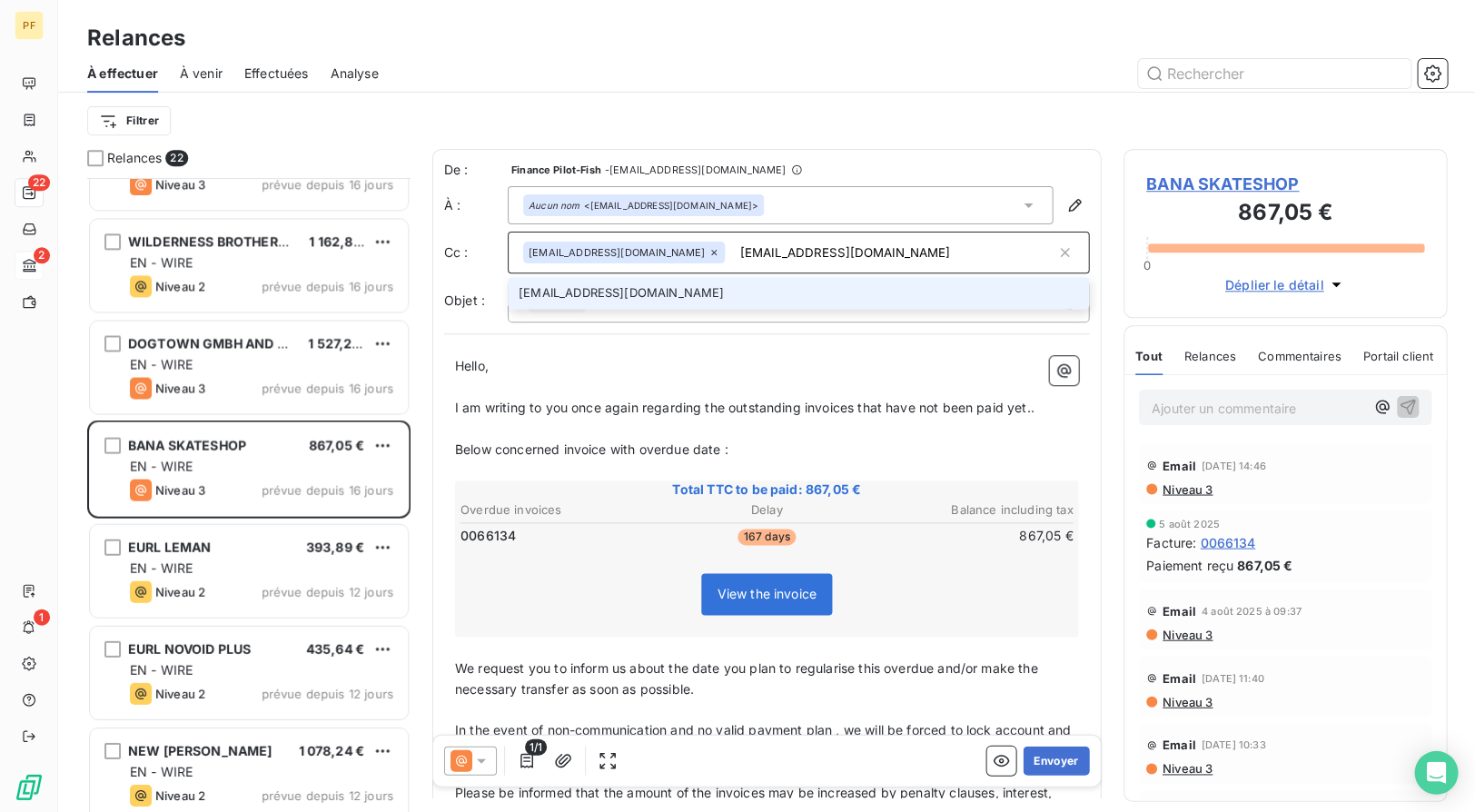
click at [732, 252] on input "[EMAIL_ADDRESS][DOMAIN_NAME]" at bounding box center [893, 252] width 323 height 27
type input "[EMAIL_ADDRESS][DOMAIN_NAME]"
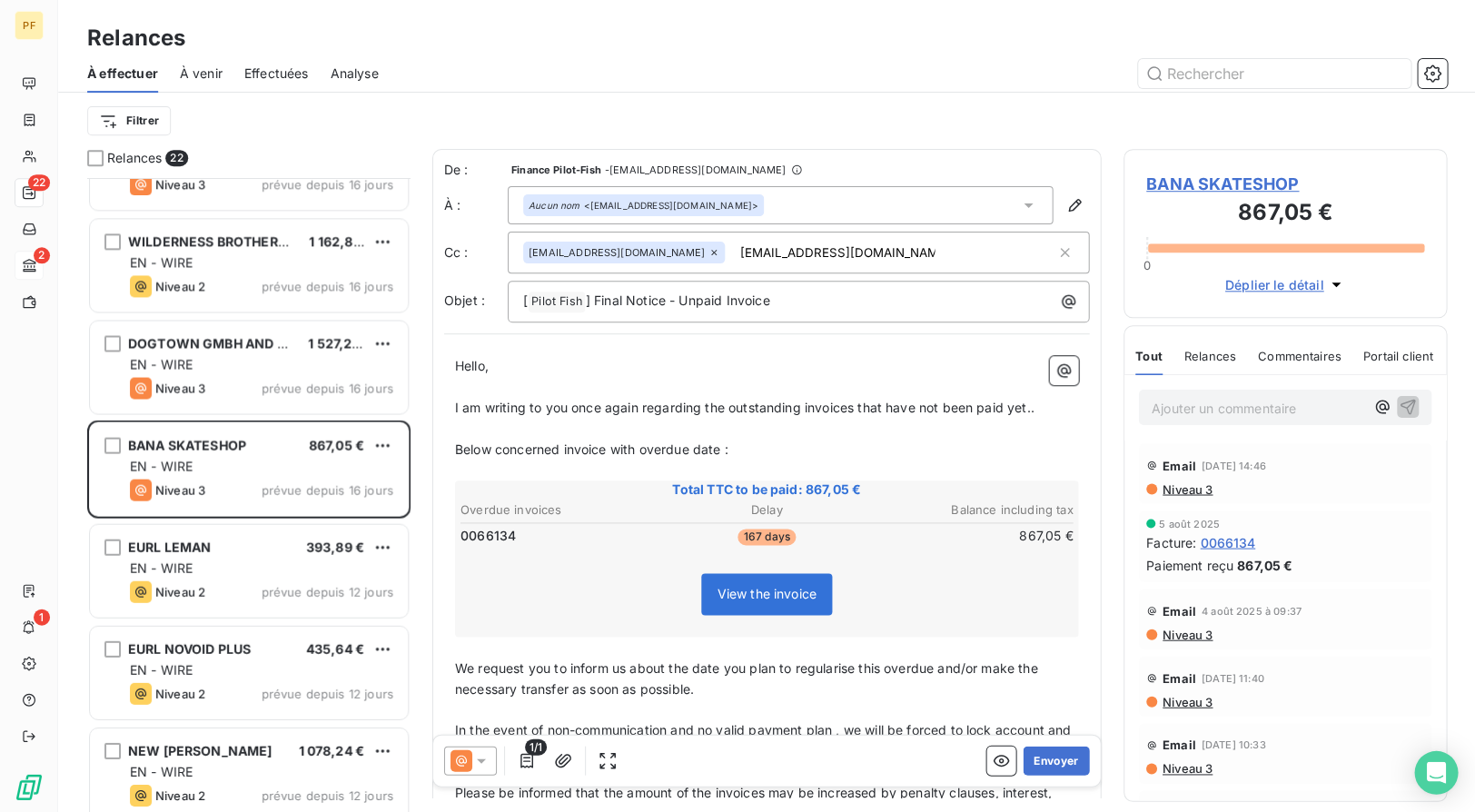
click at [870, 352] on div "Hello, ﻿ I am writing to you once again regarding the outstanding invoices that…" at bounding box center [766, 703] width 645 height 717
click at [1043, 633] on button "Envoyer" at bounding box center [1056, 759] width 66 height 29
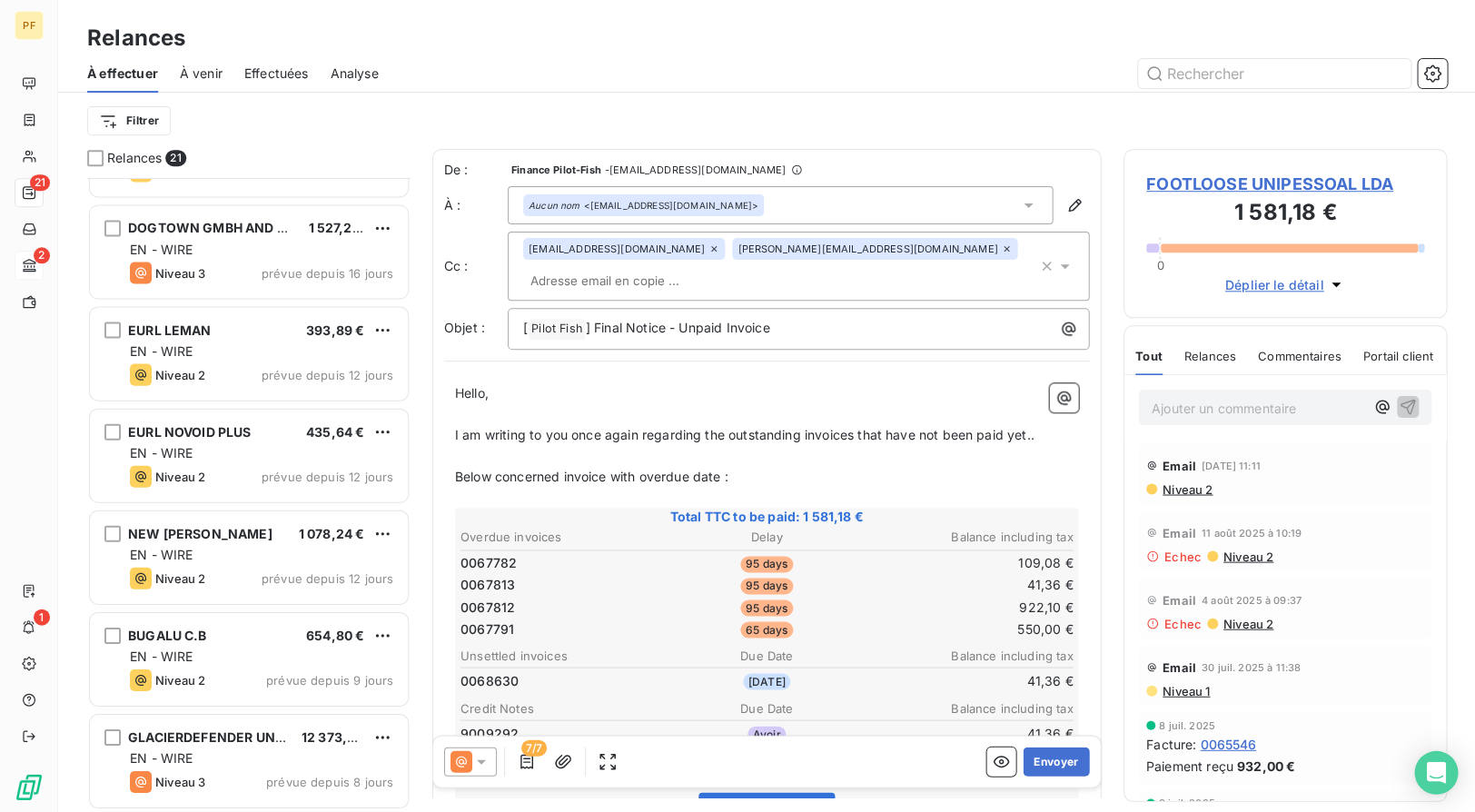
scroll to position [1355, 0]
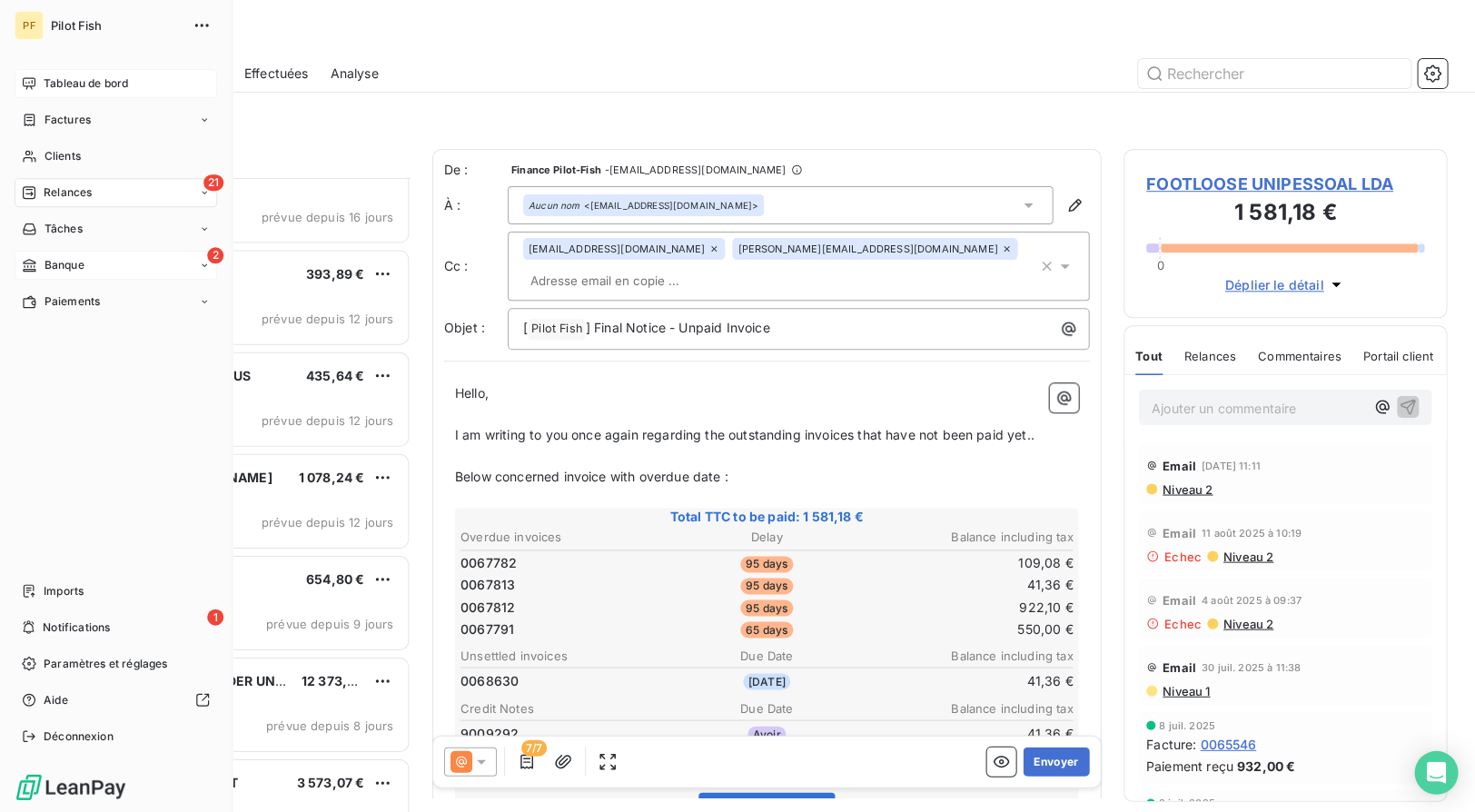
click at [21, 80] on div "Tableau de bord" at bounding box center [115, 83] width 203 height 29
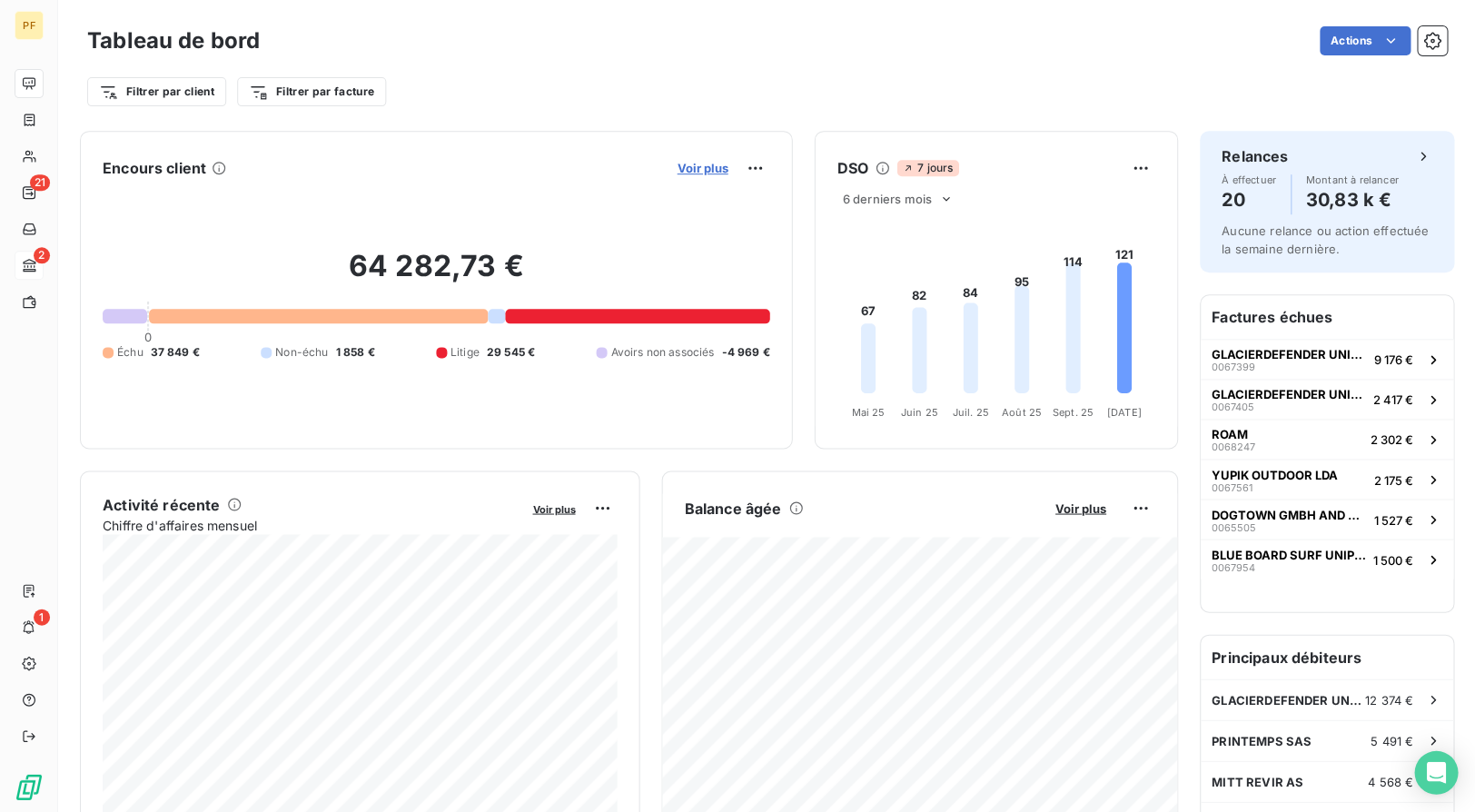
click at [720, 165] on span "Voir plus" at bounding box center [702, 168] width 51 height 14
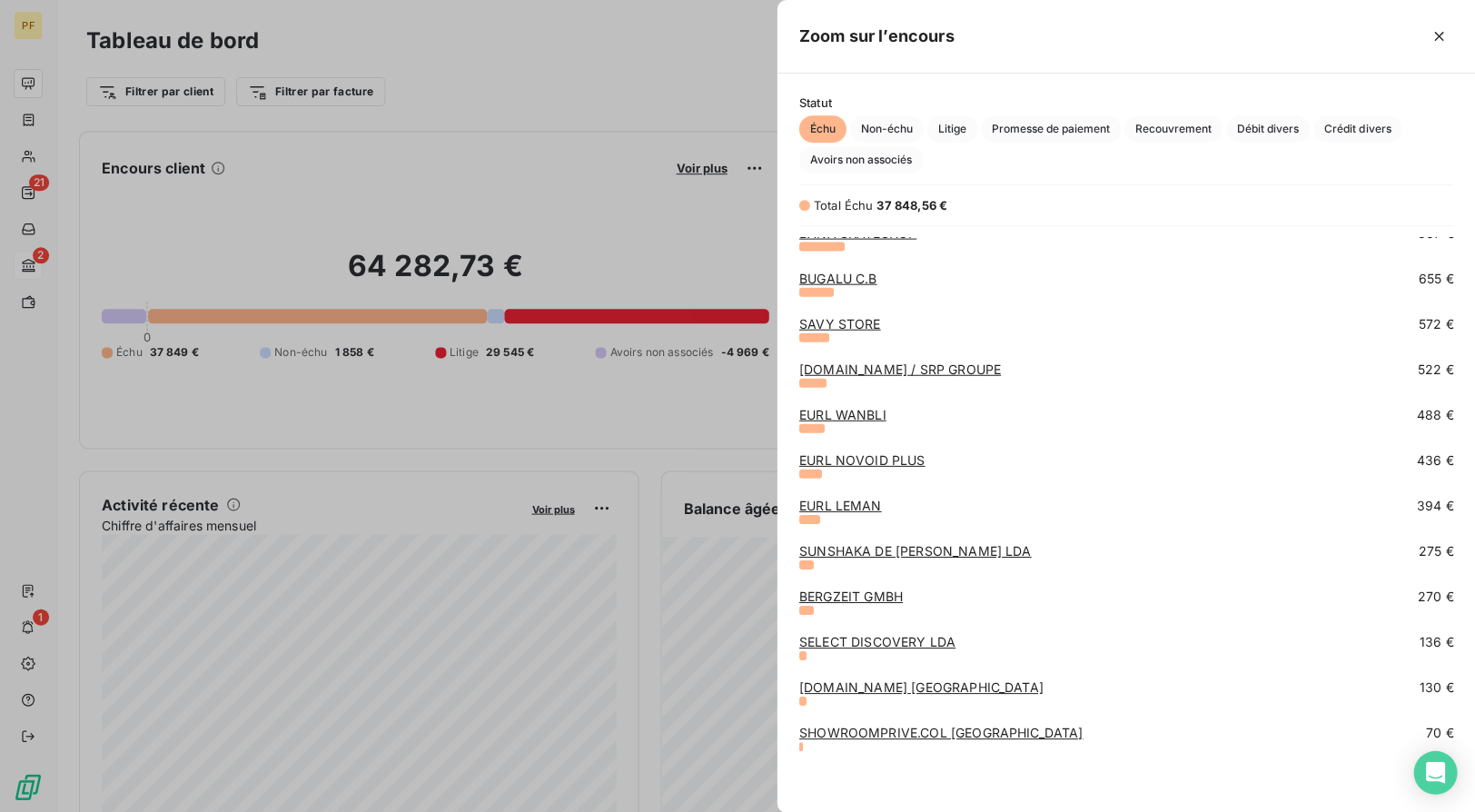
click at [868, 458] on link "EURL NOVOID PLUS" at bounding box center [861, 459] width 125 height 15
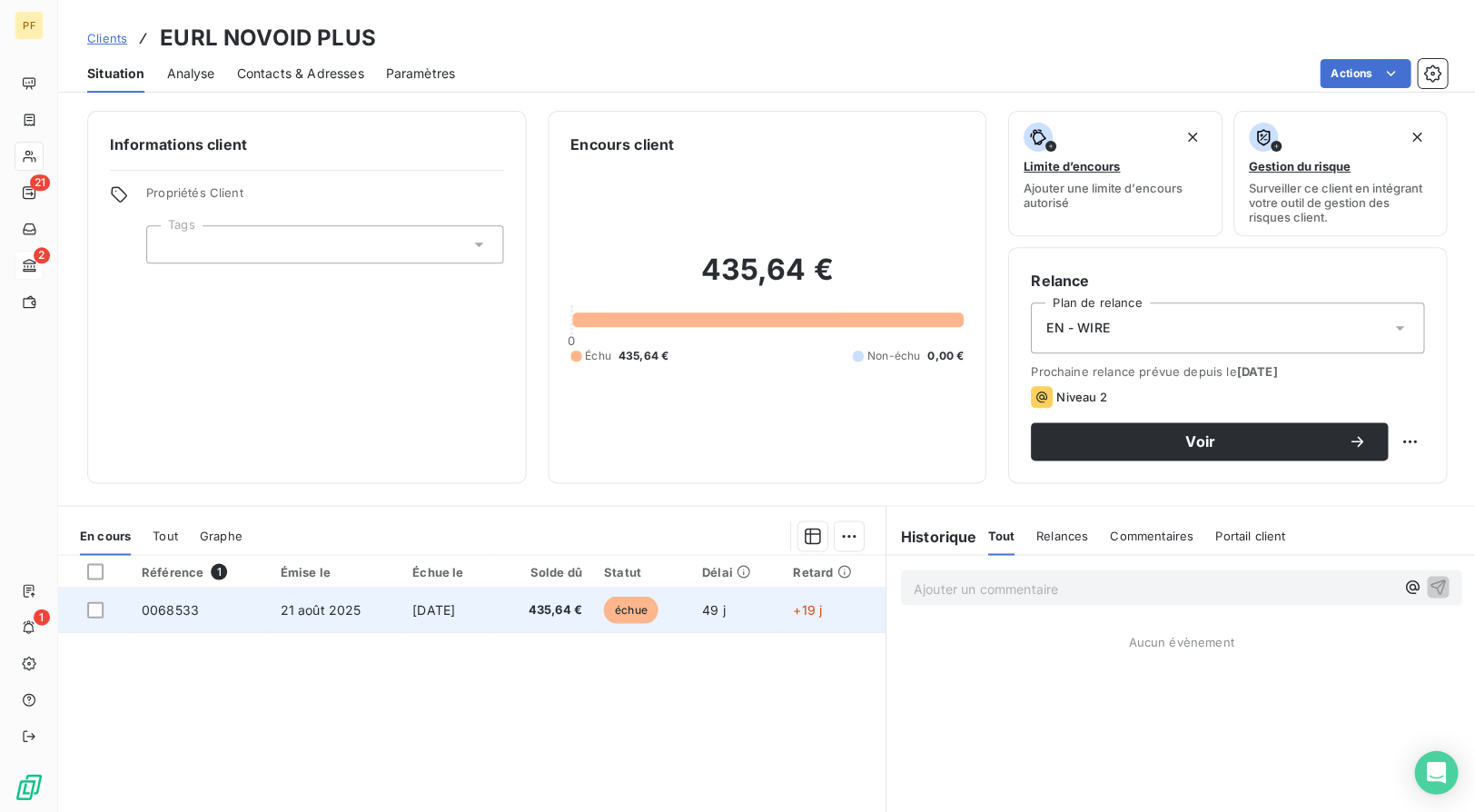
click at [302, 601] on span "21 août 2025" at bounding box center [320, 609] width 81 height 15
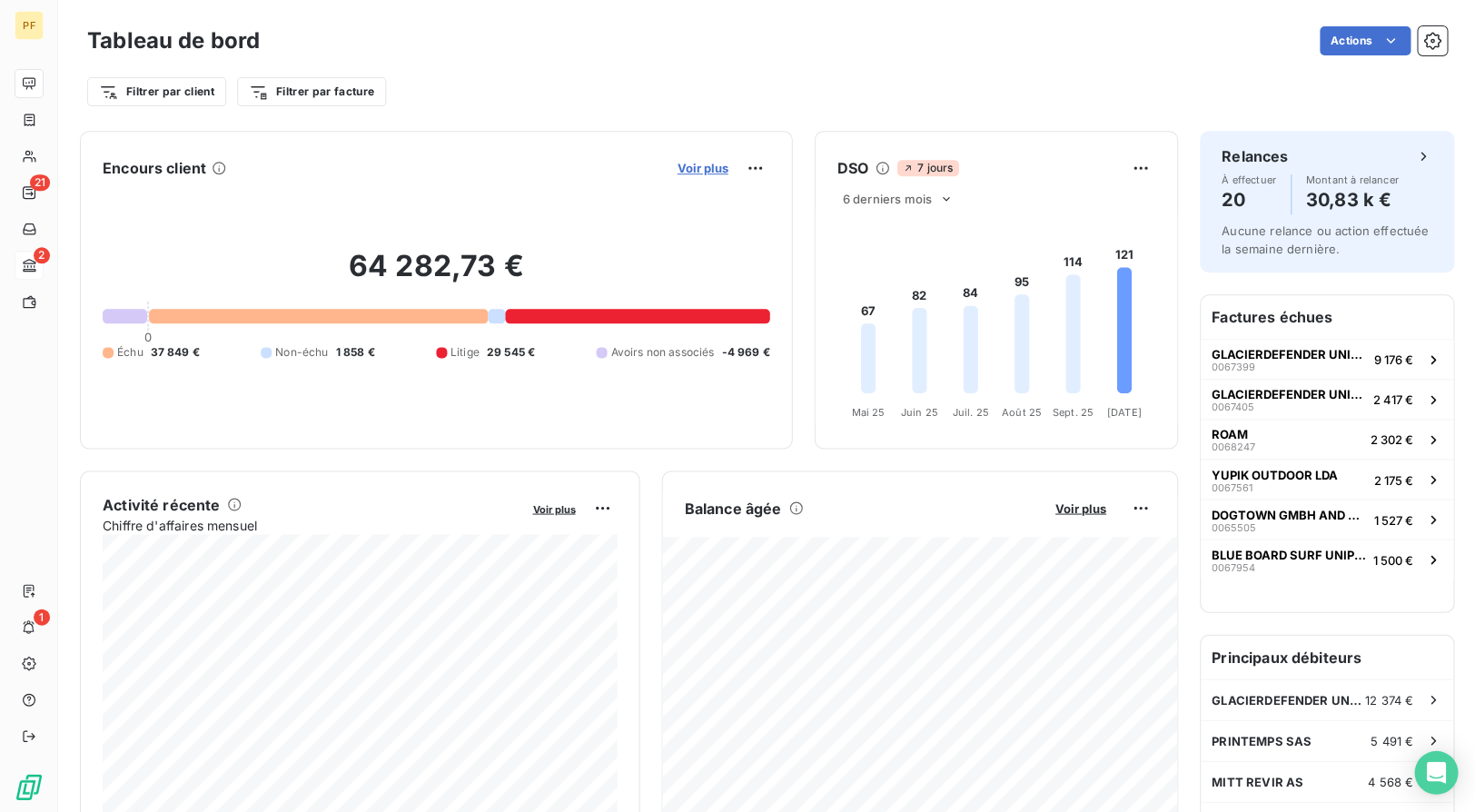
click at [698, 167] on span "Voir plus" at bounding box center [702, 168] width 51 height 14
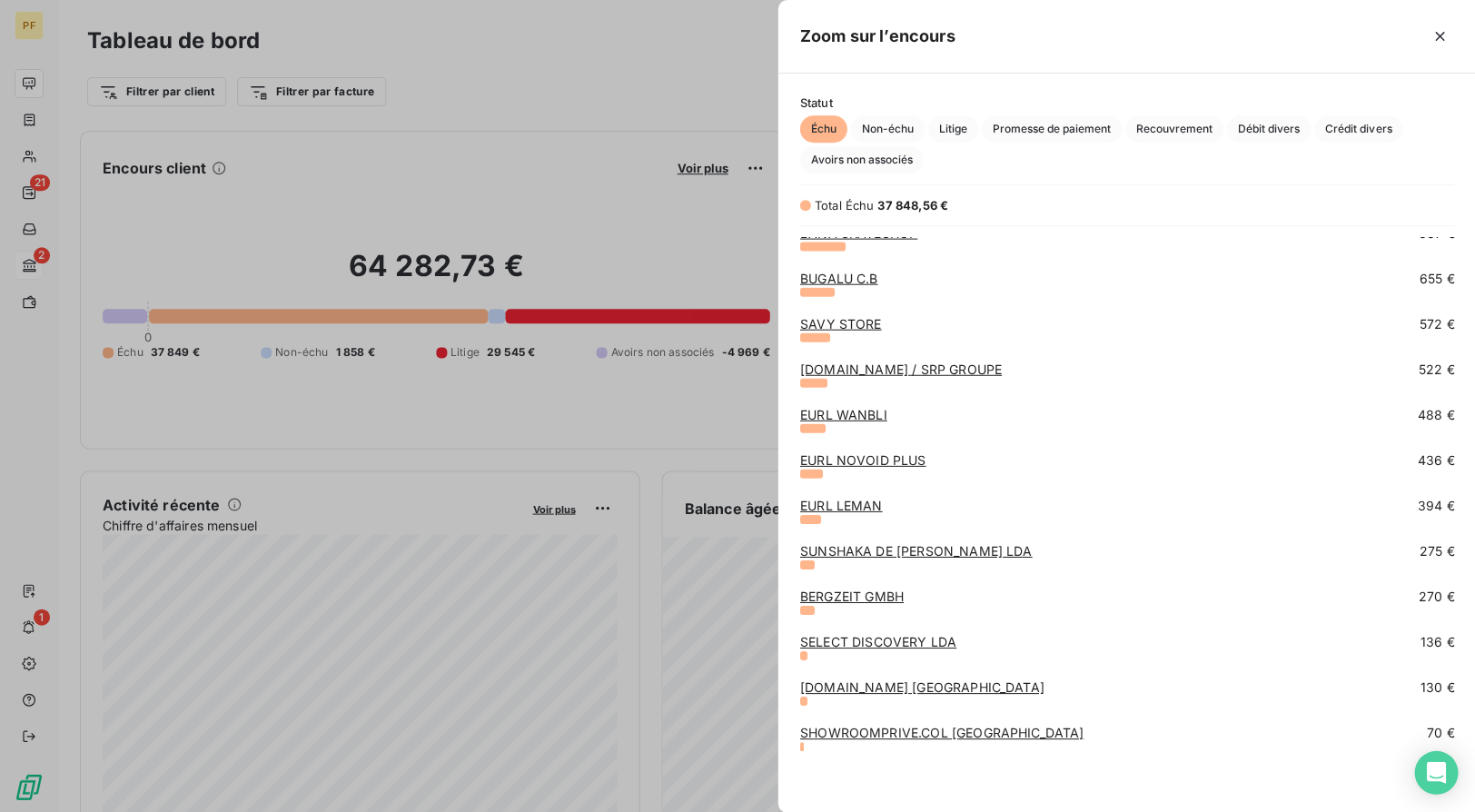
scroll to position [559, 0]
click at [859, 413] on link "EURL WANBLI" at bounding box center [843, 414] width 88 height 15
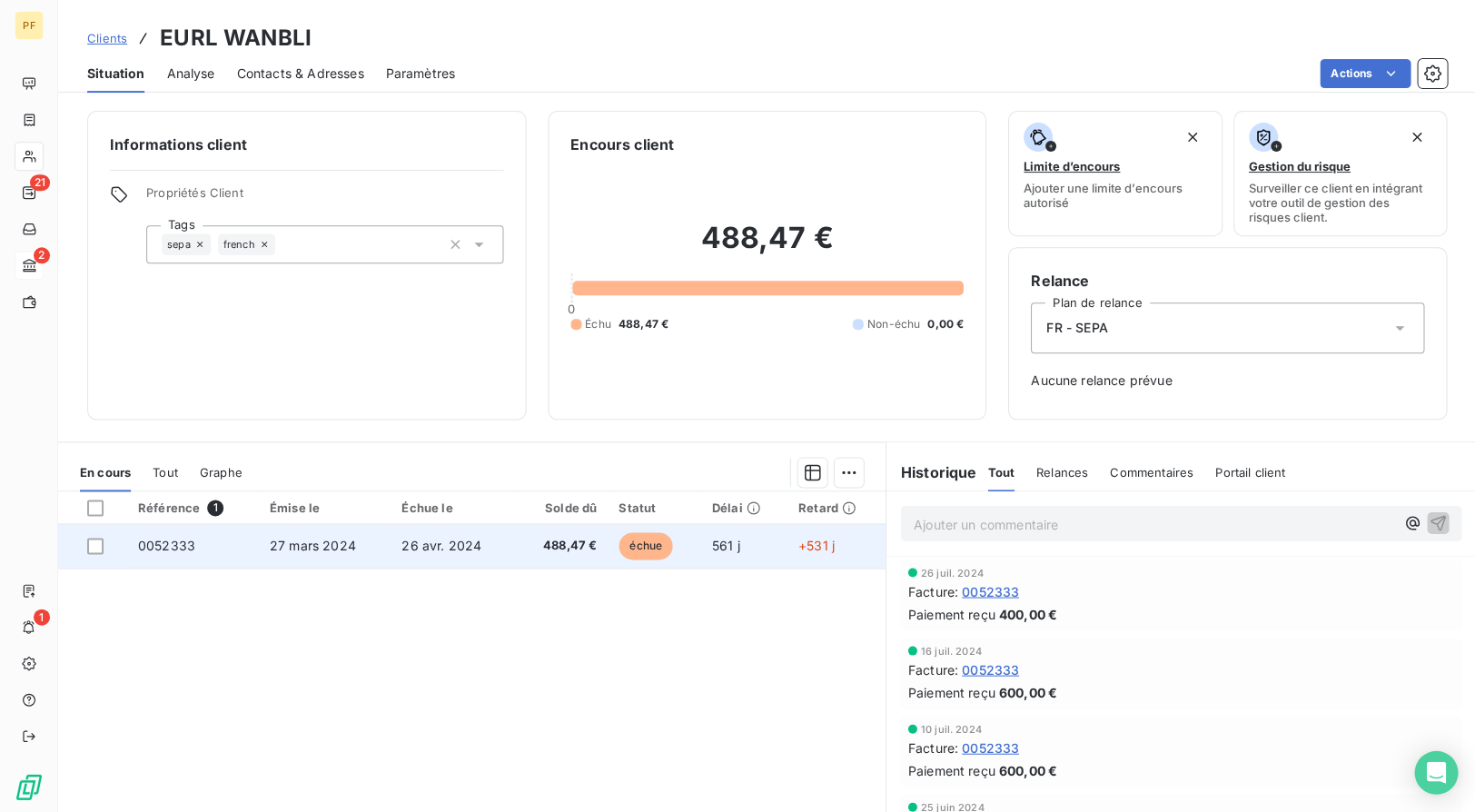
click at [453, 544] on span "26 avr. 2024" at bounding box center [441, 545] width 80 height 15
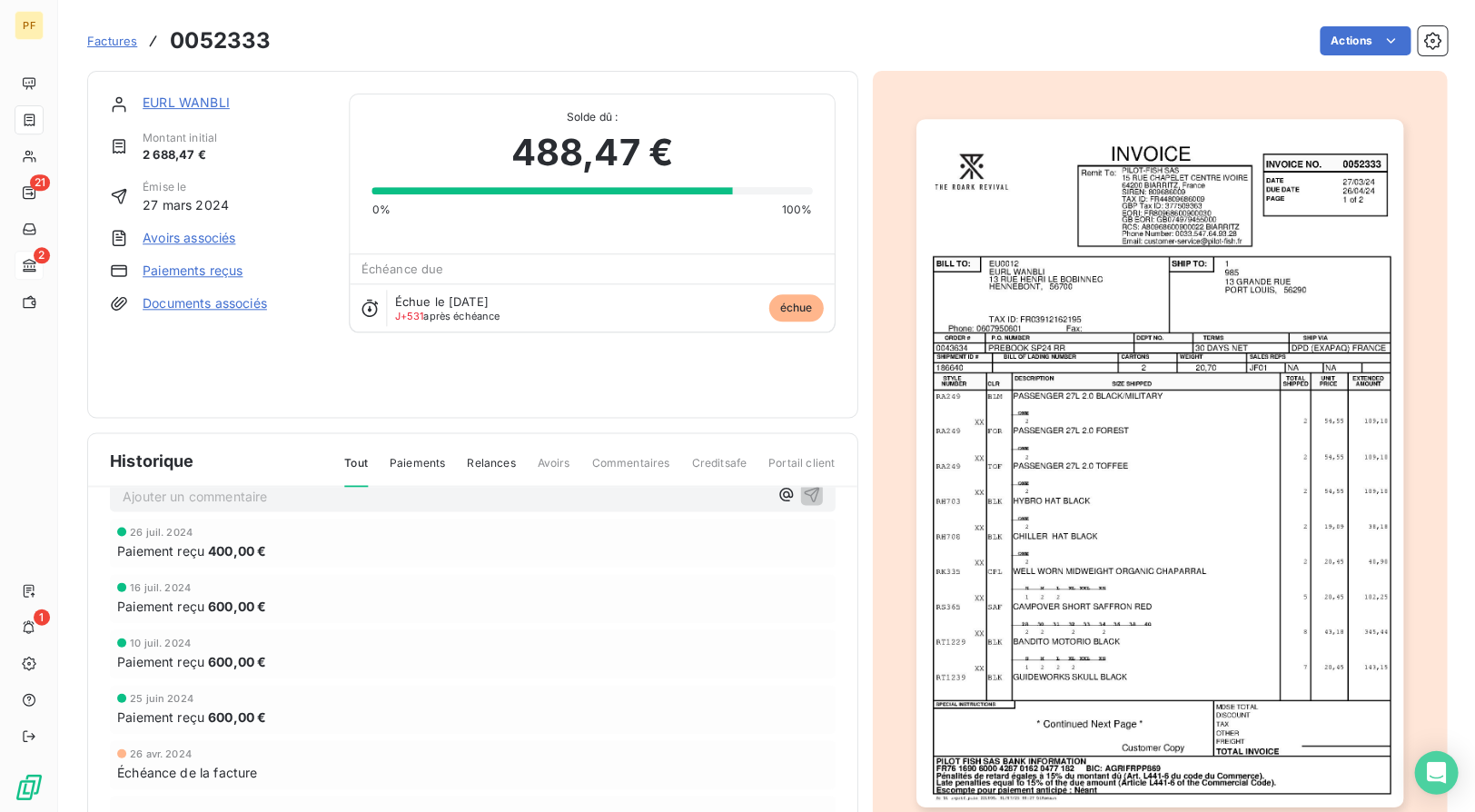
scroll to position [31, 0]
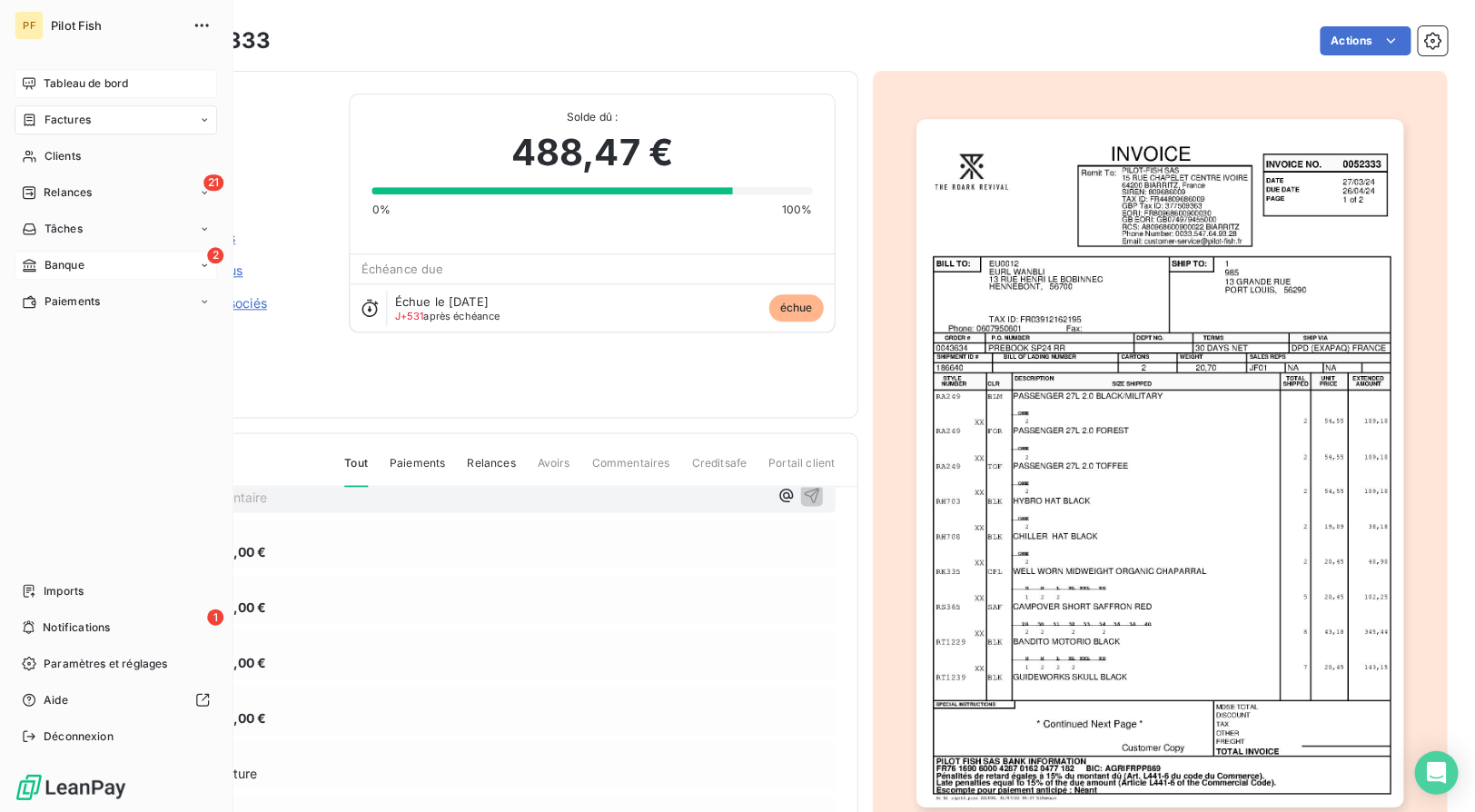
click at [80, 86] on span "Tableau de bord" at bounding box center [86, 83] width 85 height 16
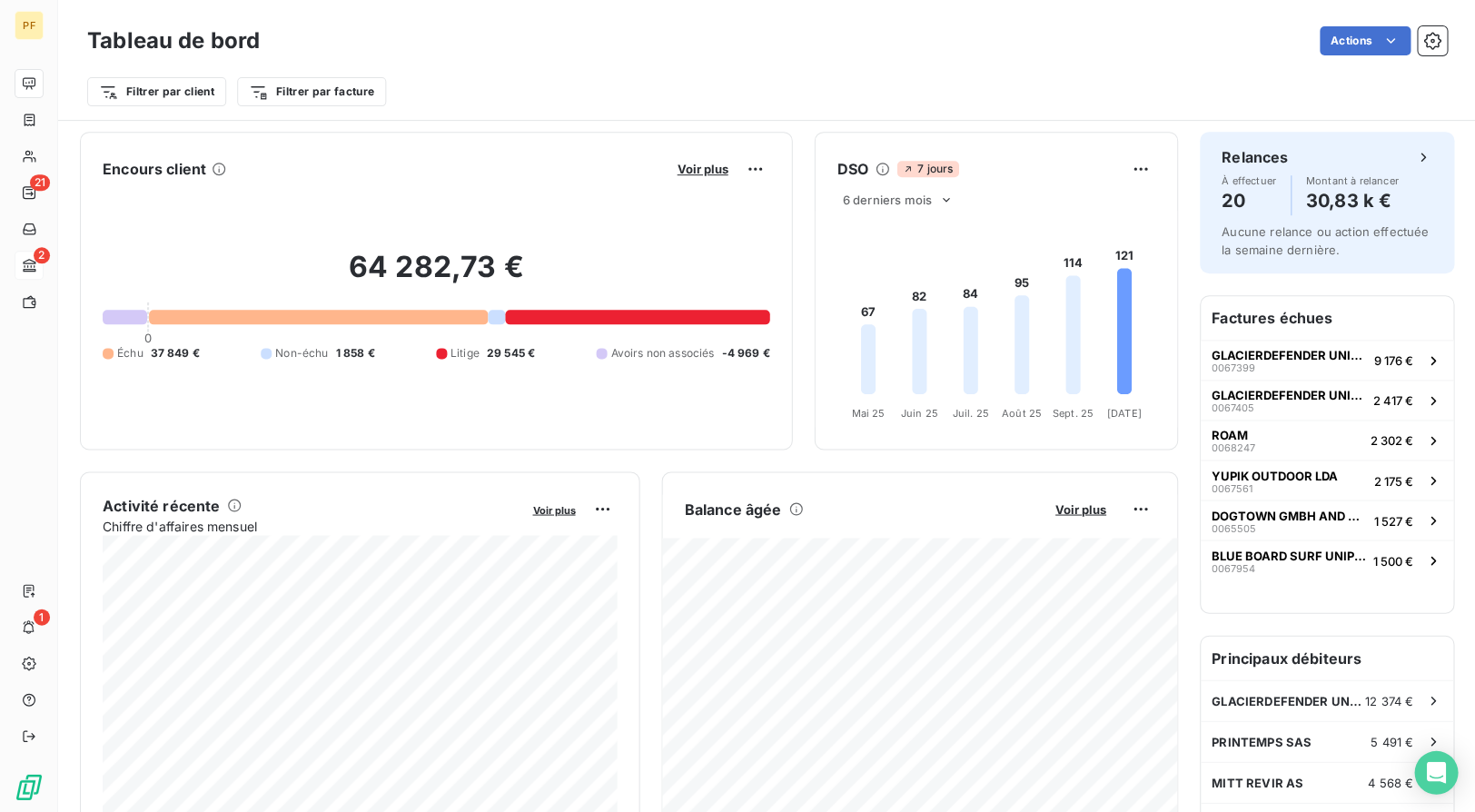
scroll to position [4, 0]
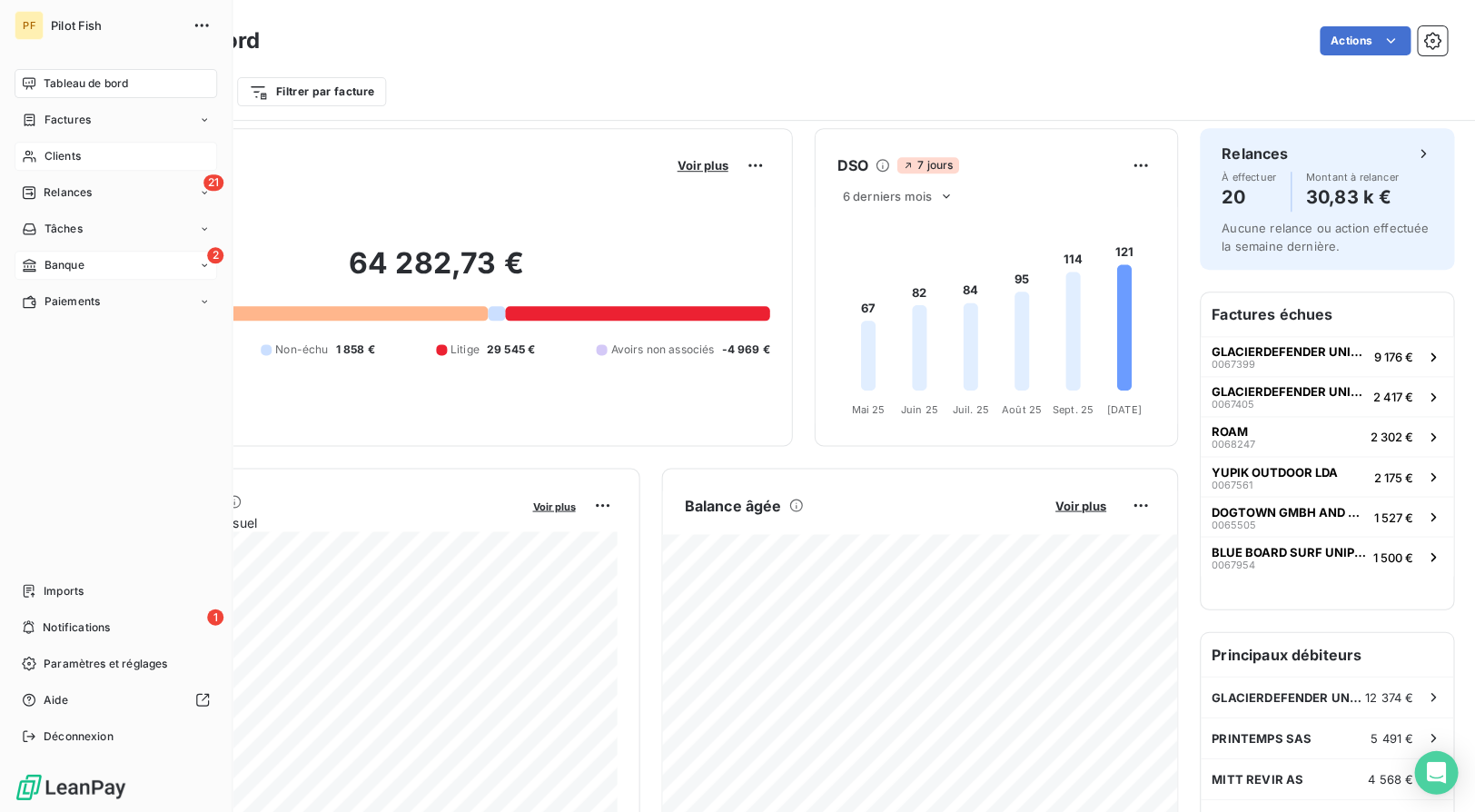
click at [63, 149] on span "Clients" at bounding box center [62, 155] width 37 height 16
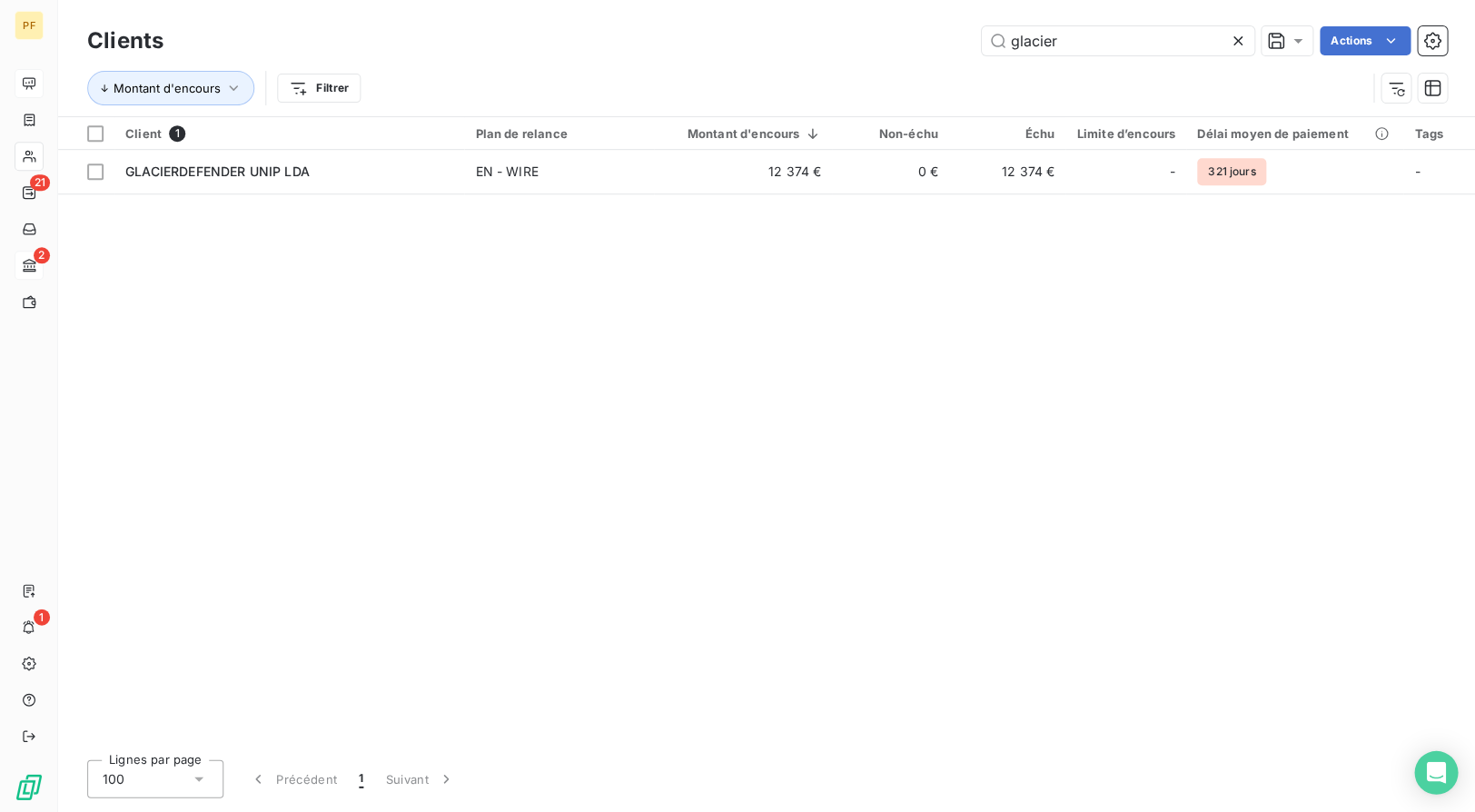
drag, startPoint x: 1096, startPoint y: 40, endPoint x: 750, endPoint y: 24, distance: 346.4
click at [766, 27] on div "glacier Actions" at bounding box center [816, 41] width 1261 height 29
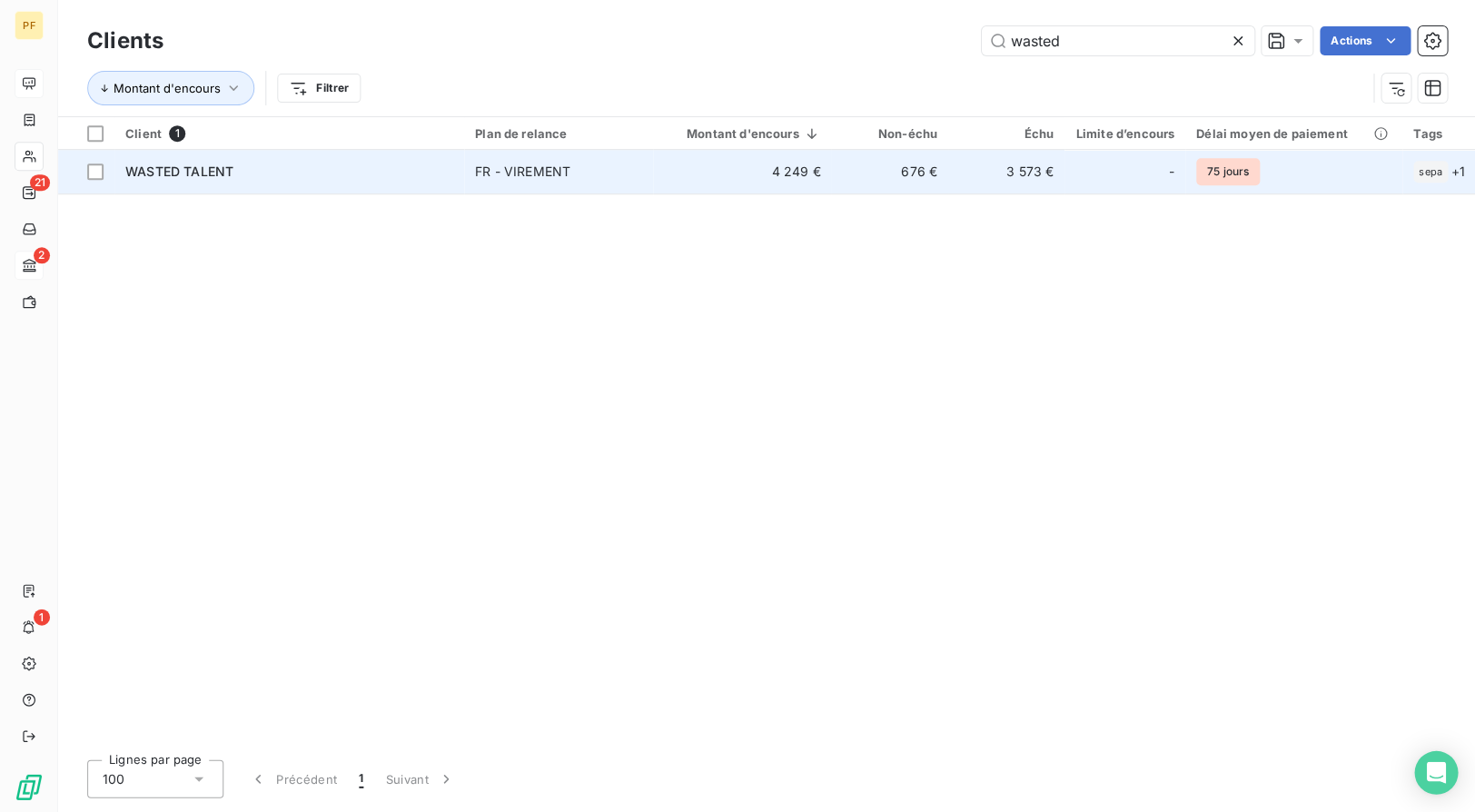
type input "wasted"
click at [303, 178] on div "WASTED TALENT" at bounding box center [289, 171] width 328 height 18
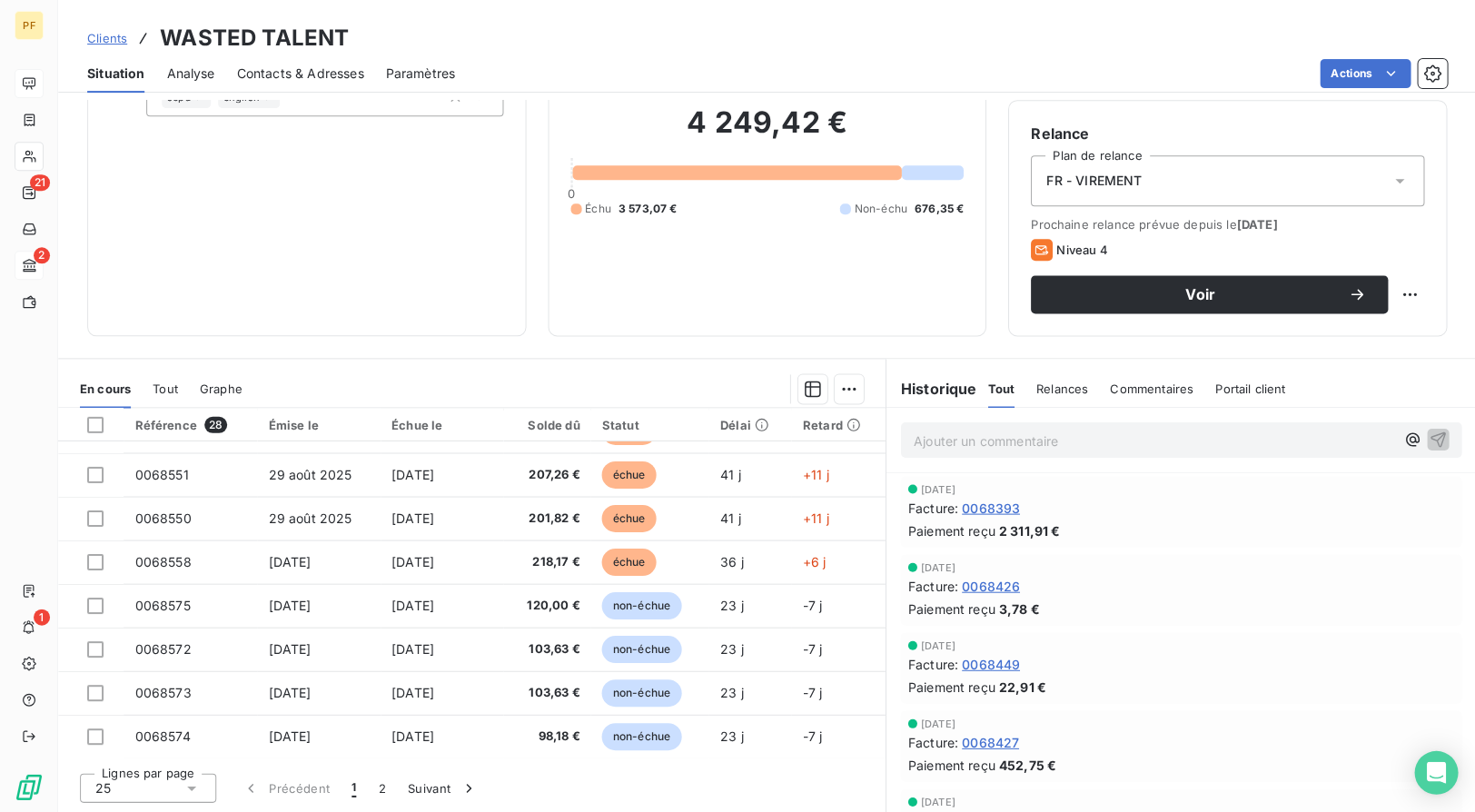
scroll to position [771, 0]
click at [420, 633] on button "Suivant" at bounding box center [442, 787] width 91 height 38
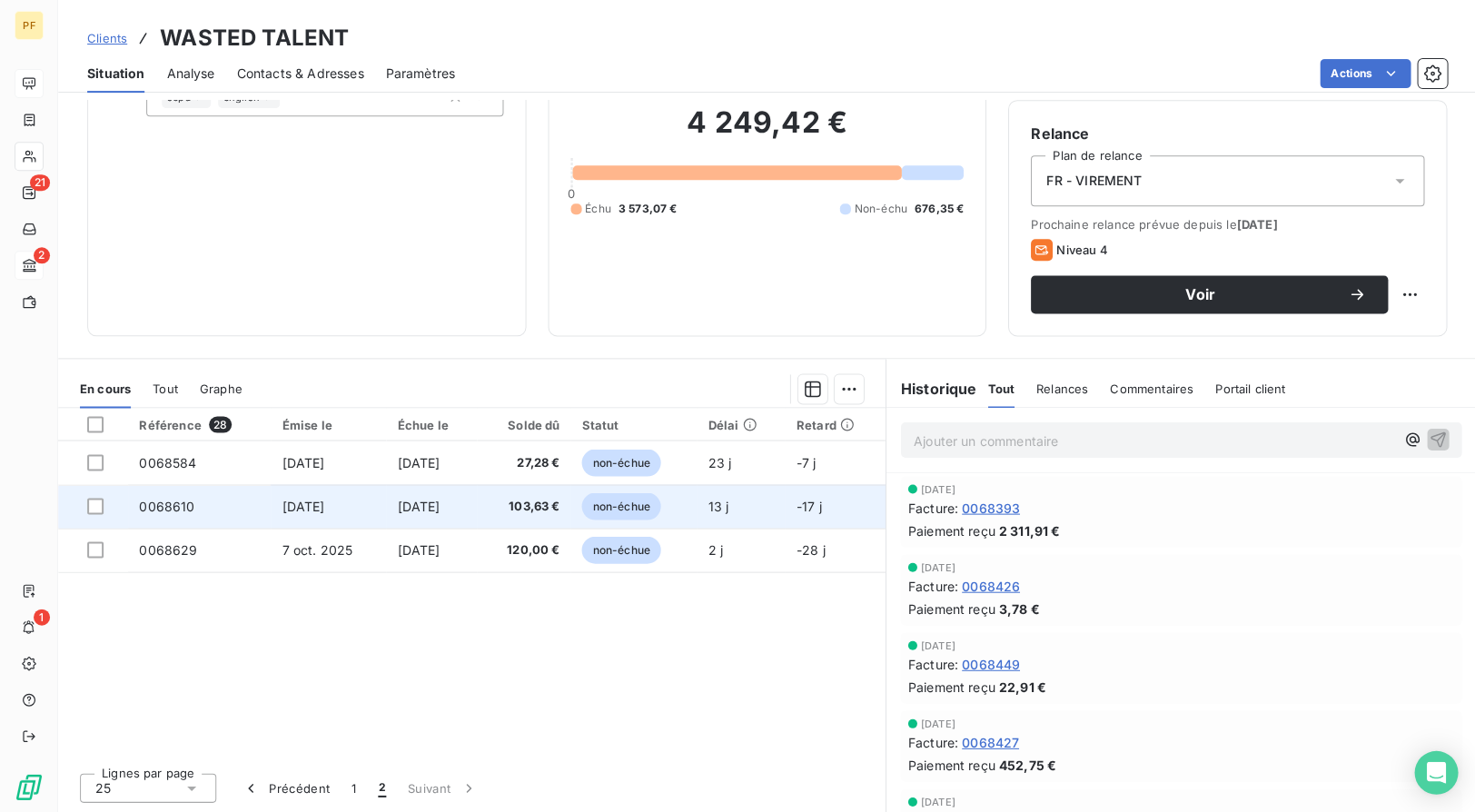
click at [284, 505] on span "[DATE]" at bounding box center [303, 505] width 42 height 15
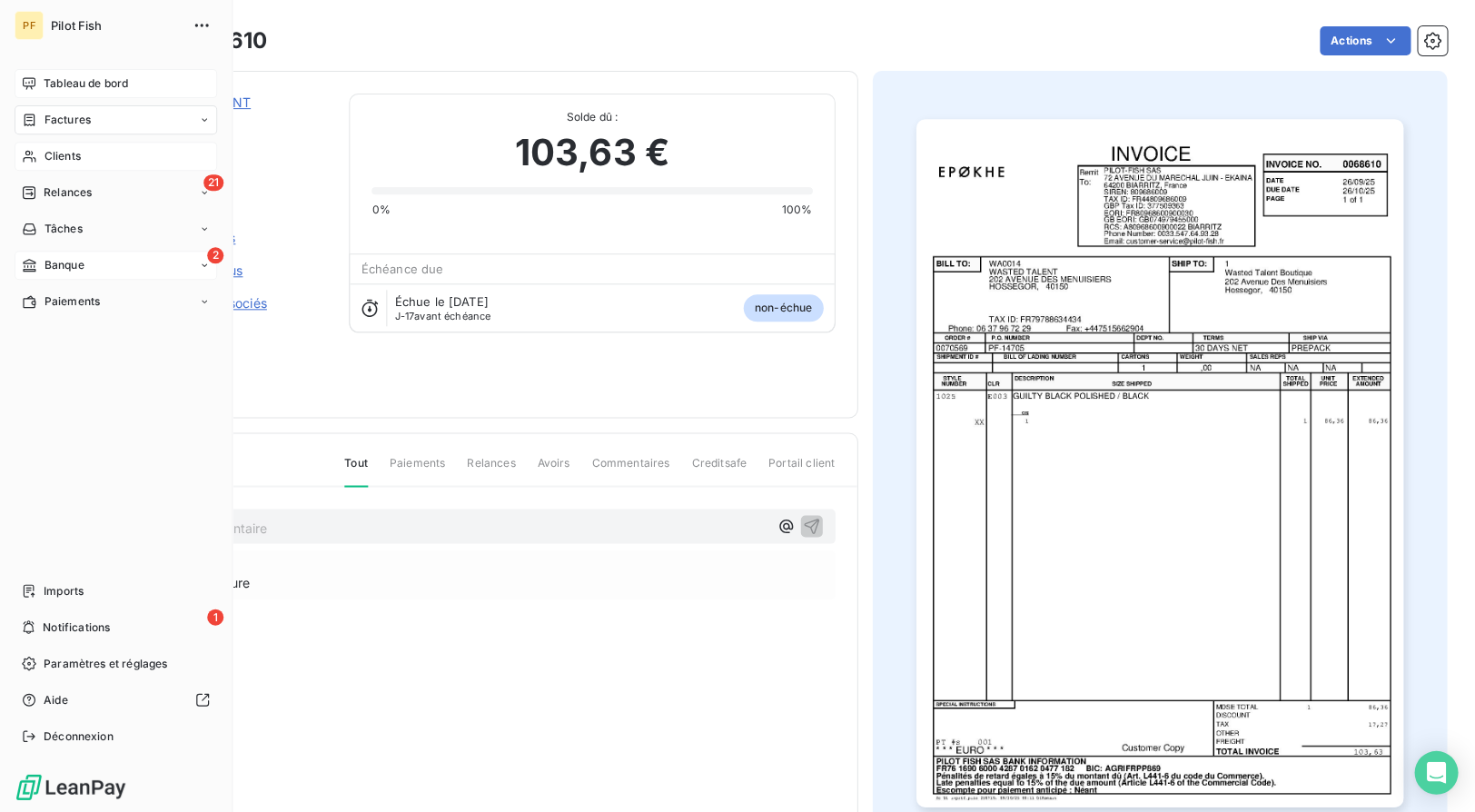
click at [62, 88] on span "Tableau de bord" at bounding box center [86, 83] width 85 height 16
